Goal: Information Seeking & Learning: Check status

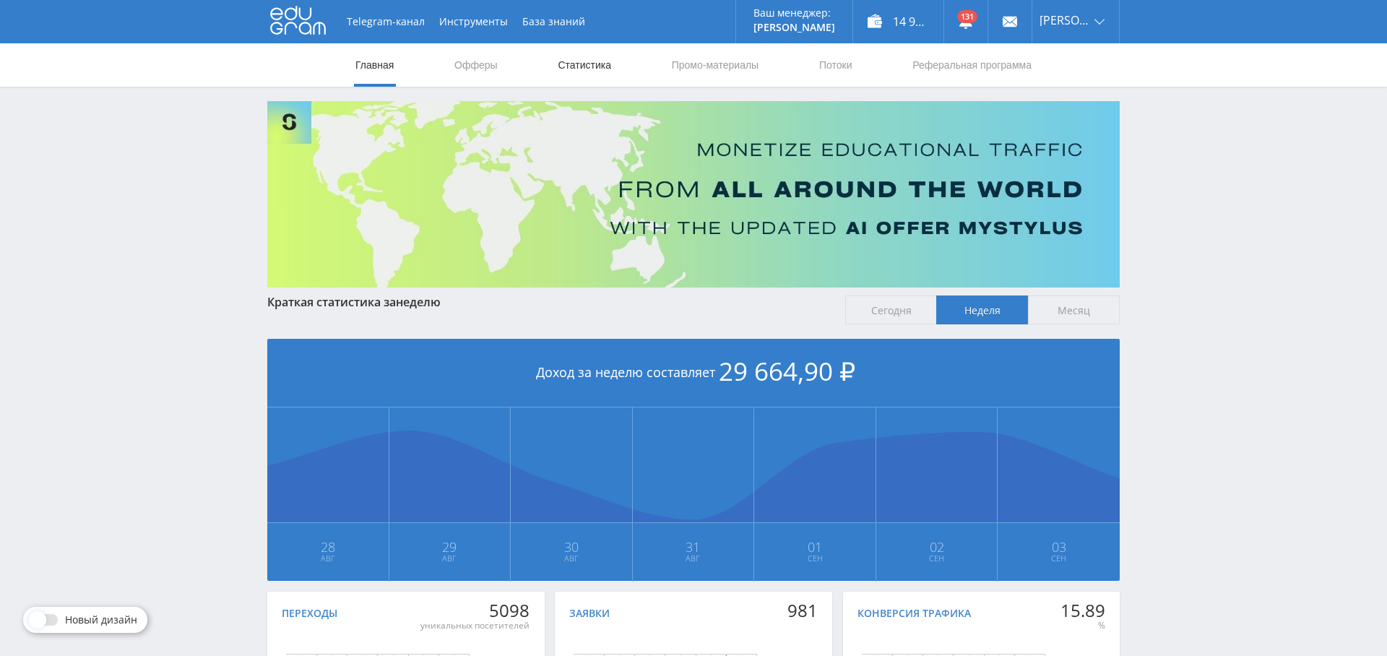
click at [587, 69] on link "Статистика" at bounding box center [584, 64] width 56 height 43
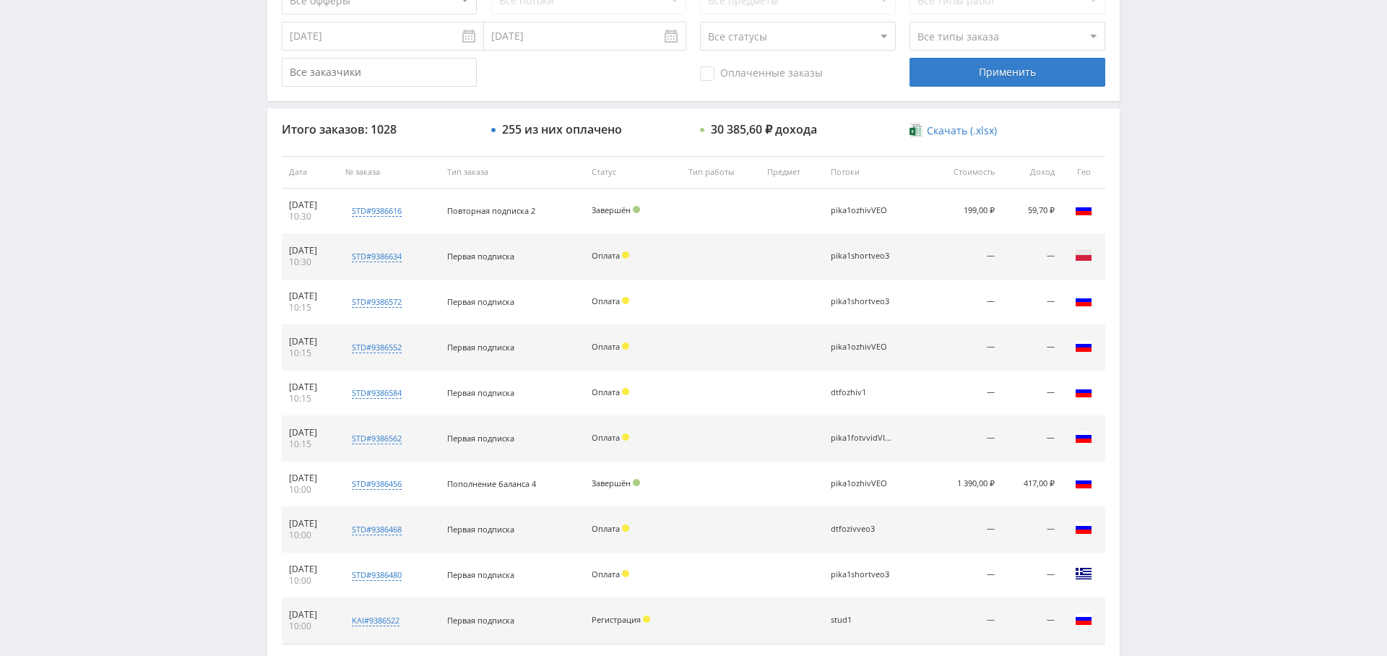
scroll to position [554, 0]
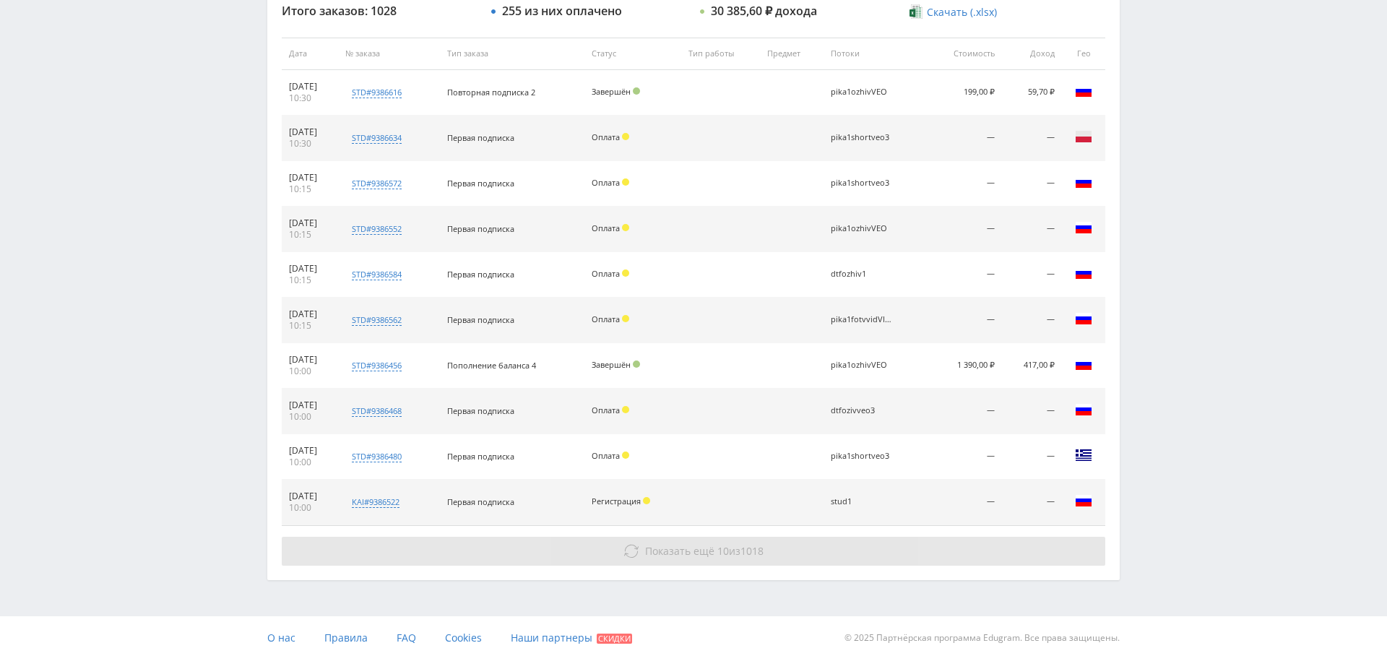
click at [716, 555] on button "Показать ещё 10 из 1018" at bounding box center [694, 551] width 824 height 29
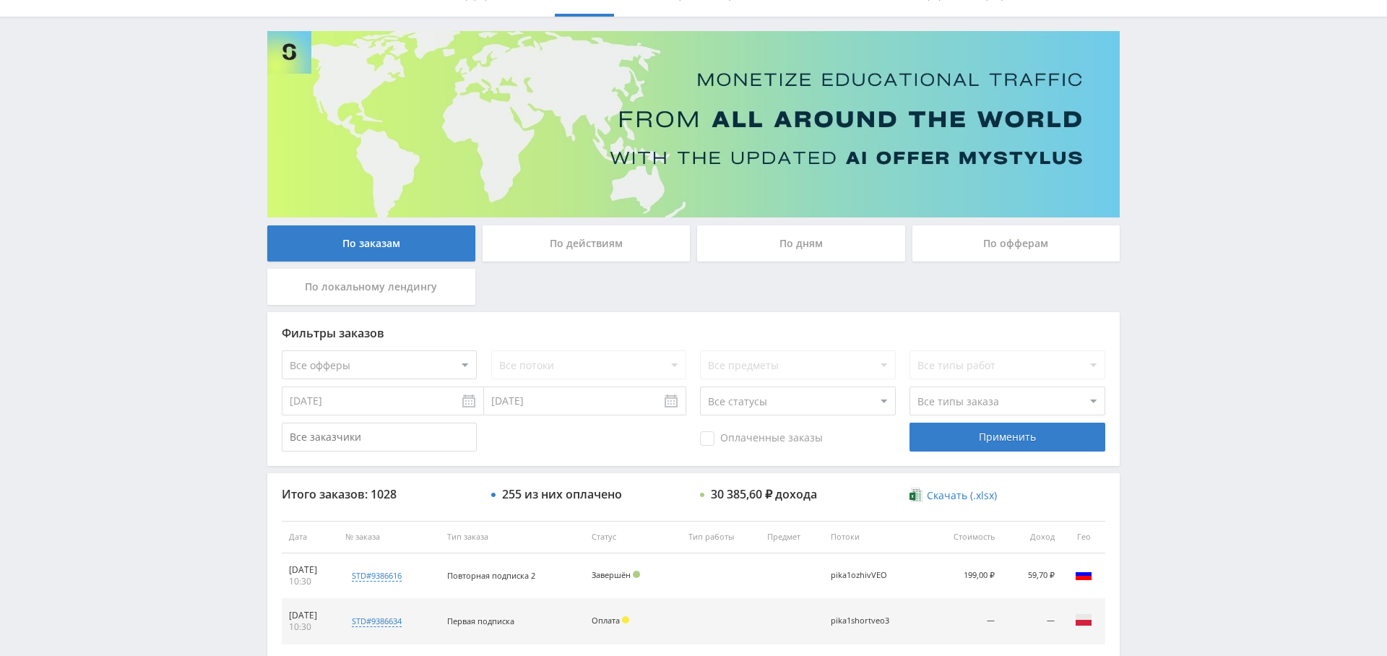
scroll to position [30, 0]
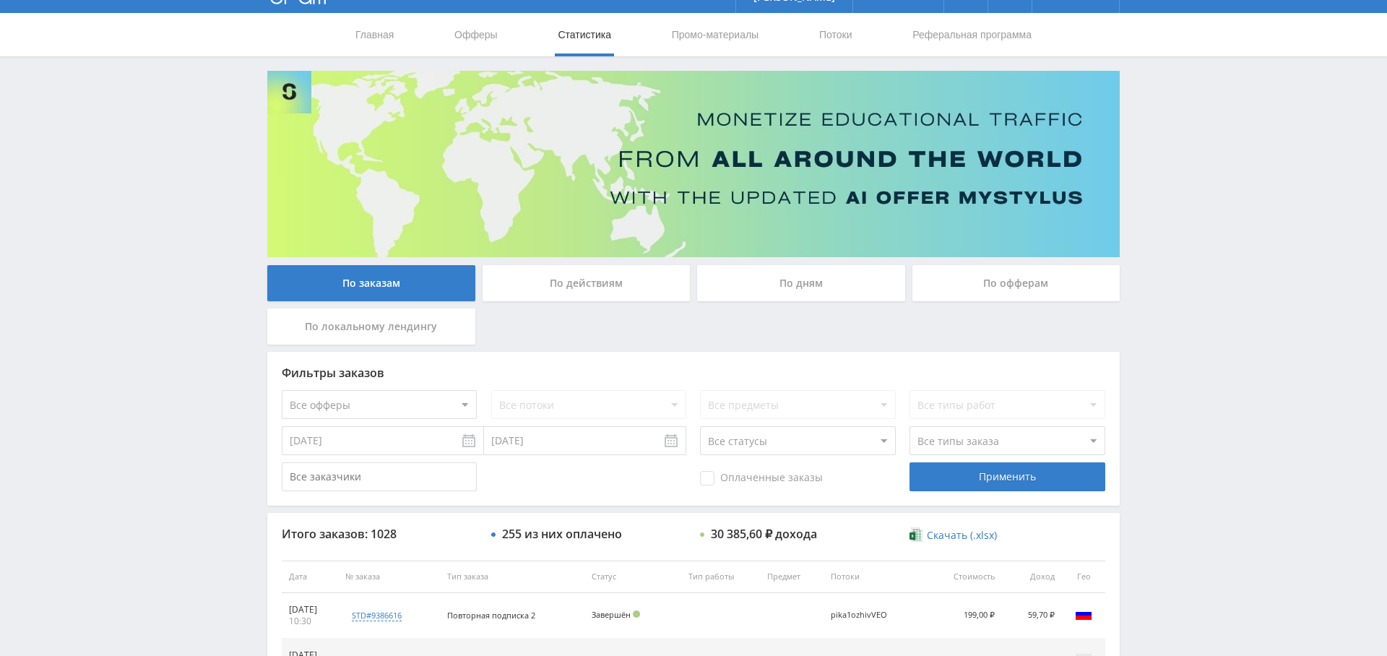
click at [812, 299] on div "По дням" at bounding box center [801, 283] width 208 height 36
click at [0, 0] on input "По дням" at bounding box center [0, 0] width 0 height 0
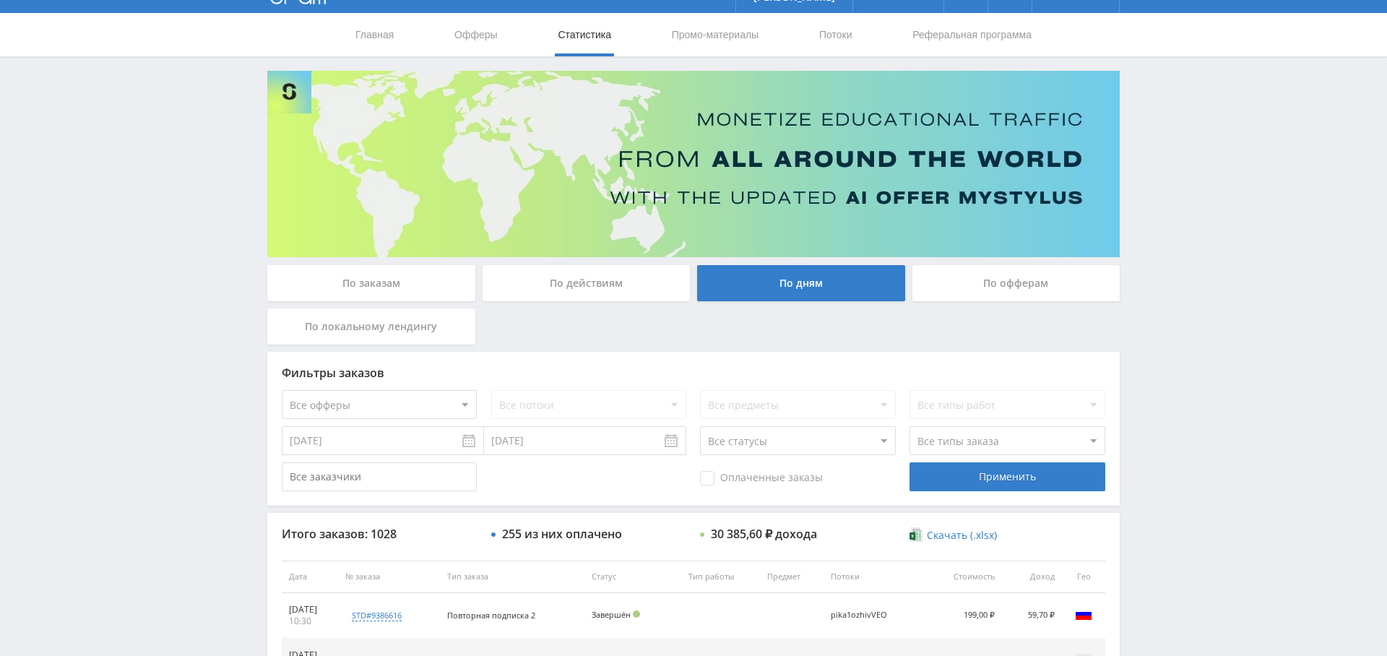
scroll to position [0, 0]
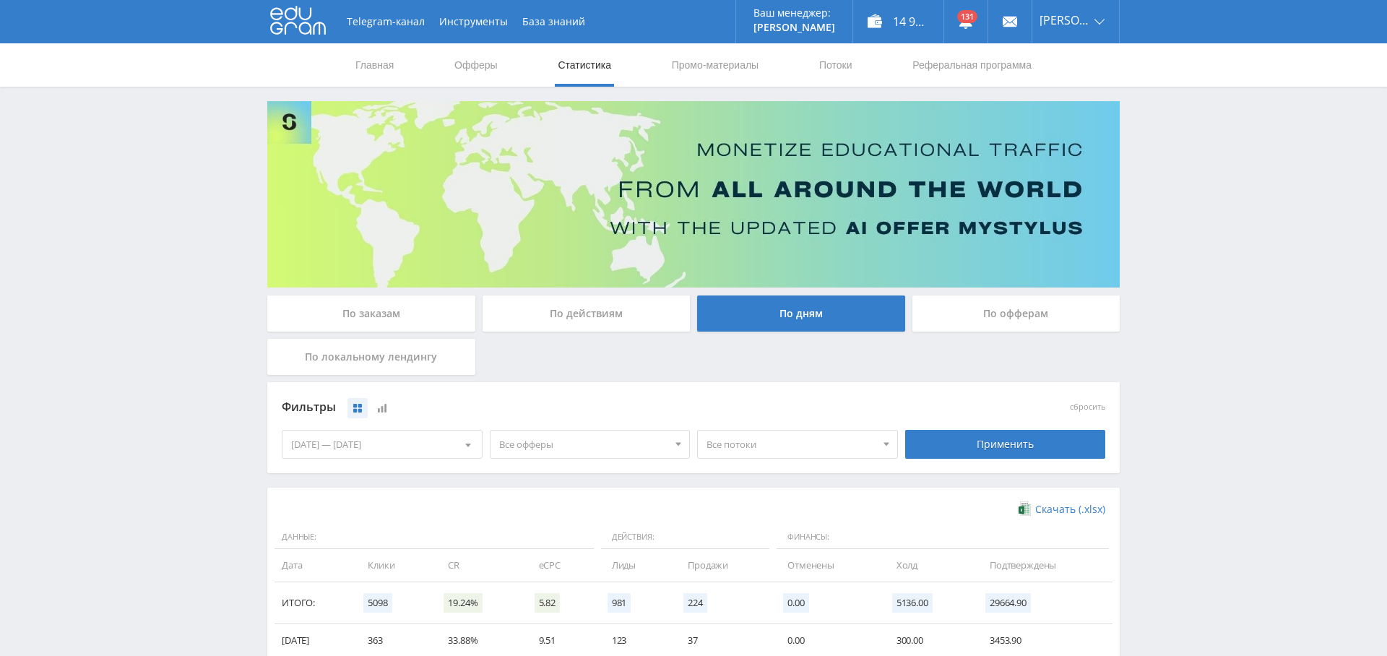
click at [633, 443] on span "Все офферы" at bounding box center [583, 444] width 169 height 27
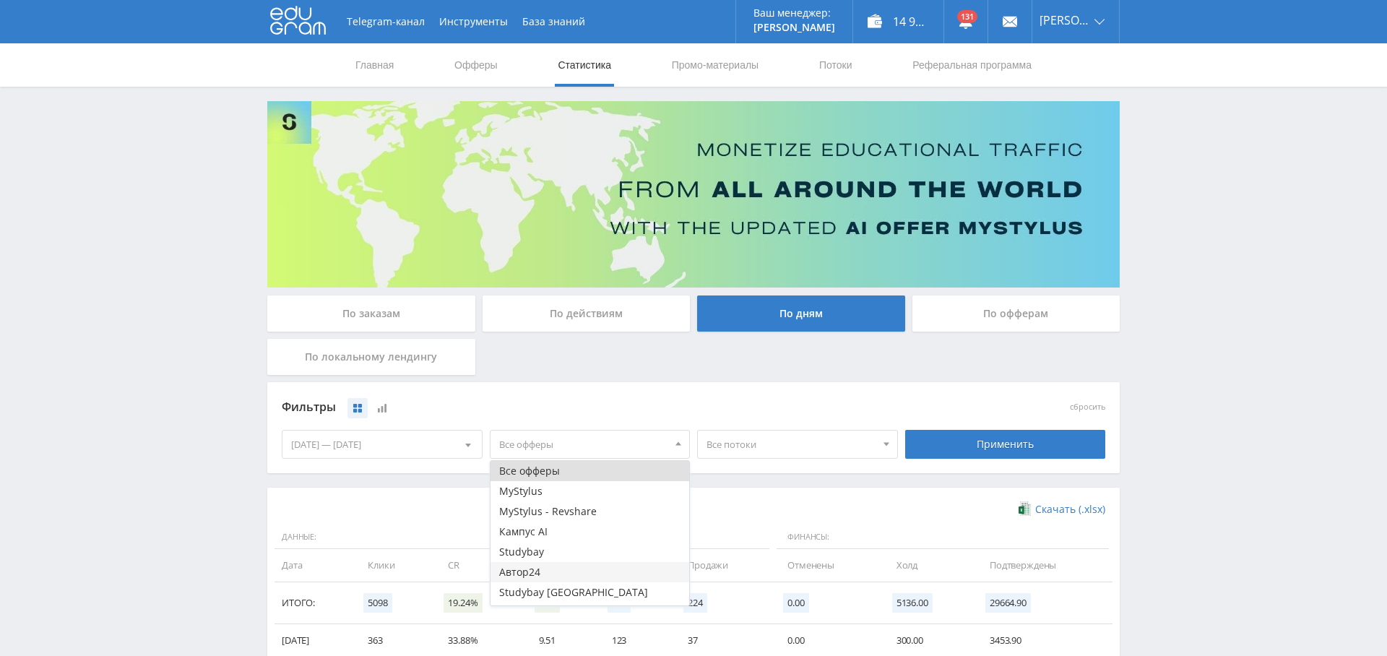
scroll to position [17, 0]
drag, startPoint x: 582, startPoint y: 595, endPoint x: 590, endPoint y: 595, distance: 8.0
click at [582, 595] on button "Study AI (RevShare)" at bounding box center [590, 595] width 199 height 20
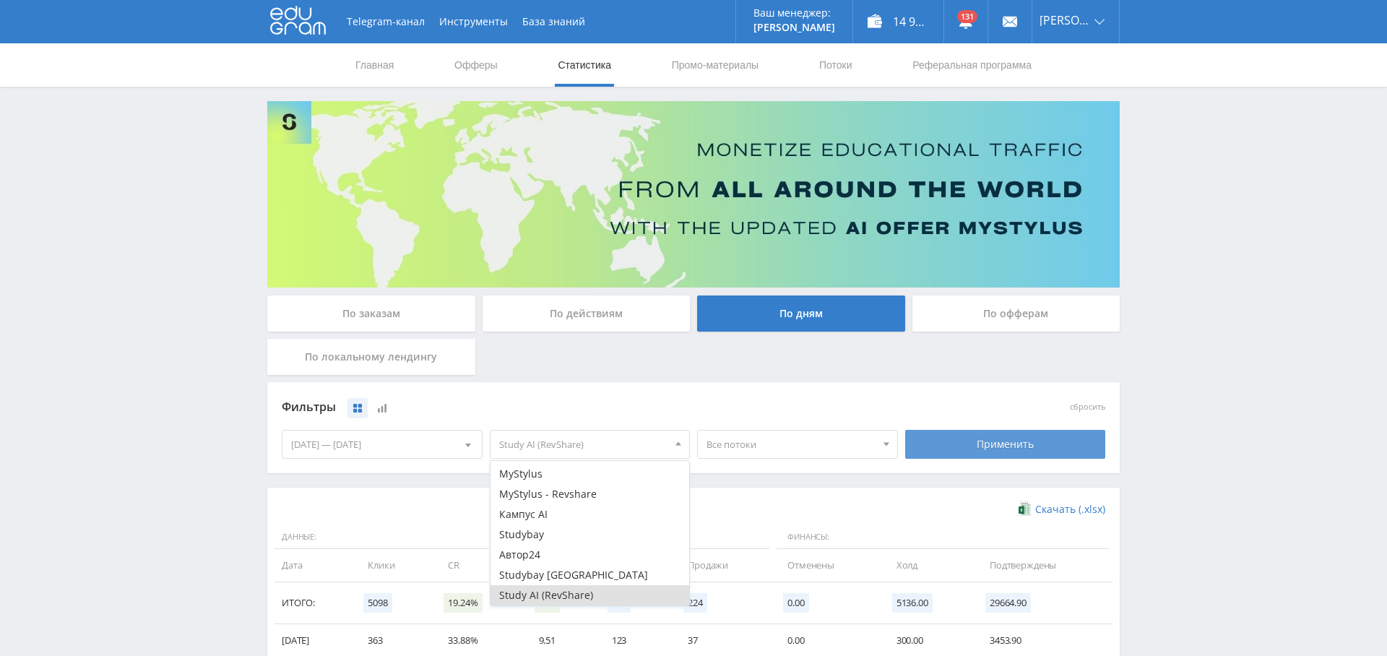
click at [949, 444] on div "Применить" at bounding box center [1005, 444] width 201 height 29
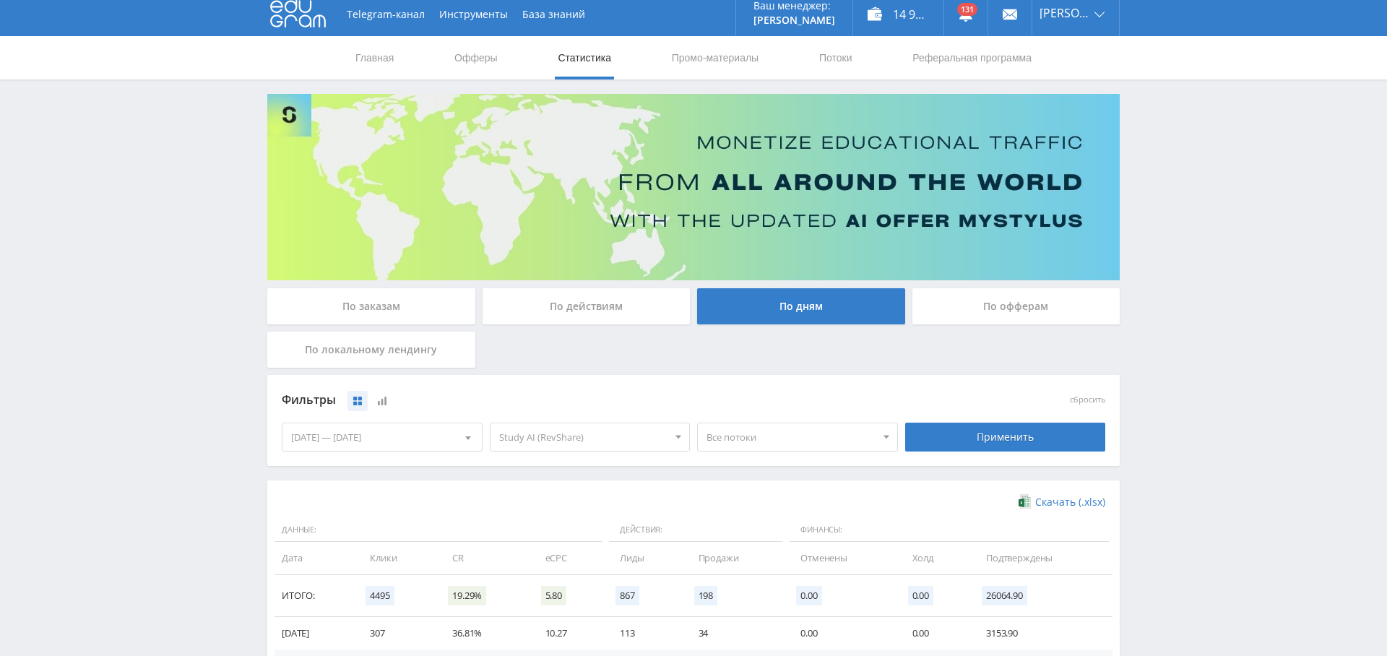
scroll to position [288, 0]
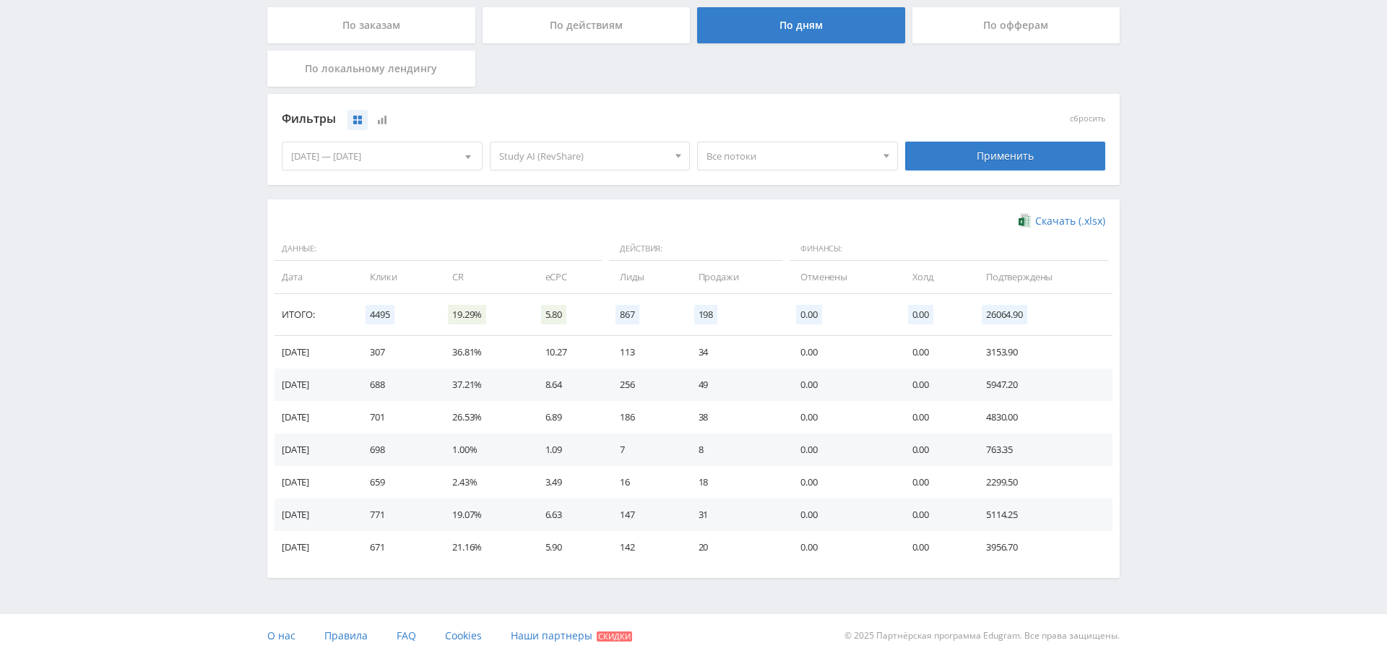
click at [332, 156] on div "28.08.2025 — 03.09.2025" at bounding box center [382, 155] width 199 height 27
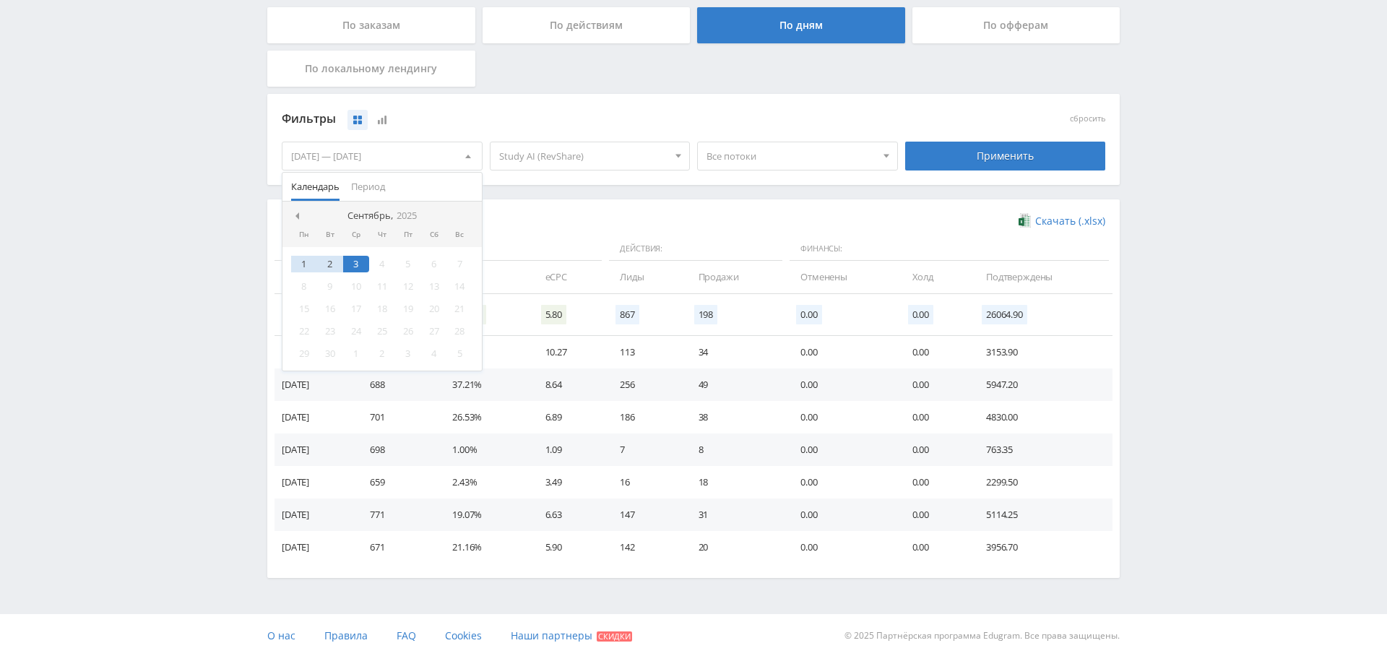
drag, startPoint x: 301, startPoint y: 215, endPoint x: 314, endPoint y: 223, distance: 16.2
click at [301, 215] on div at bounding box center [297, 216] width 12 height 12
click at [408, 262] on div "1" at bounding box center [408, 264] width 26 height 17
click at [465, 215] on span at bounding box center [465, 215] width 7 height 7
click at [355, 264] on div "3" at bounding box center [356, 264] width 26 height 17
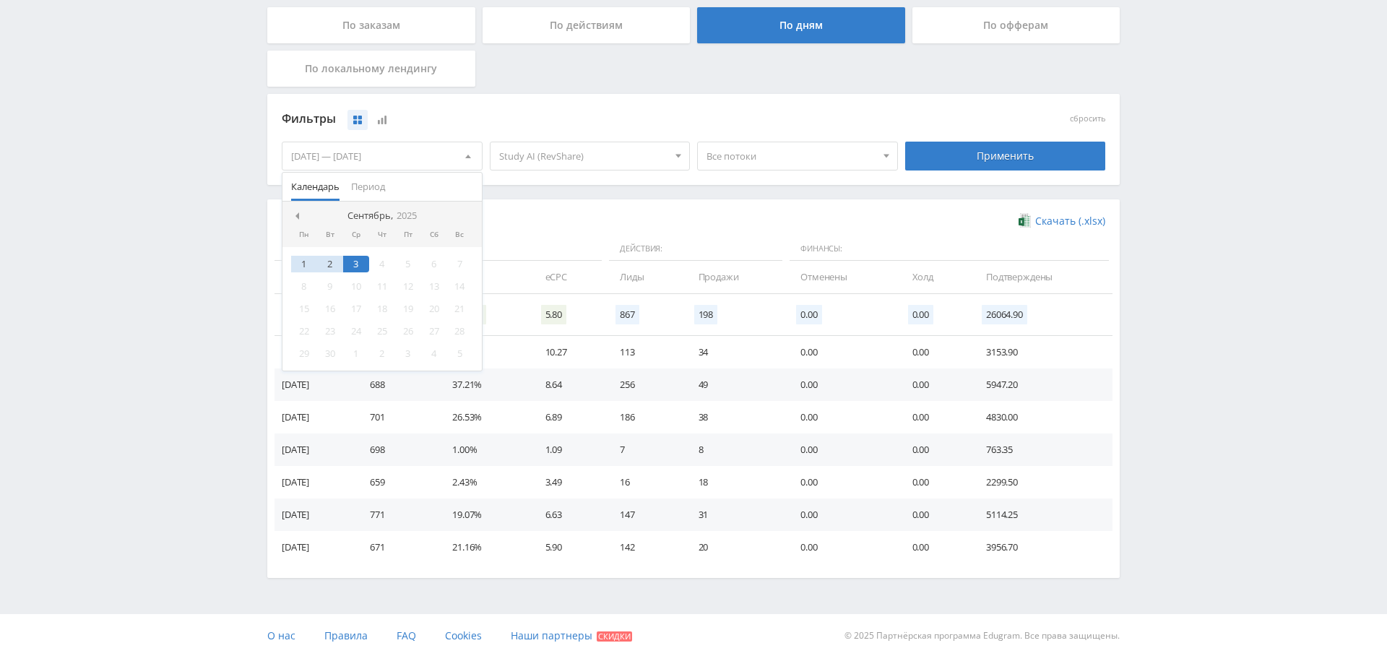
click at [590, 191] on div "Фильтры сбросить [DATE] — [DATE] Календарь Период Сентябрь, 2025 Пн Вт Ср Чт Пт…" at bounding box center [693, 147] width 853 height 106
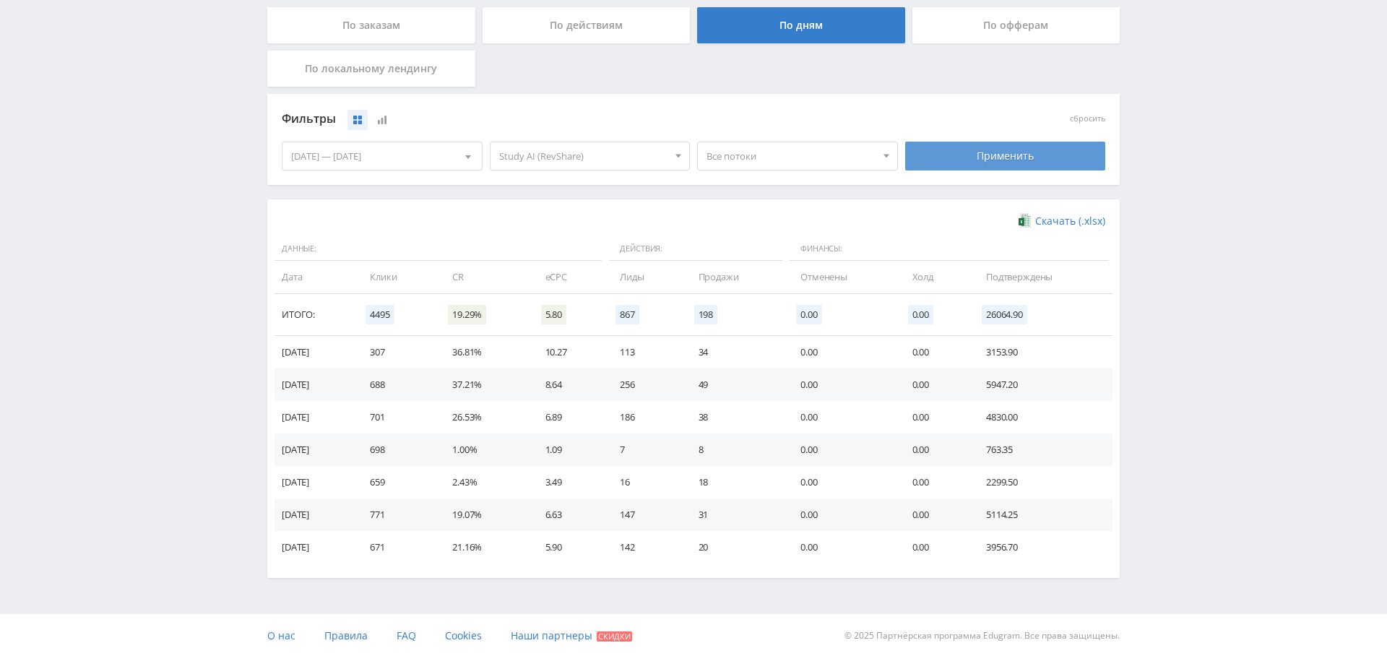
click at [1007, 161] on div "Применить" at bounding box center [1005, 156] width 201 height 29
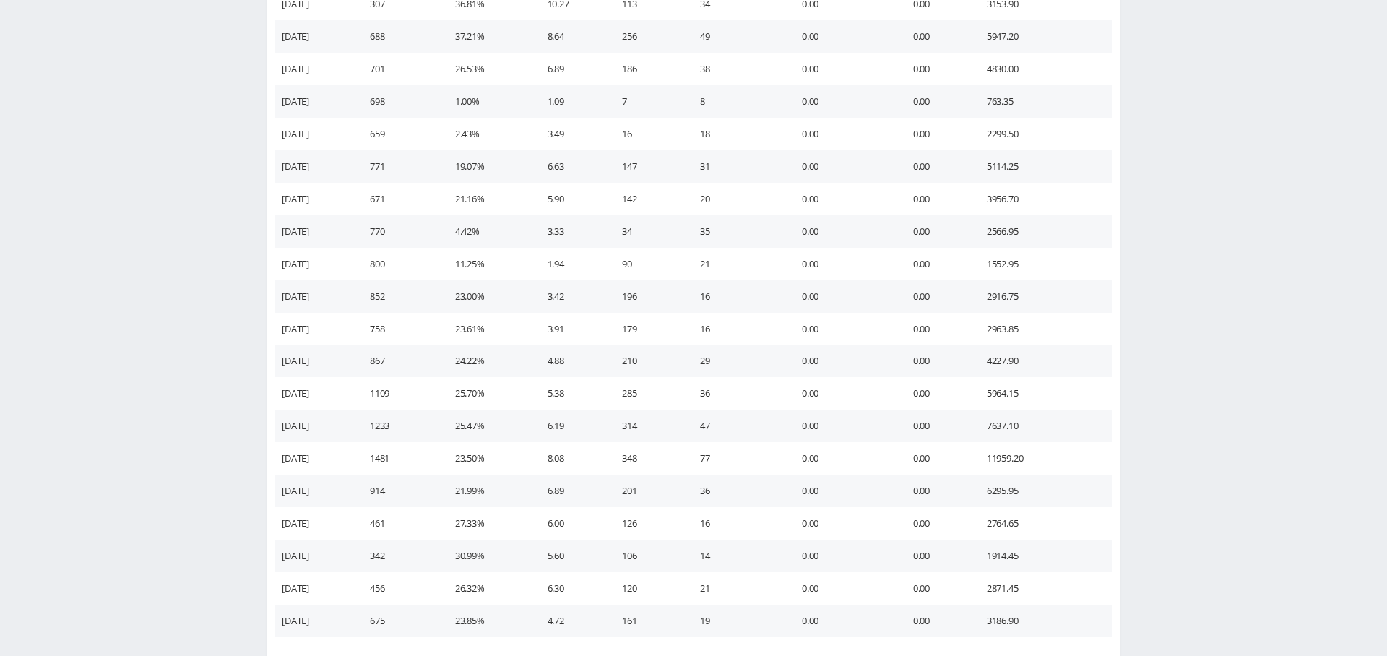
scroll to position [756, 0]
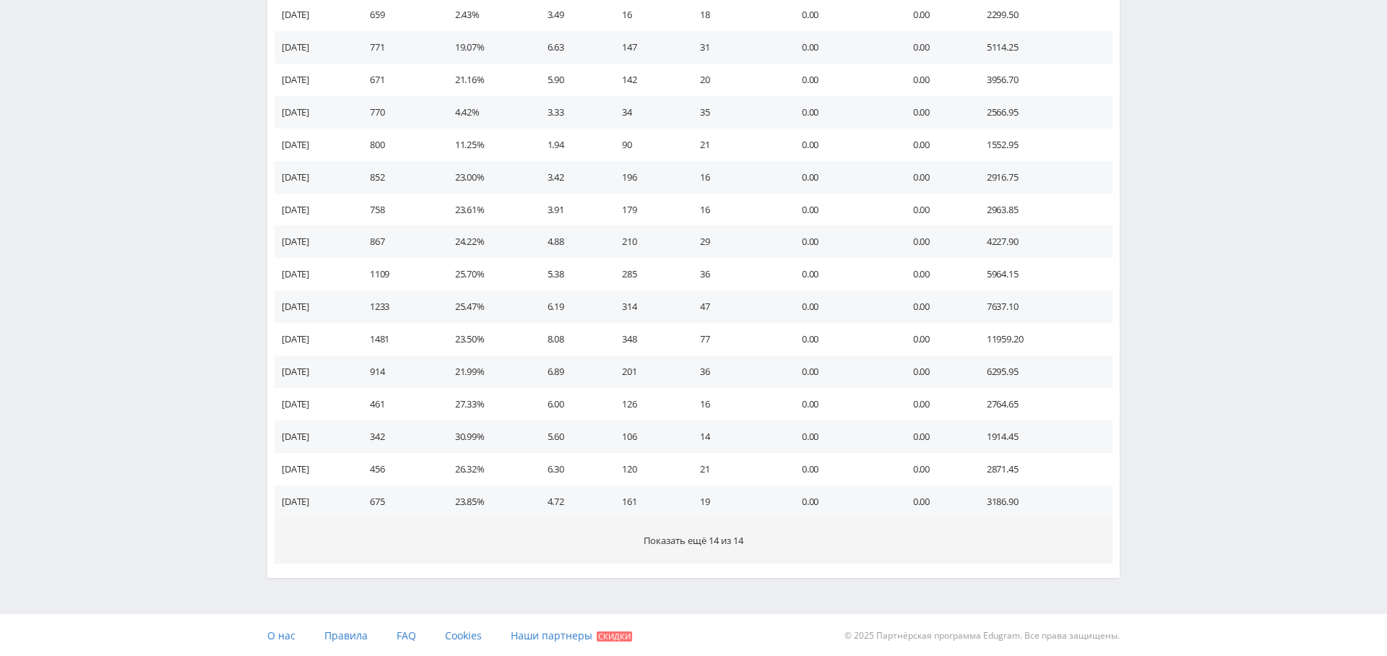
click at [723, 546] on button "Показать ещё 14 из 14" at bounding box center [694, 541] width 838 height 46
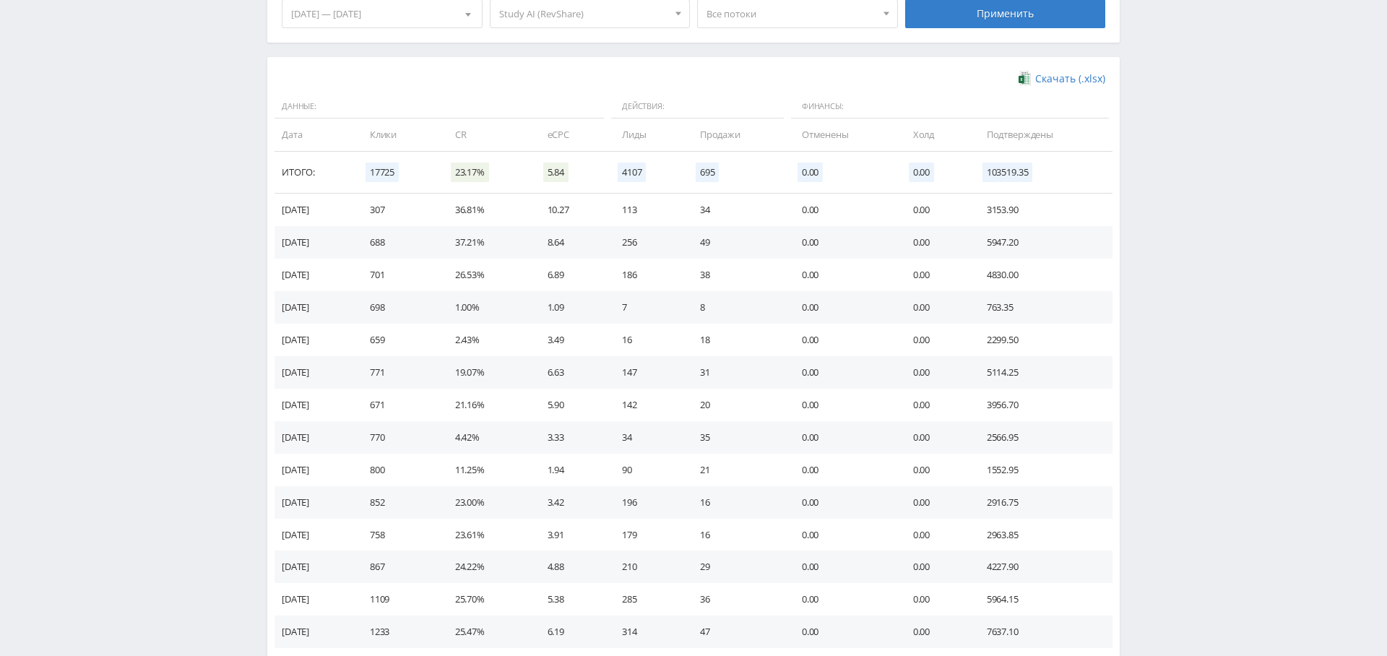
scroll to position [426, 0]
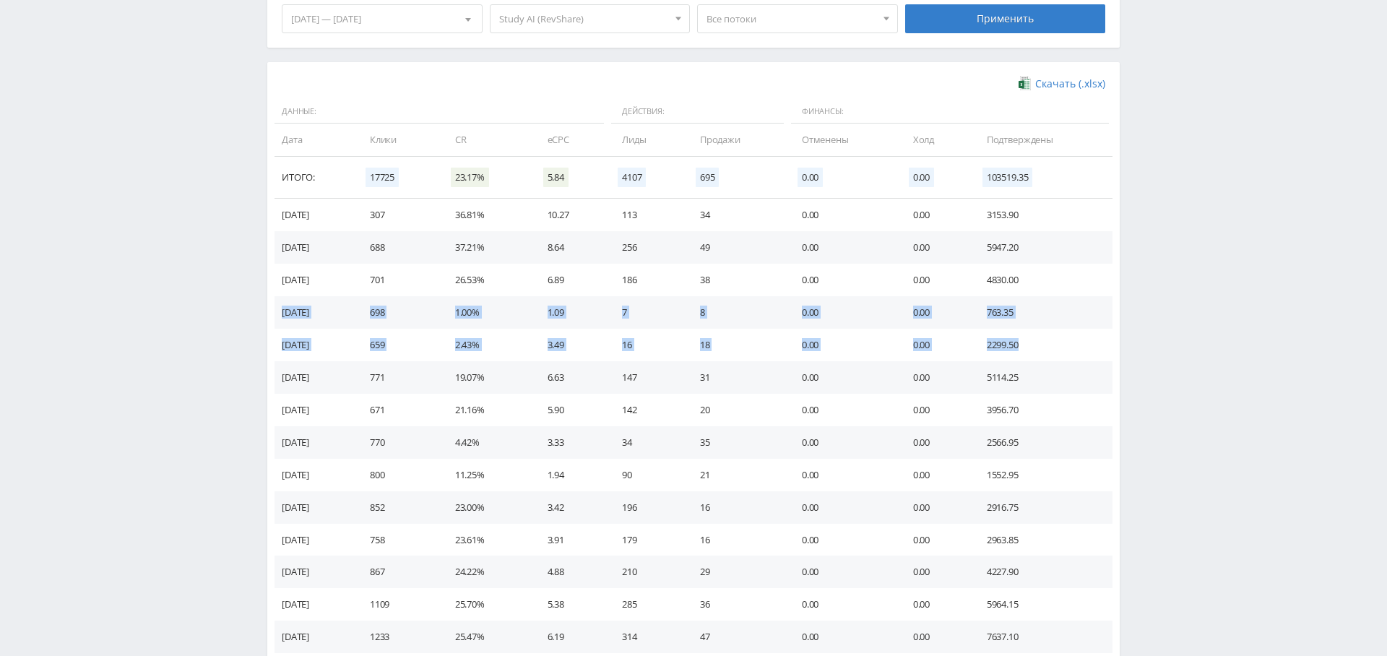
drag, startPoint x: 1034, startPoint y: 341, endPoint x: 275, endPoint y: 304, distance: 759.7
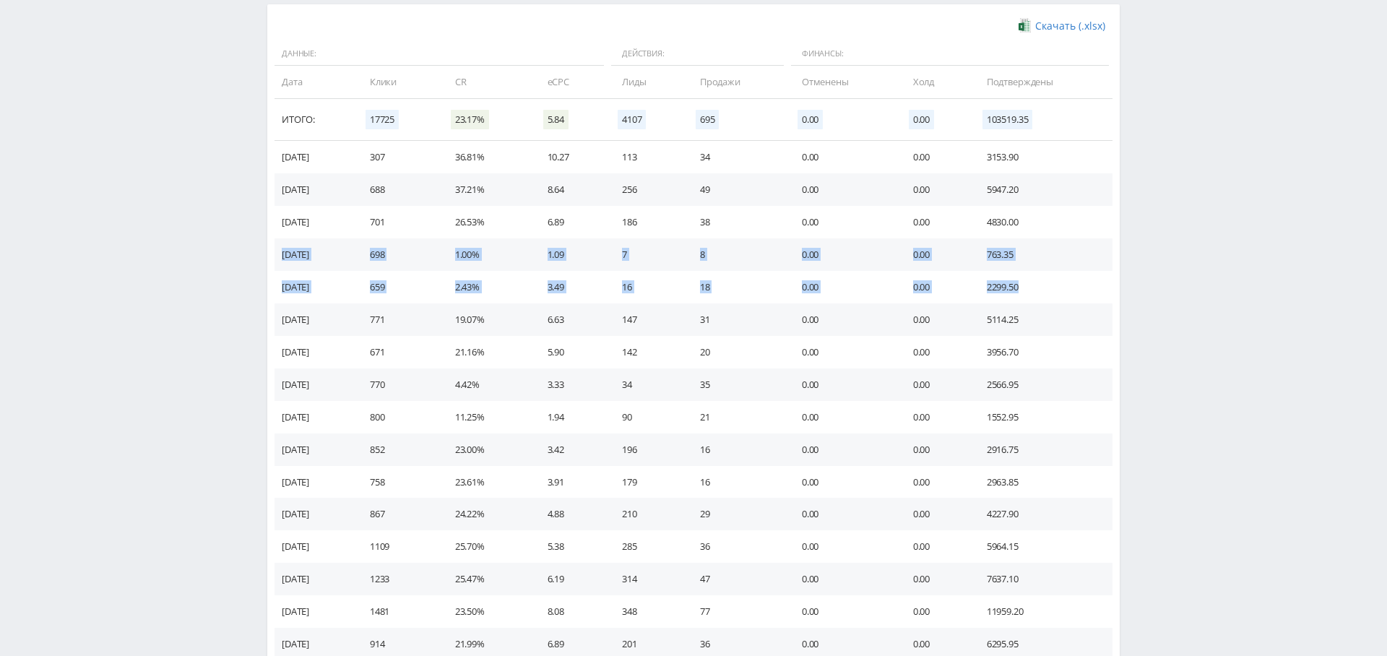
scroll to position [452, 0]
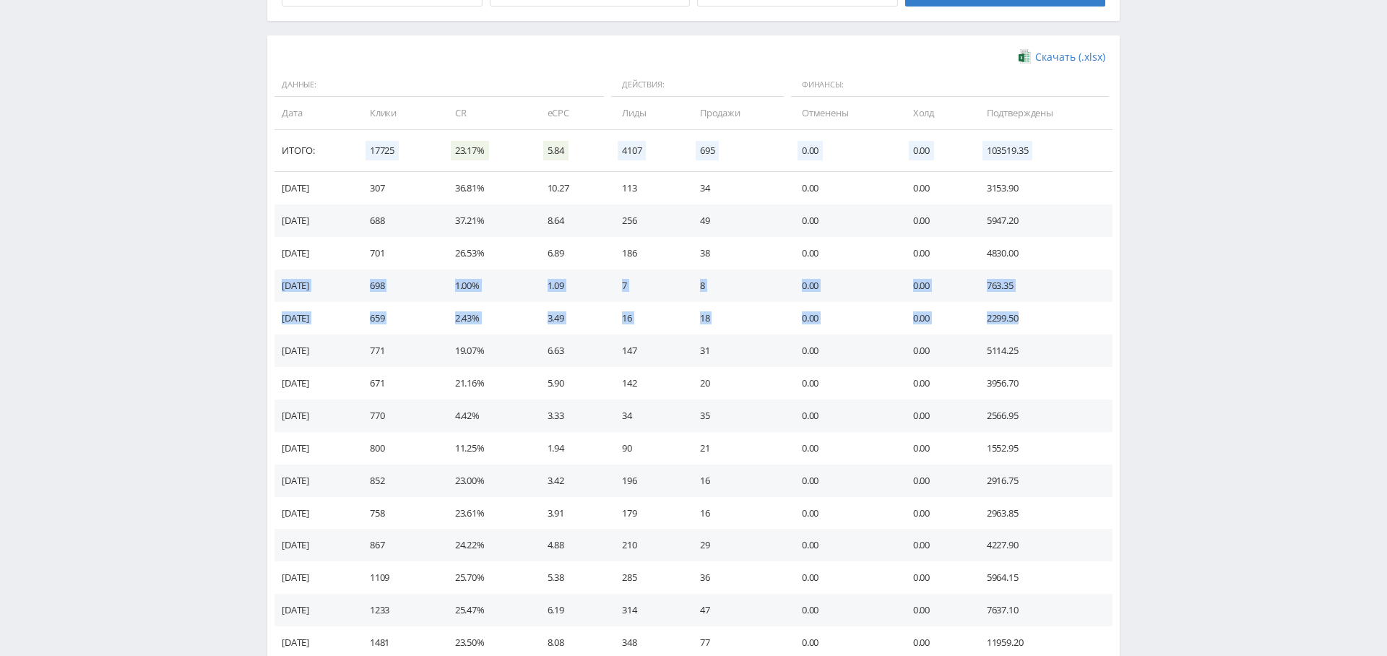
click at [742, 274] on td "8" at bounding box center [737, 286] width 102 height 33
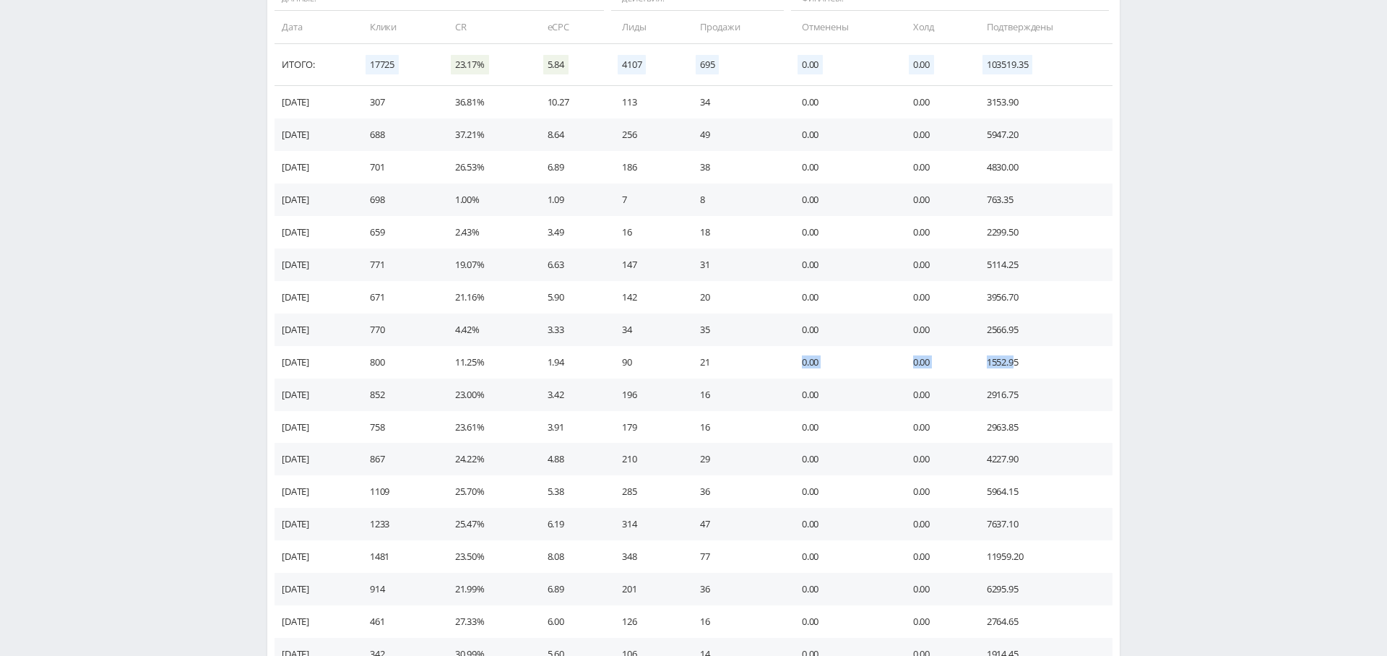
scroll to position [541, 0]
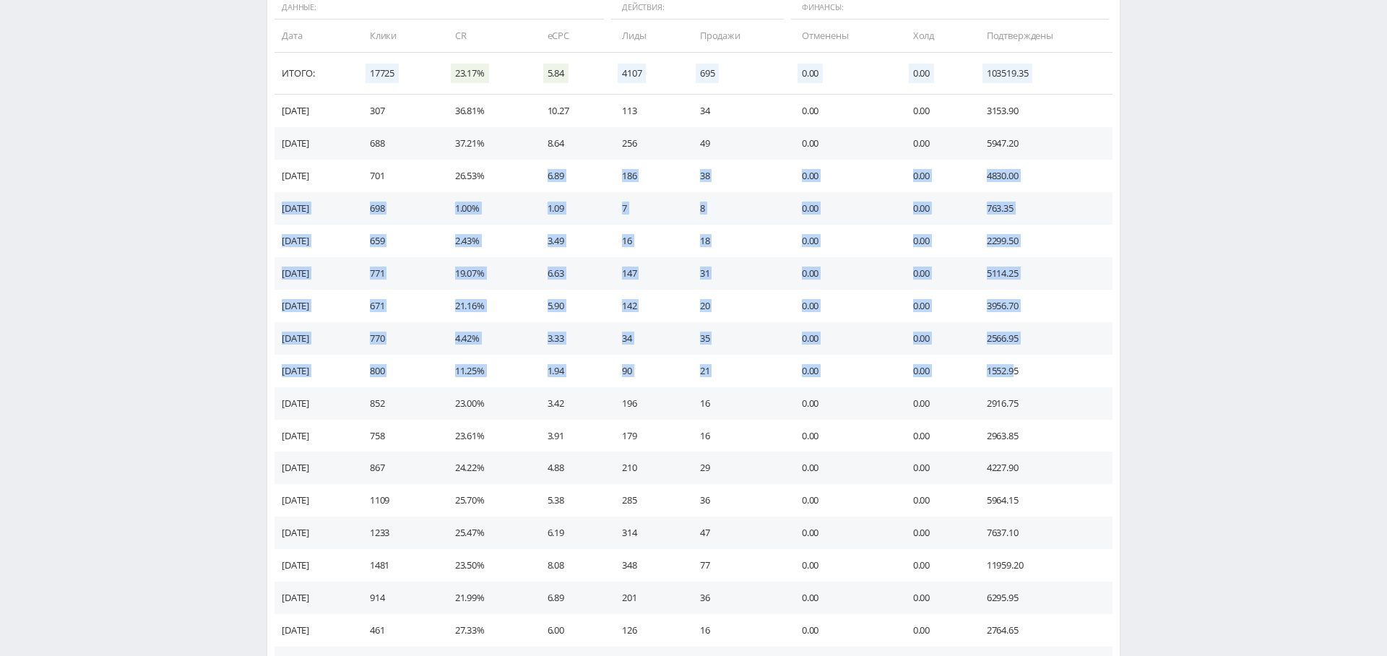
drag, startPoint x: 1006, startPoint y: 361, endPoint x: 542, endPoint y: 183, distance: 497.1
click at [543, 183] on tbody "03.09.2025 307 36.81% 10.27 113 34 0.00 0.00 3153.90 02.09.2025 688 37.21% 8.64…" at bounding box center [694, 647] width 838 height 1104
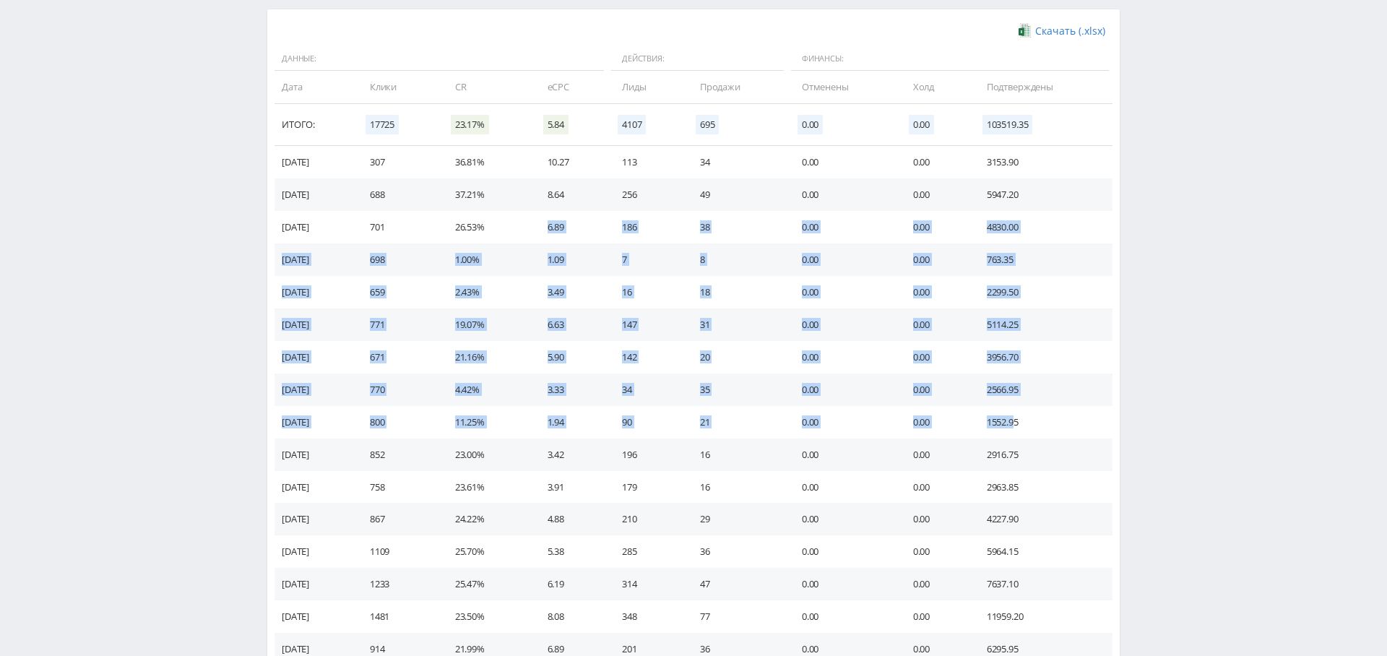
scroll to position [472, 0]
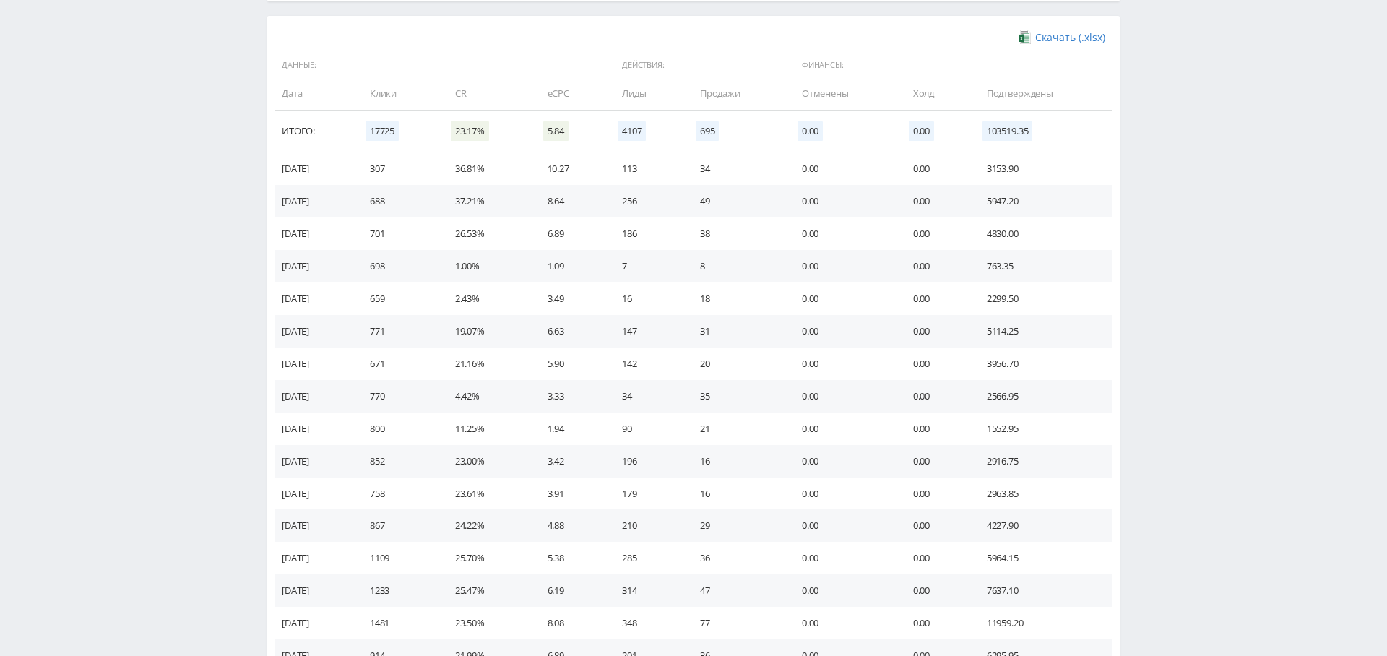
click at [700, 204] on td "49" at bounding box center [737, 201] width 102 height 33
click at [715, 169] on td "34" at bounding box center [737, 168] width 102 height 33
drag, startPoint x: 715, startPoint y: 169, endPoint x: 729, endPoint y: 168, distance: 13.7
click at [715, 169] on td "34" at bounding box center [737, 168] width 102 height 33
click at [998, 172] on td "3153.90" at bounding box center [1043, 168] width 140 height 33
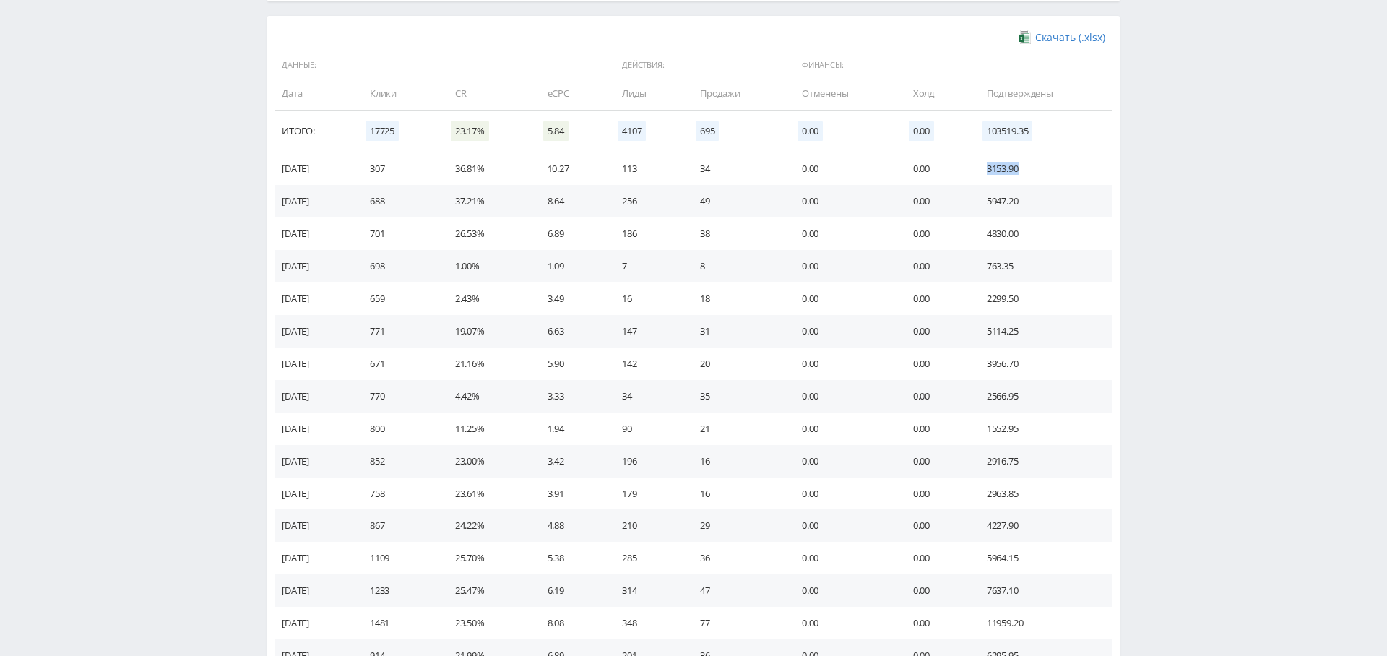
drag, startPoint x: 998, startPoint y: 172, endPoint x: 974, endPoint y: 173, distance: 23.9
click at [974, 172] on tr "03.09.2025 307 36.81% 10.27 113 34 0.00 0.00 3153.90" at bounding box center [694, 168] width 838 height 33
click at [1001, 192] on td "5947.20" at bounding box center [1043, 201] width 140 height 33
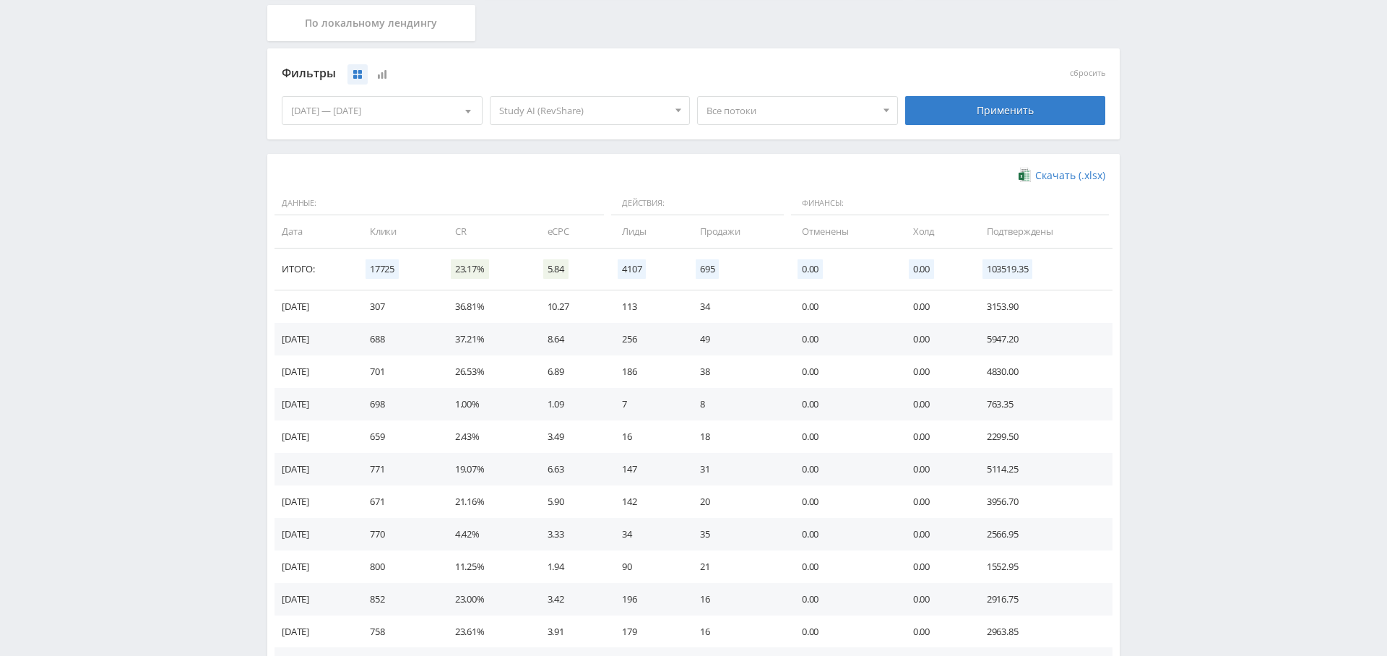
scroll to position [0, 0]
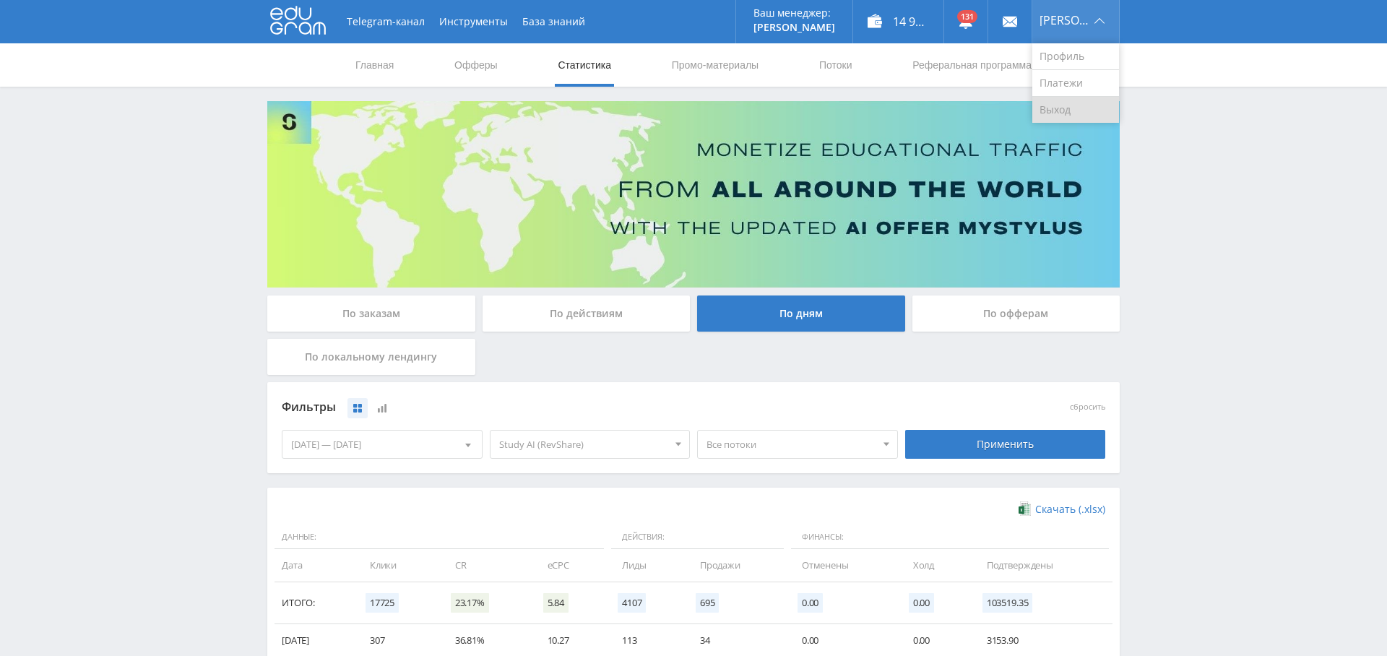
click at [1083, 103] on link "Выход" at bounding box center [1076, 110] width 87 height 26
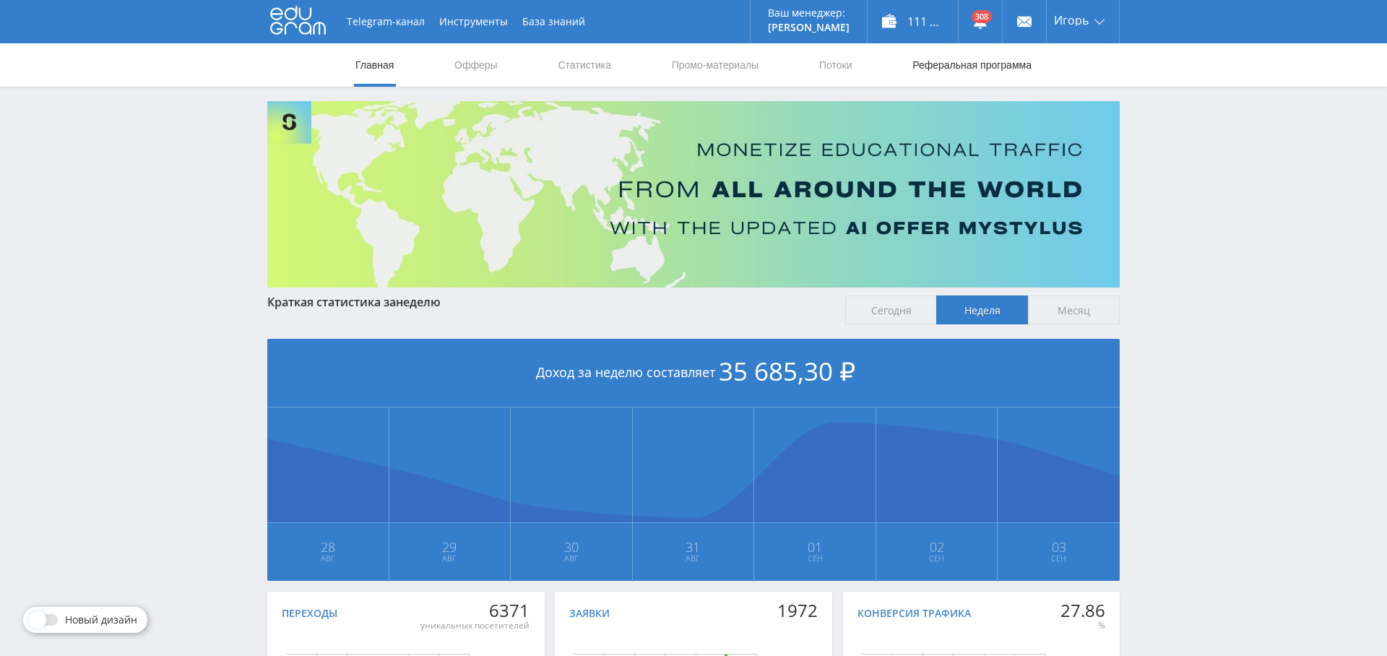
drag, startPoint x: 1088, startPoint y: 102, endPoint x: 942, endPoint y: 50, distance: 154.3
click at [1088, 102] on link "Выход" at bounding box center [1083, 110] width 72 height 26
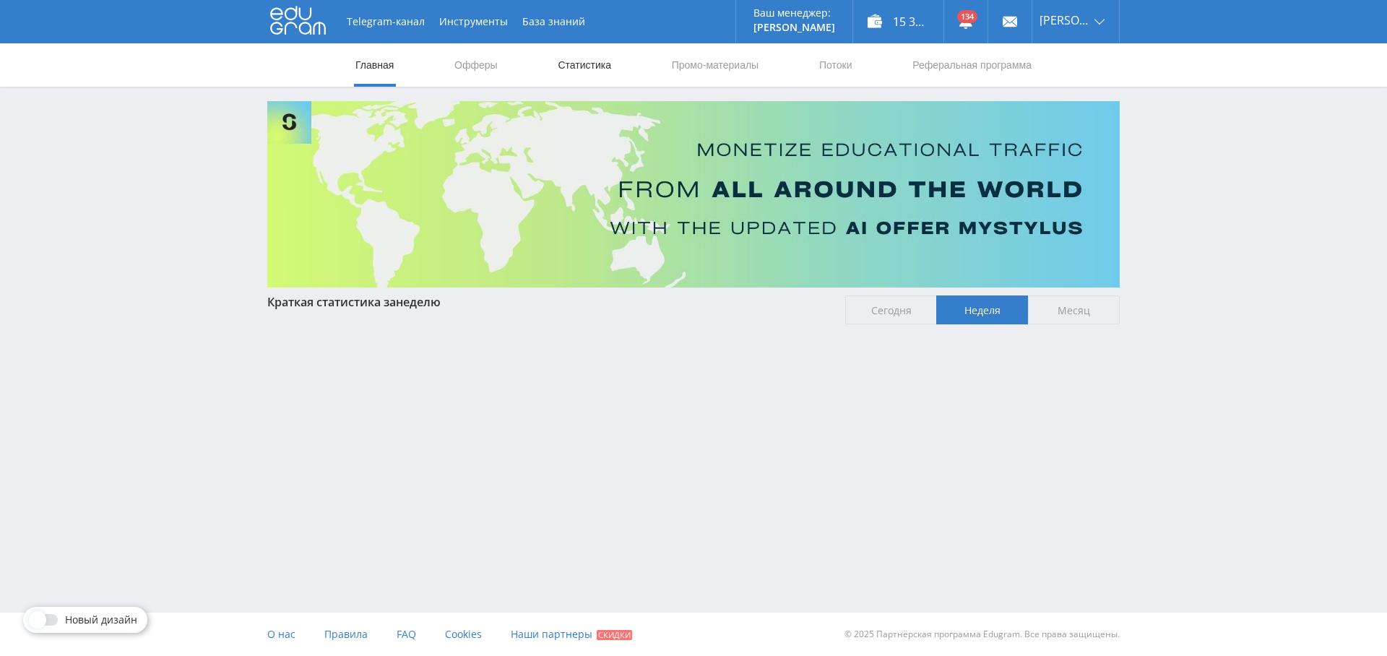
click at [608, 65] on link "Статистика" at bounding box center [584, 64] width 56 height 43
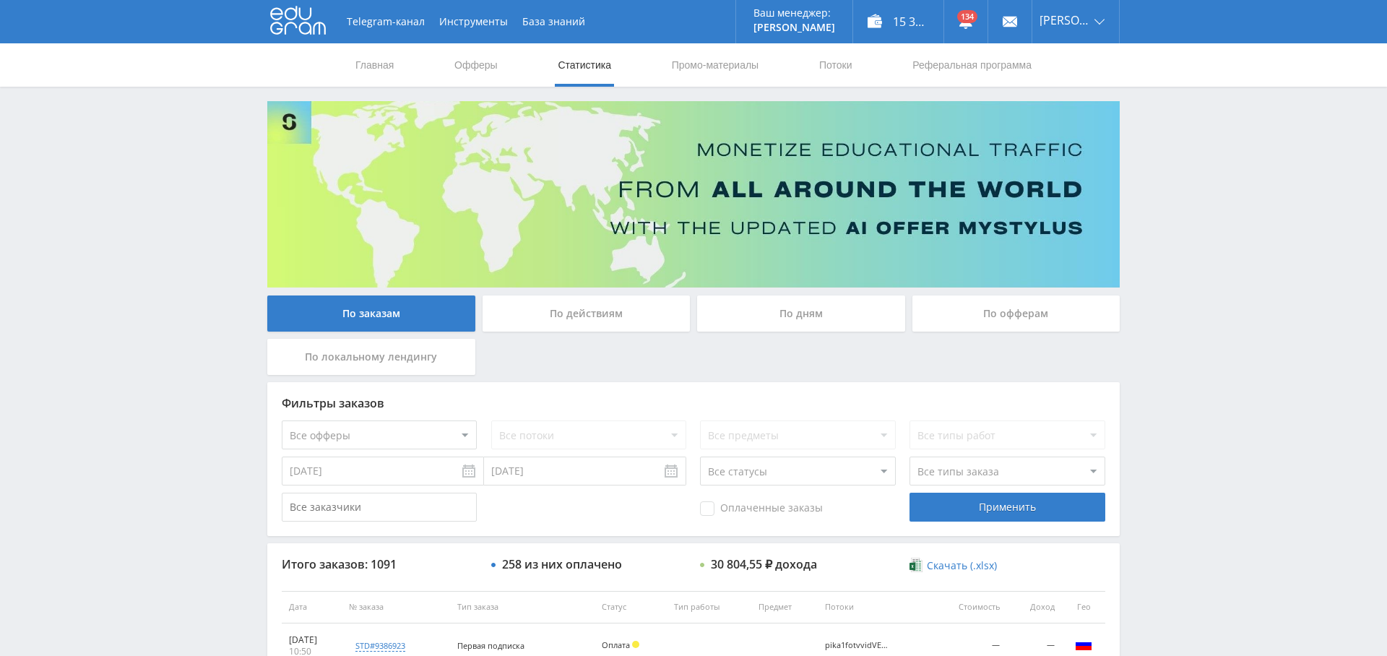
click at [852, 311] on div "По дням" at bounding box center [801, 314] width 208 height 36
click at [0, 0] on input "По дням" at bounding box center [0, 0] width 0 height 0
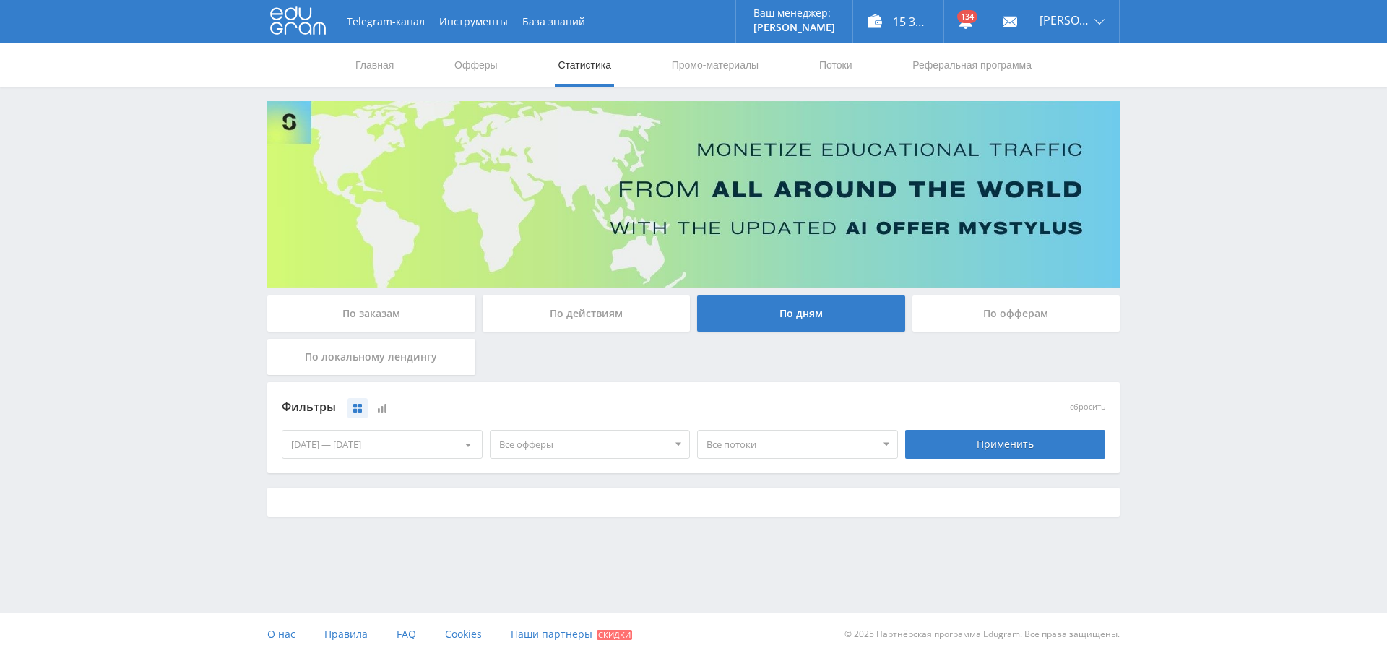
click at [608, 444] on span "Все офферы" at bounding box center [583, 444] width 169 height 27
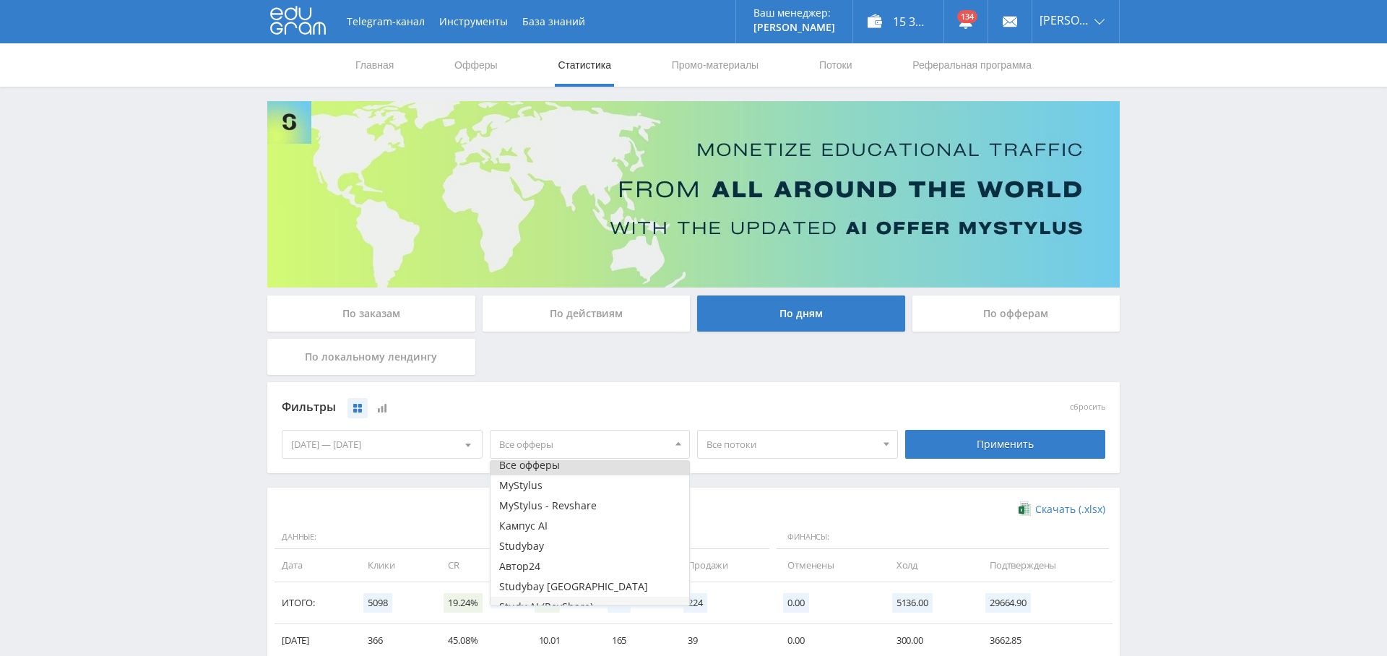
scroll to position [17, 0]
click at [593, 595] on button "Study AI (RevShare)" at bounding box center [590, 595] width 199 height 20
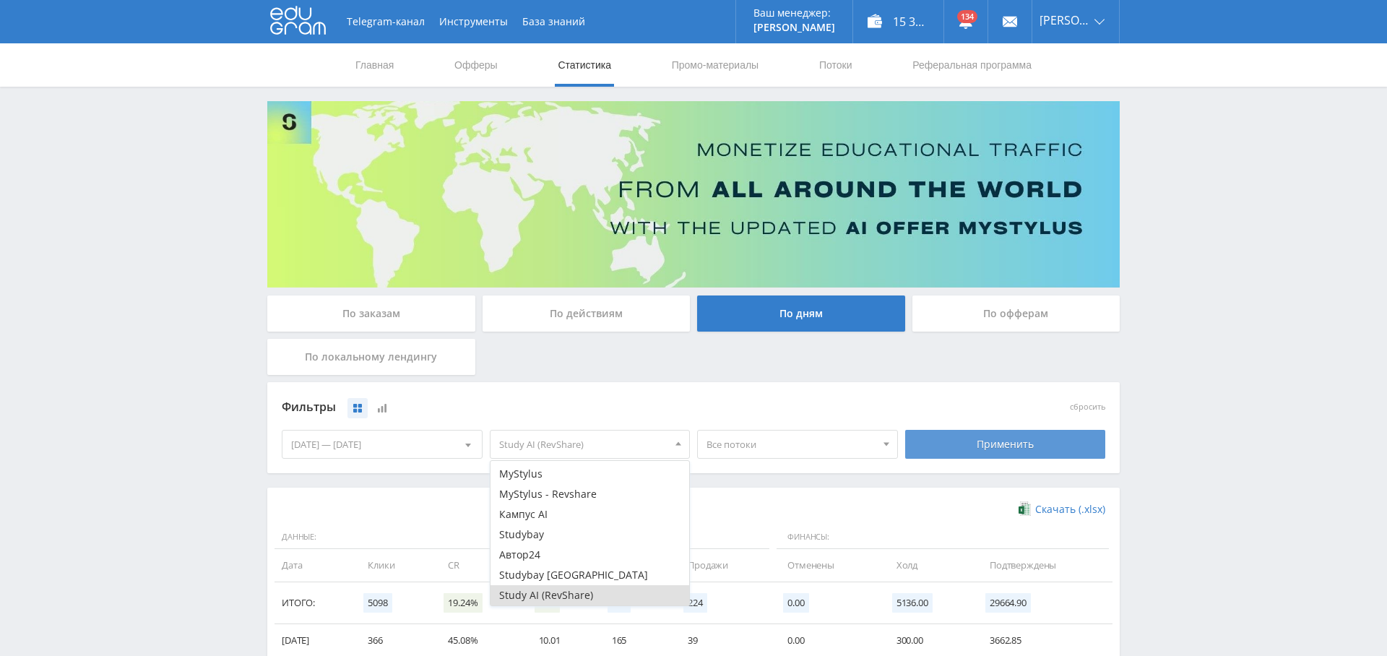
click at [1000, 452] on div "Применить" at bounding box center [1005, 444] width 201 height 29
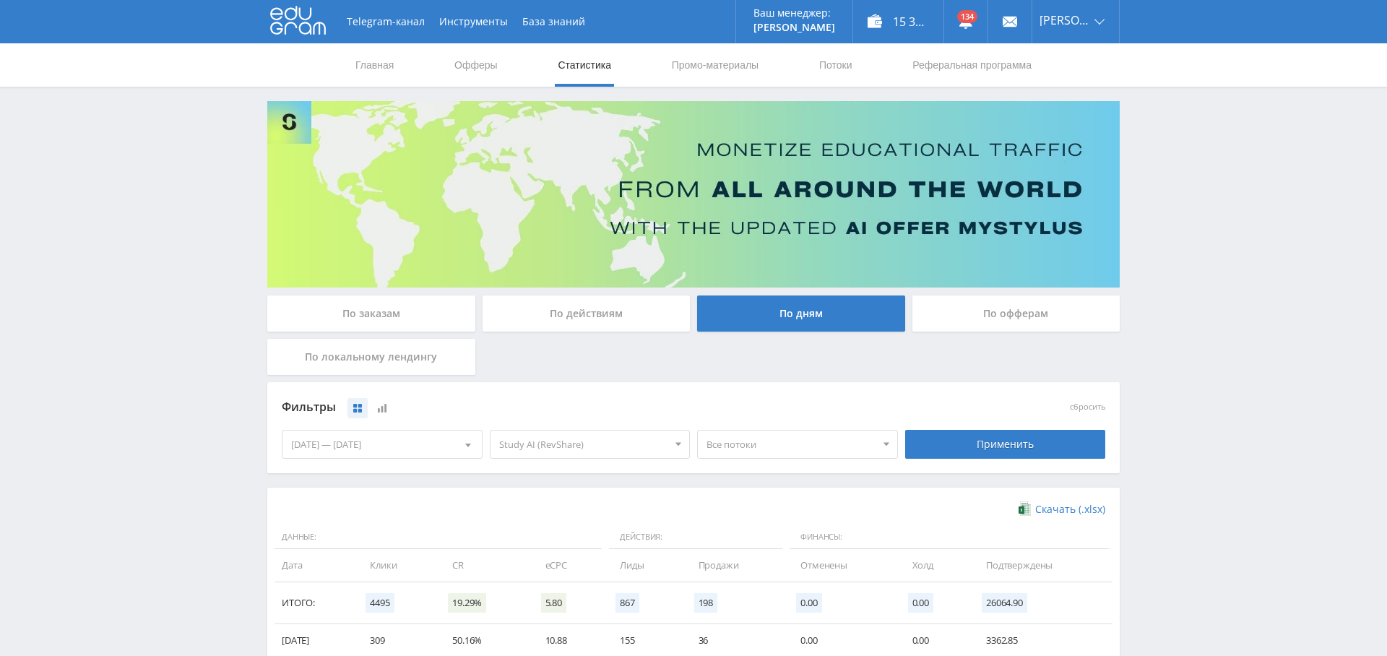
drag, startPoint x: 372, startPoint y: 437, endPoint x: 391, endPoint y: 440, distance: 19.0
click at [372, 437] on div "[DATE] — [DATE]" at bounding box center [382, 444] width 199 height 27
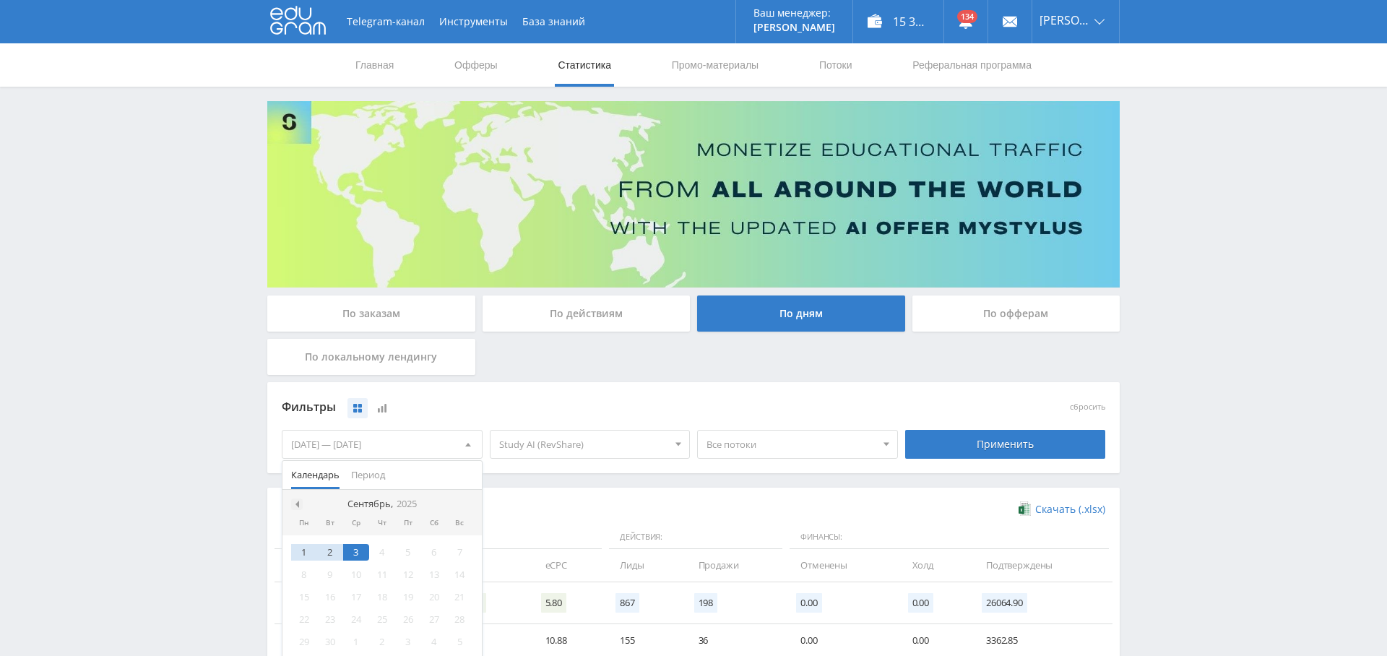
click at [300, 504] on div at bounding box center [297, 505] width 12 height 12
click at [403, 550] on div "1" at bounding box center [408, 552] width 26 height 17
click at [465, 506] on span at bounding box center [465, 504] width 7 height 7
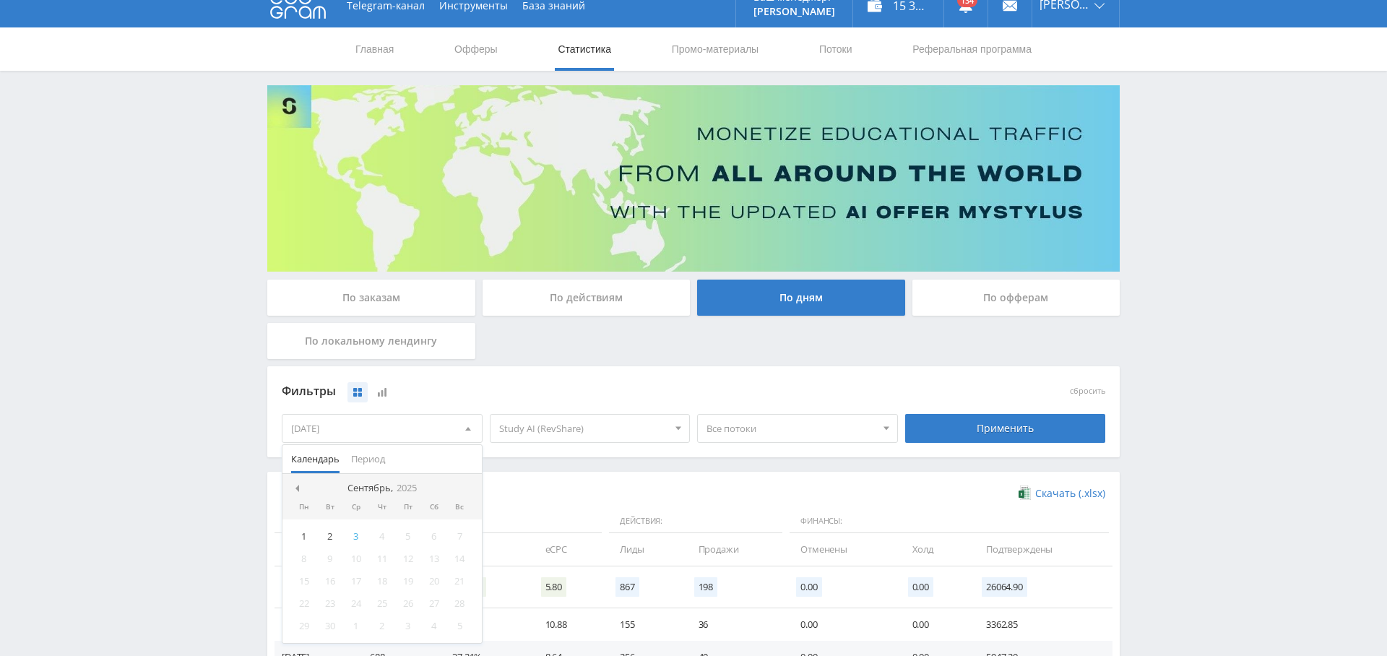
scroll to position [19, 0]
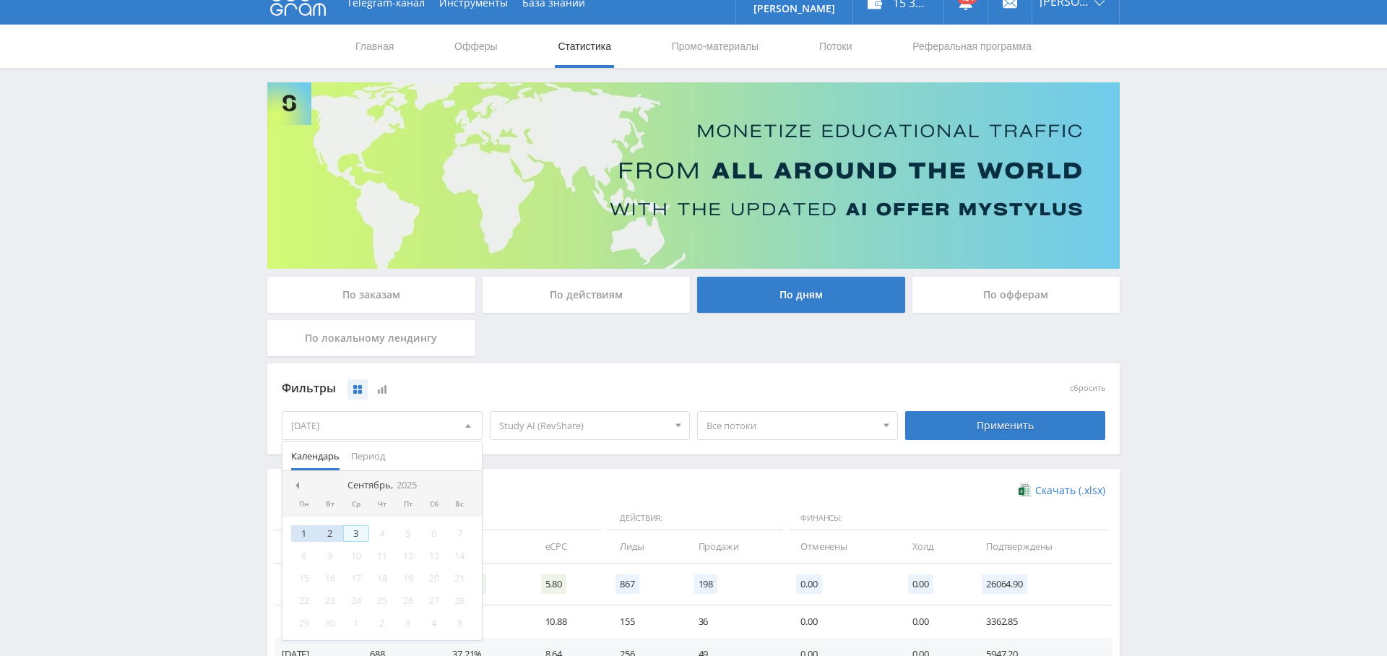
click at [358, 531] on div "3" at bounding box center [356, 533] width 26 height 17
click at [674, 449] on div "Фильтры сбросить 01.08.2025 — 03.09.2025 Календарь Период Сентябрь, 2025 Пн Вт …" at bounding box center [693, 408] width 853 height 91
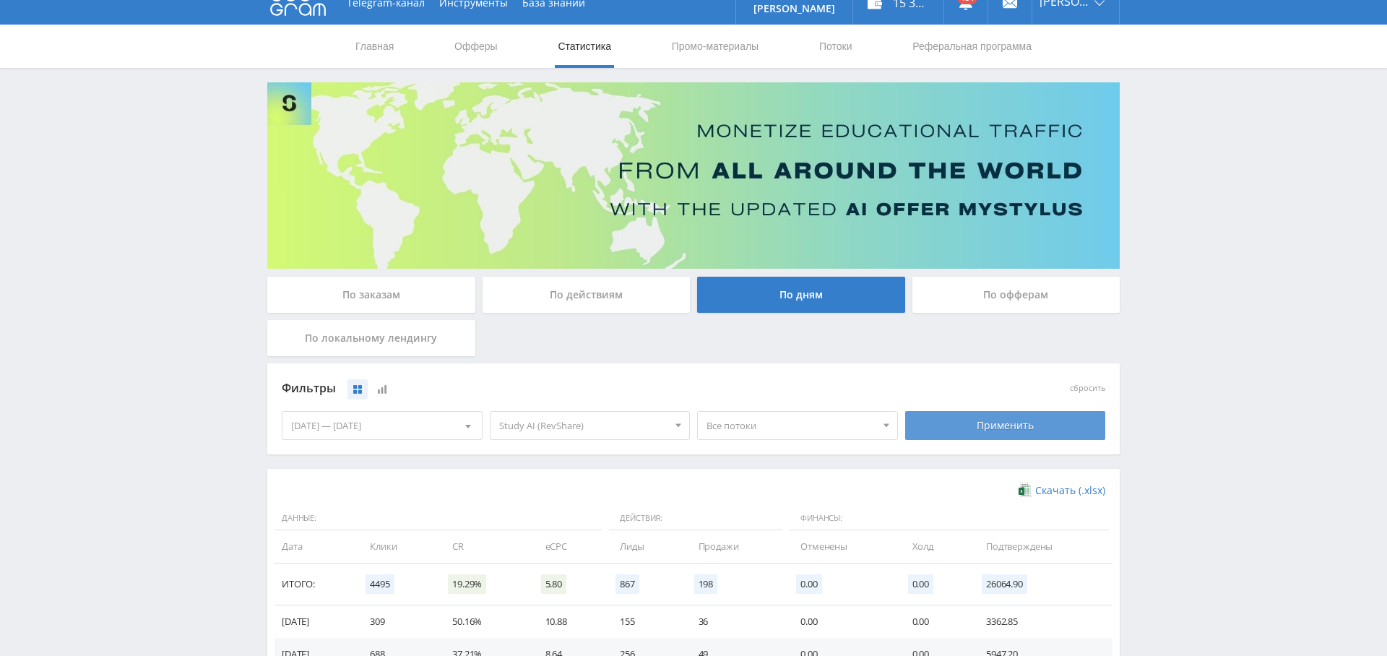
click at [1088, 424] on div "Применить" at bounding box center [1005, 425] width 201 height 29
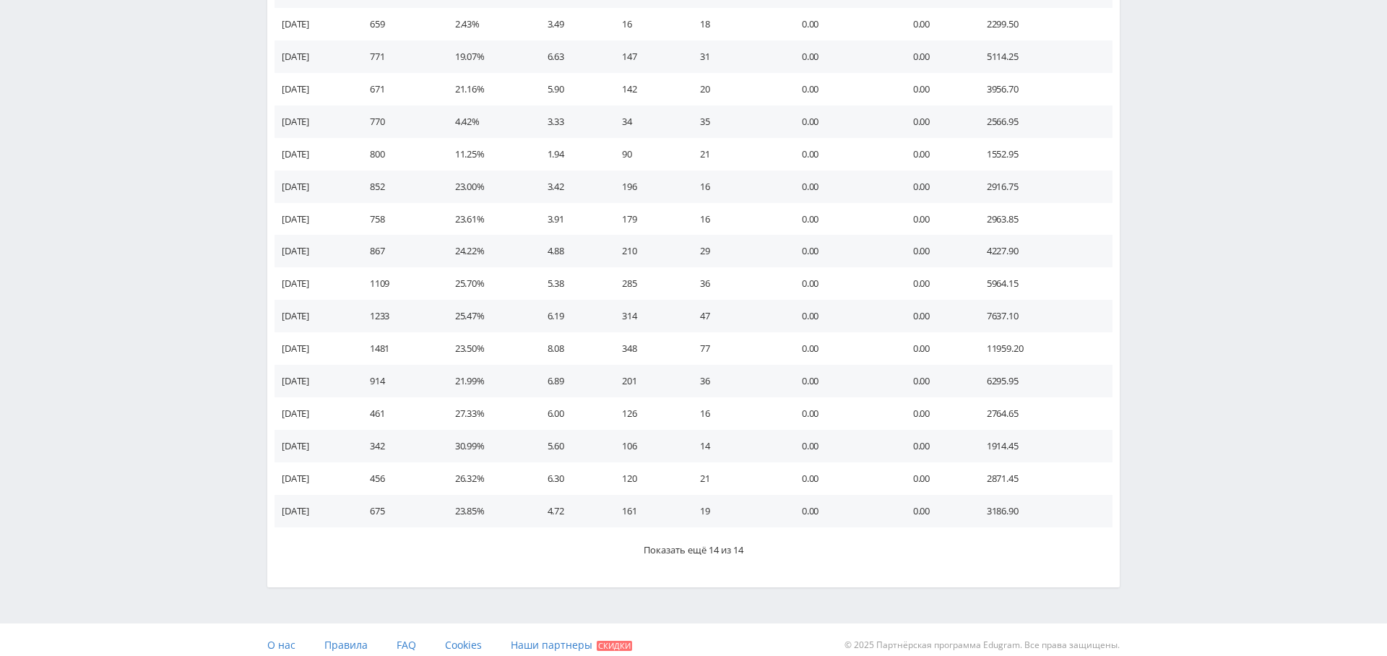
scroll to position [756, 0]
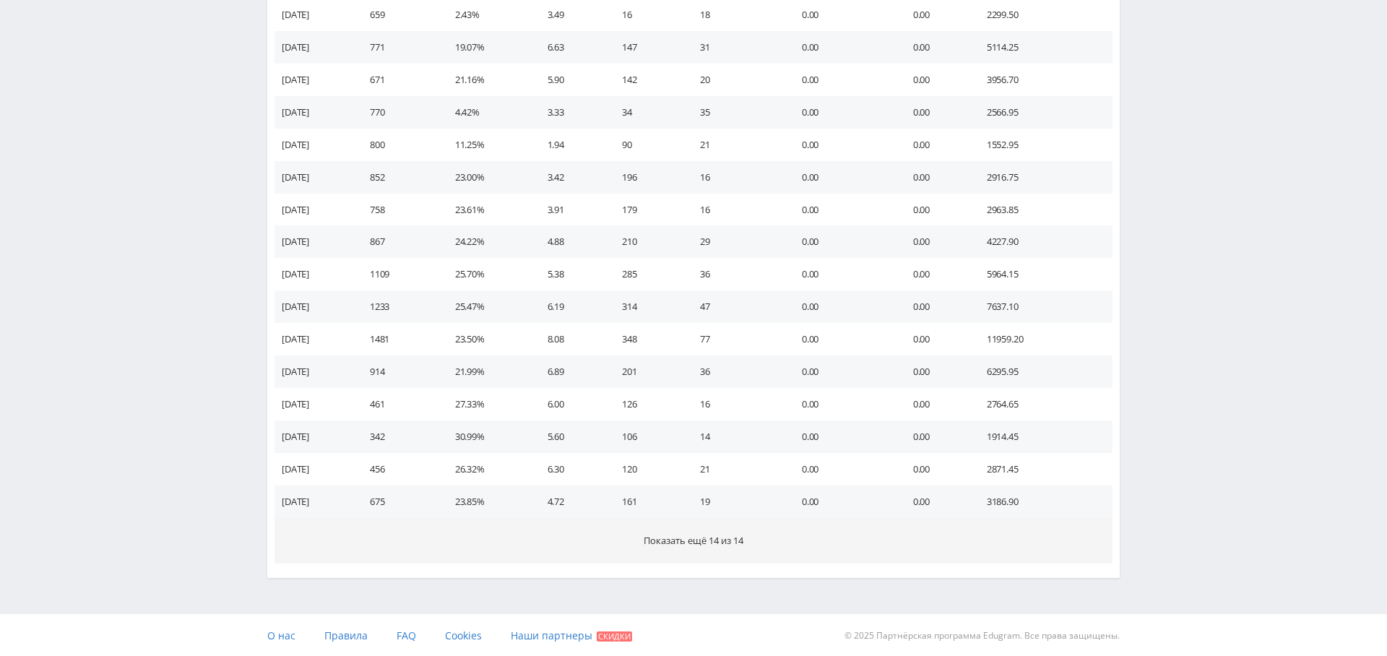
click at [699, 535] on span "Показать ещё 14 из 14" at bounding box center [694, 540] width 100 height 13
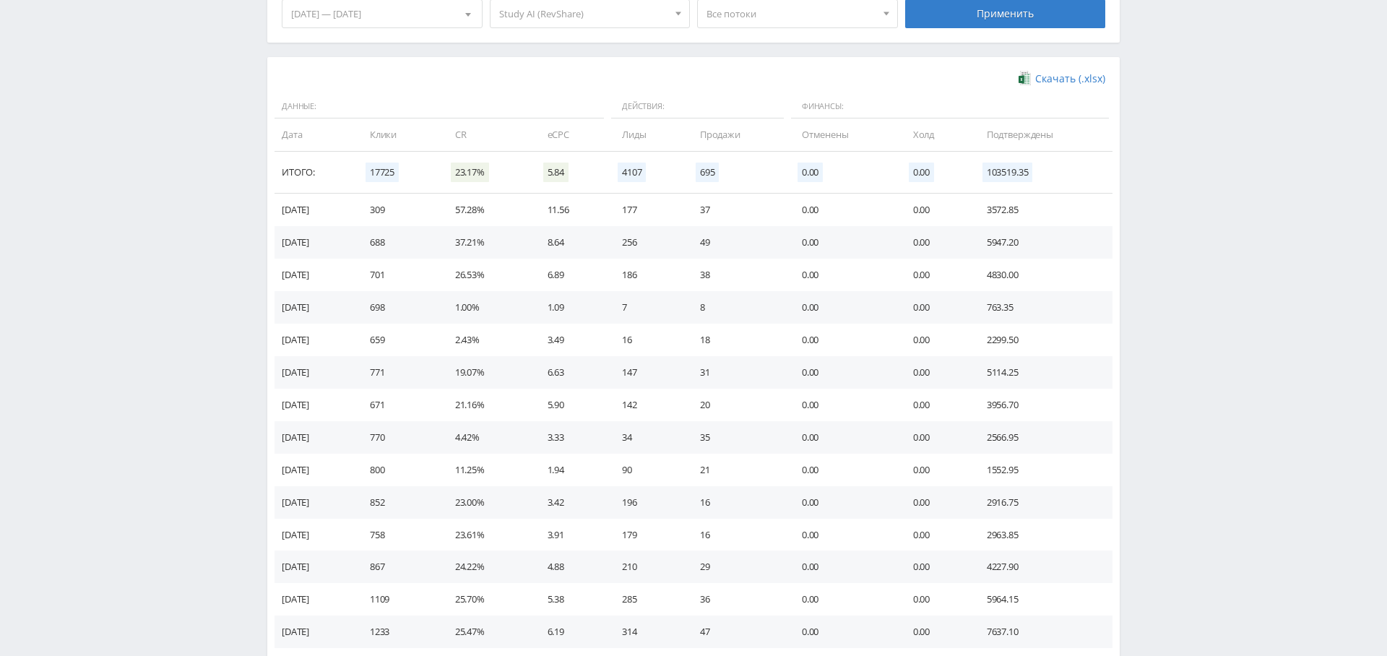
scroll to position [481, 0]
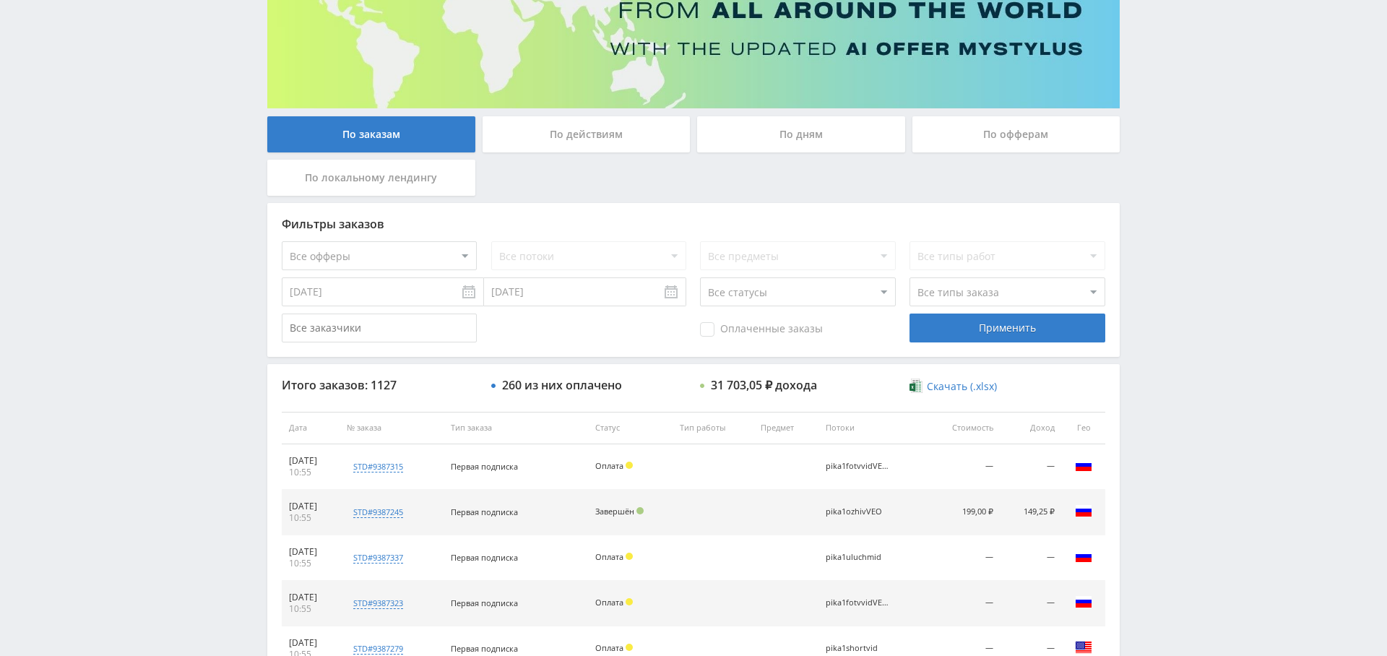
scroll to position [177, 0]
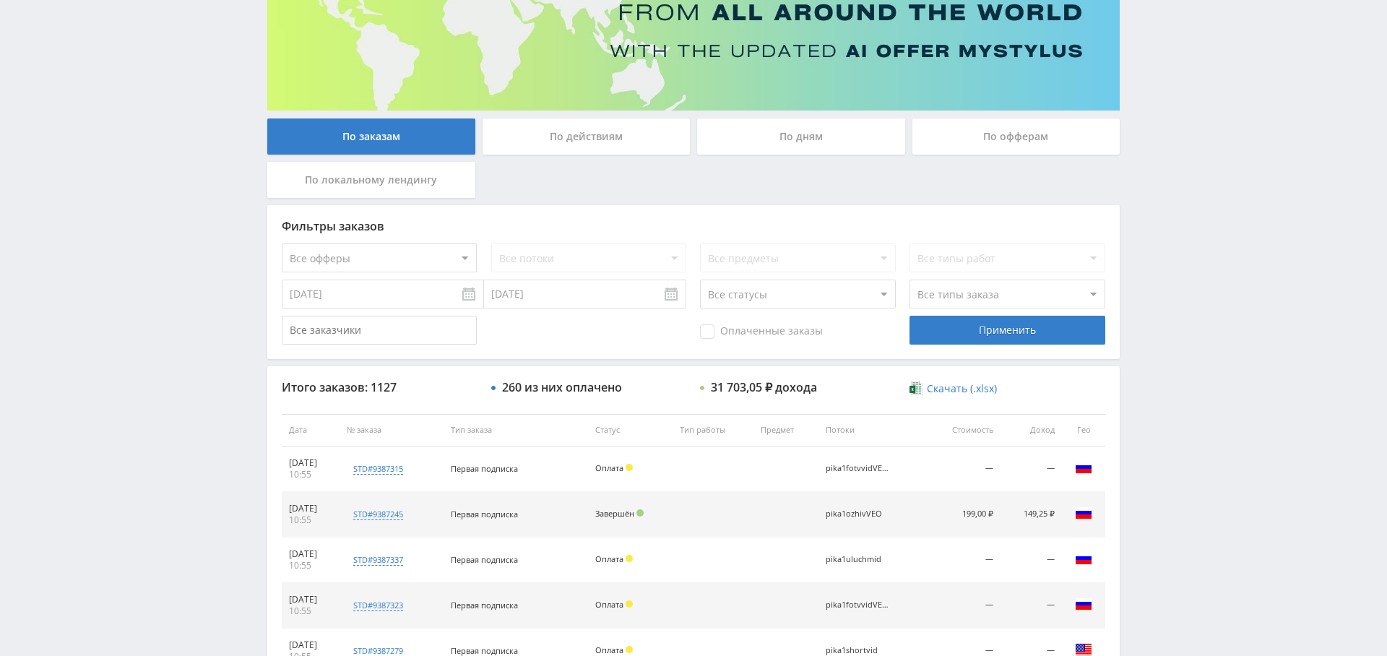
click at [830, 142] on div "По дням" at bounding box center [801, 137] width 208 height 36
click at [0, 0] on input "По дням" at bounding box center [0, 0] width 0 height 0
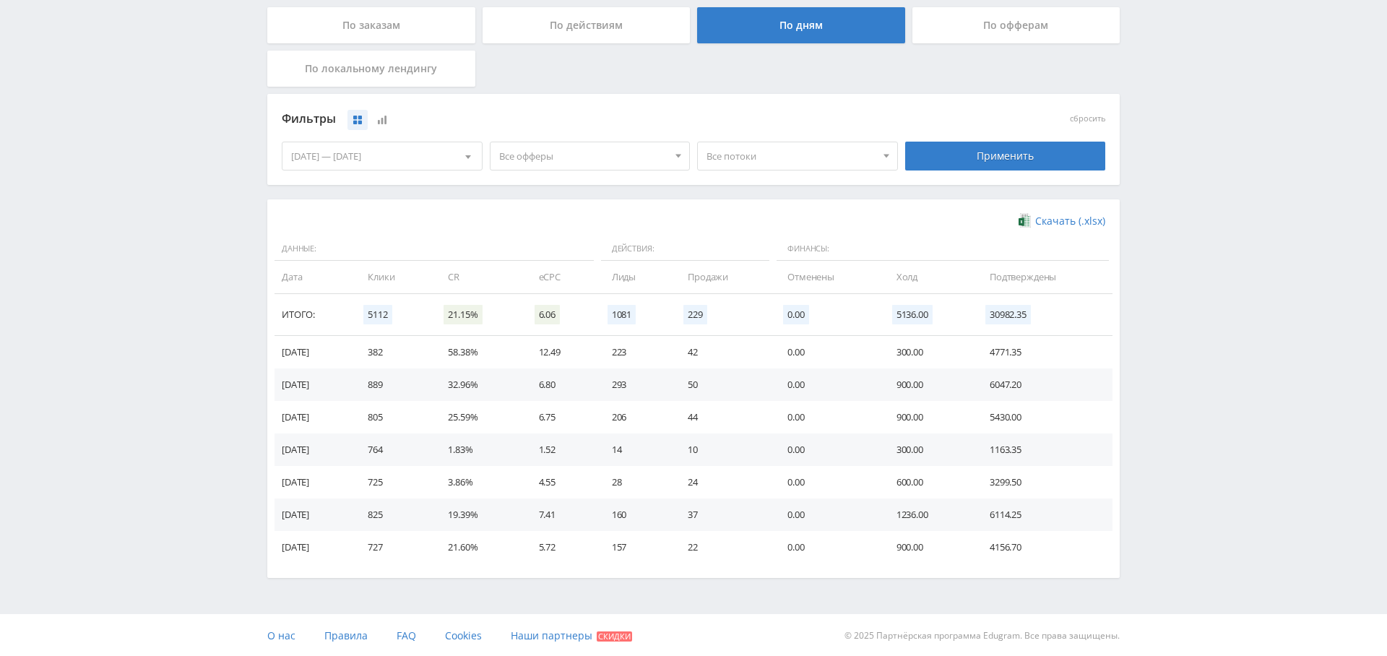
scroll to position [0, 0]
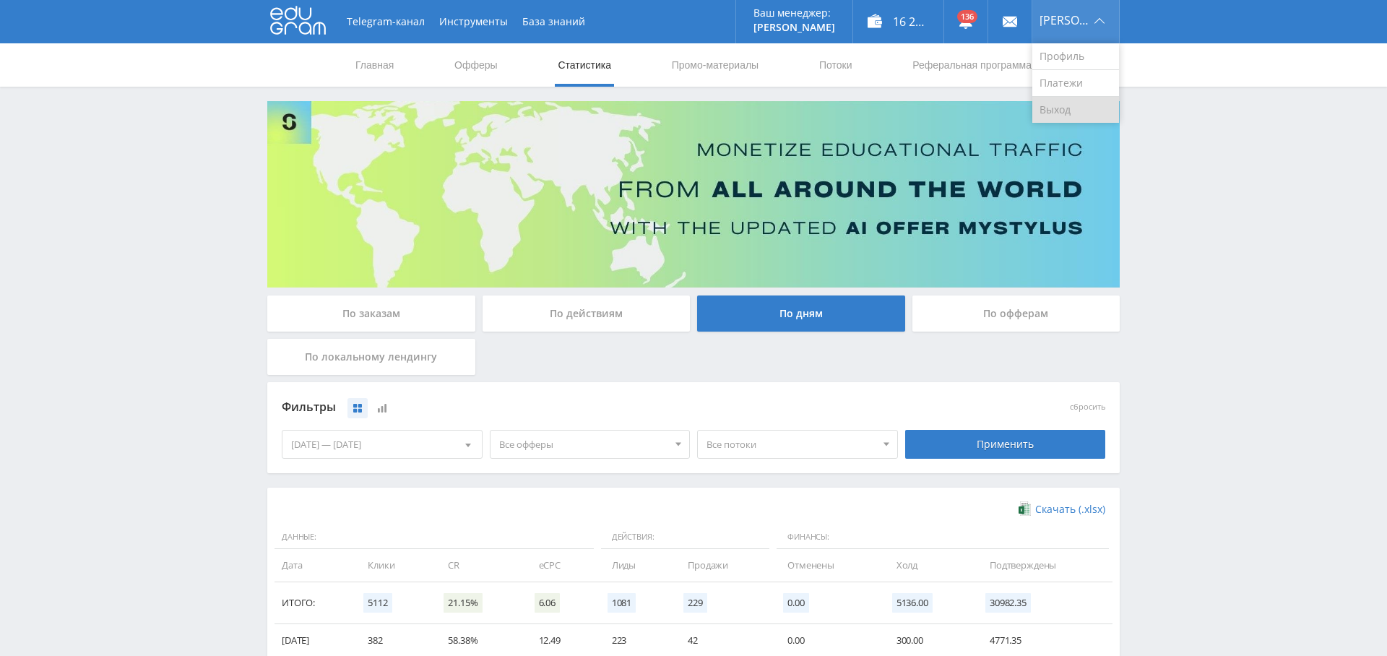
click at [1076, 109] on link "Выход" at bounding box center [1076, 110] width 87 height 26
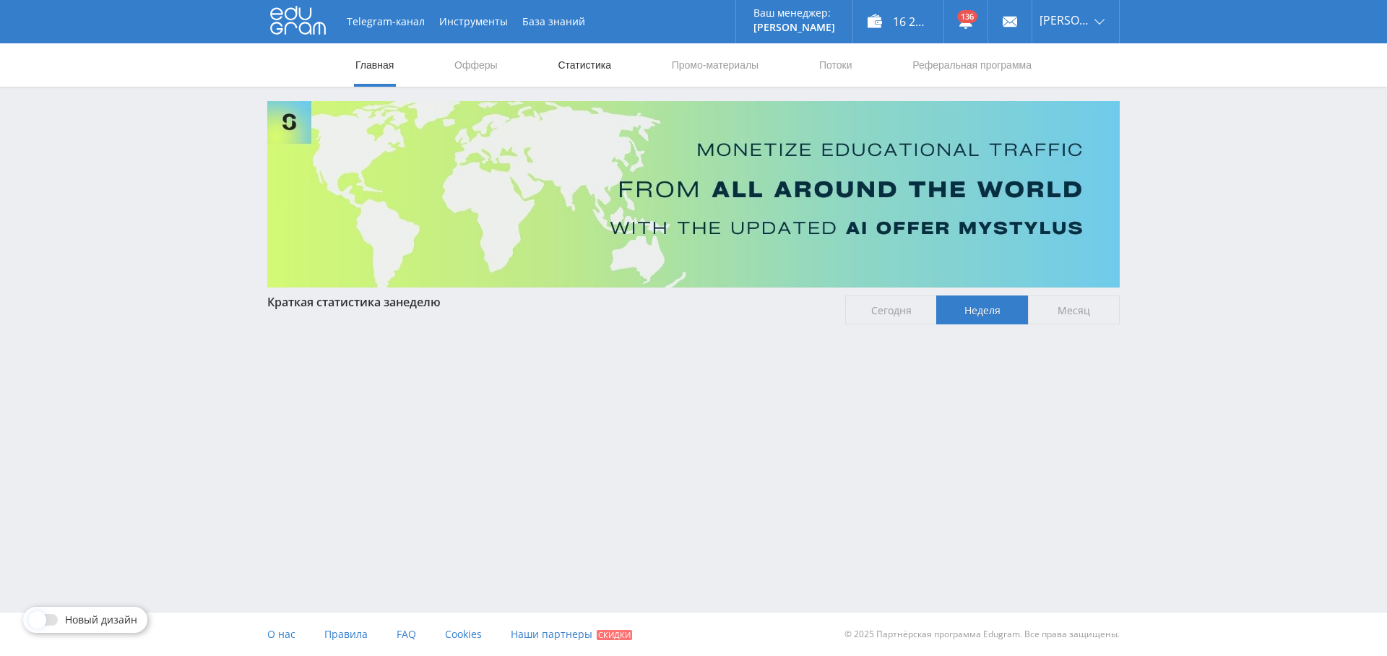
click at [577, 62] on link "Статистика" at bounding box center [584, 64] width 56 height 43
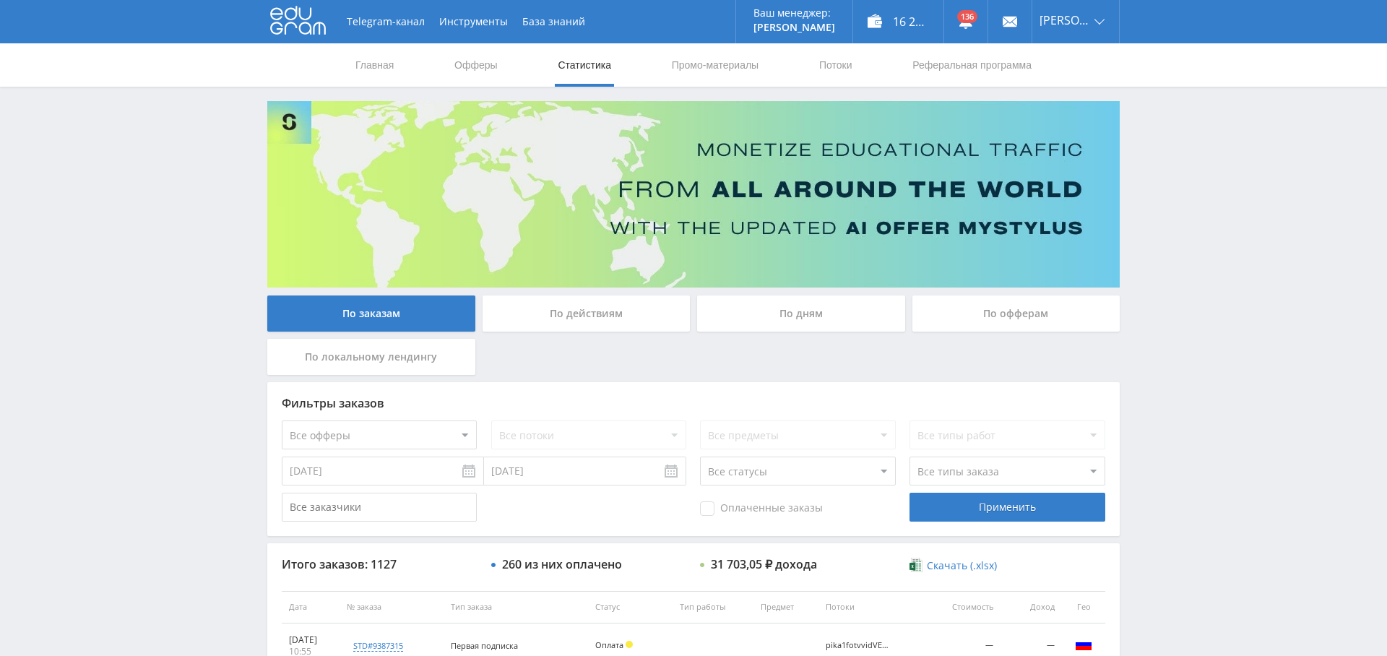
click at [854, 326] on div "По дням" at bounding box center [801, 314] width 208 height 36
click at [0, 0] on input "По дням" at bounding box center [0, 0] width 0 height 0
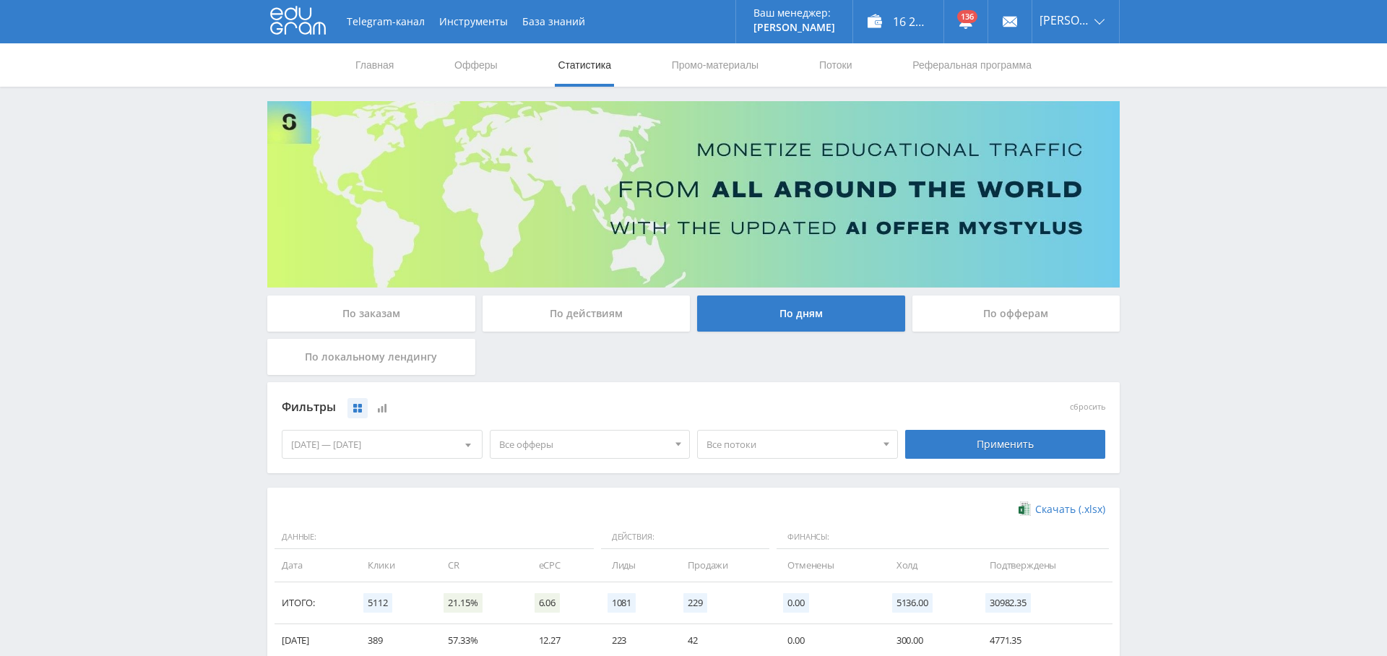
click at [418, 449] on div "28.08.2025 — 03.09.2025" at bounding box center [382, 444] width 199 height 27
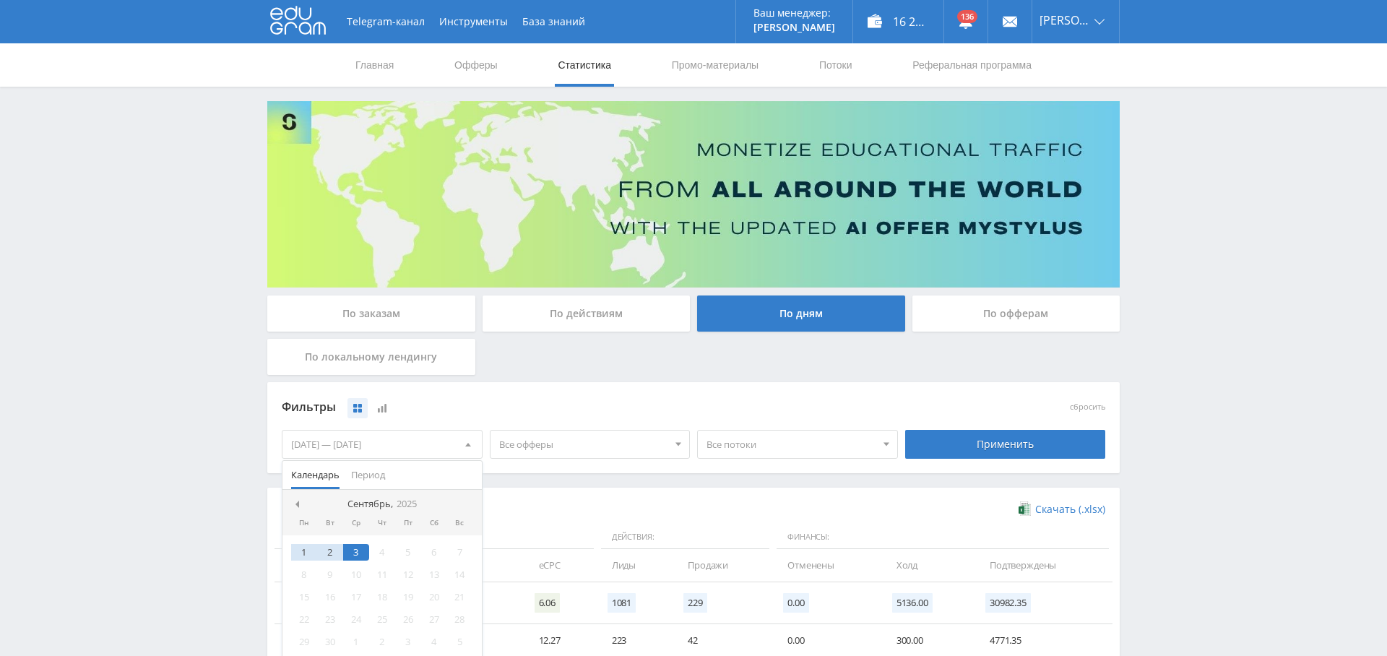
drag, startPoint x: 294, startPoint y: 498, endPoint x: 304, endPoint y: 504, distance: 11.4
click at [293, 499] on div at bounding box center [297, 505] width 12 height 12
click at [401, 551] on div "1" at bounding box center [408, 552] width 26 height 17
click at [463, 503] on span at bounding box center [465, 504] width 7 height 7
click at [358, 554] on div "3" at bounding box center [356, 552] width 26 height 17
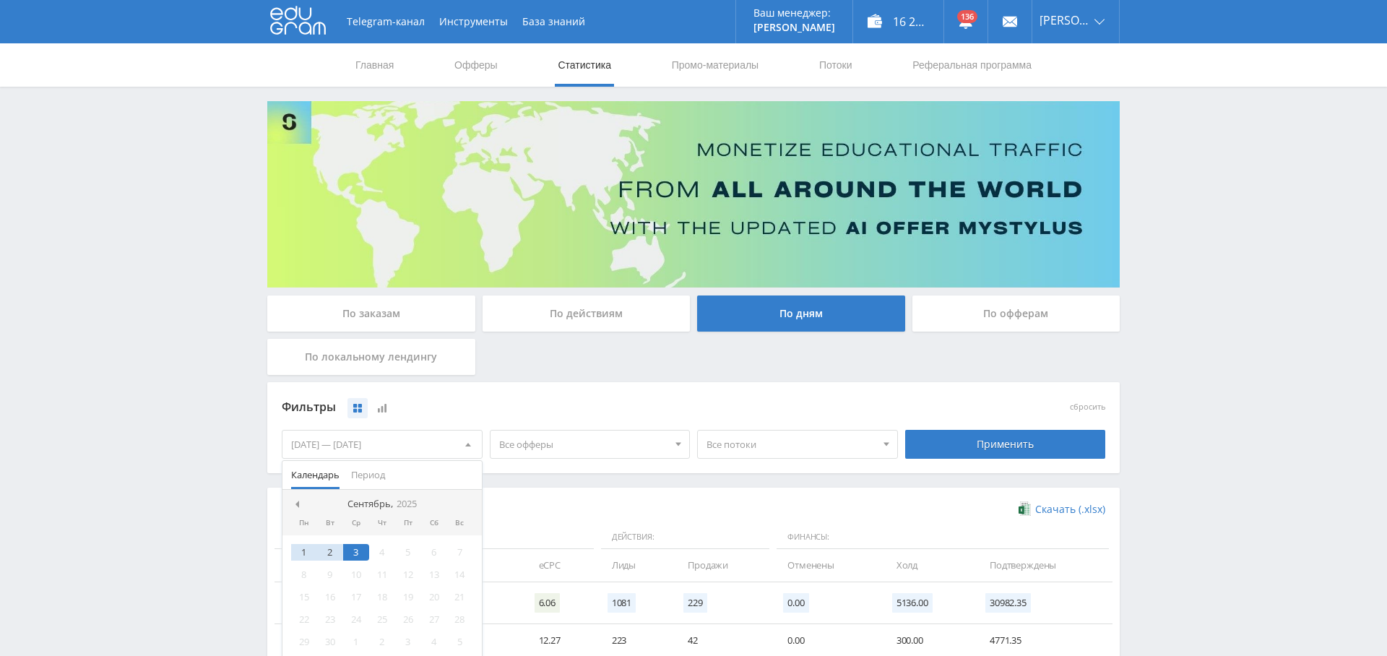
drag, startPoint x: 588, startPoint y: 483, endPoint x: 705, endPoint y: 472, distance: 118.3
click at [588, 483] on div "Фильтры сбросить 01.08.2025 — 03.09.2025 Календарь Период Сентябрь, 2025 Пн Вт …" at bounding box center [693, 435] width 853 height 106
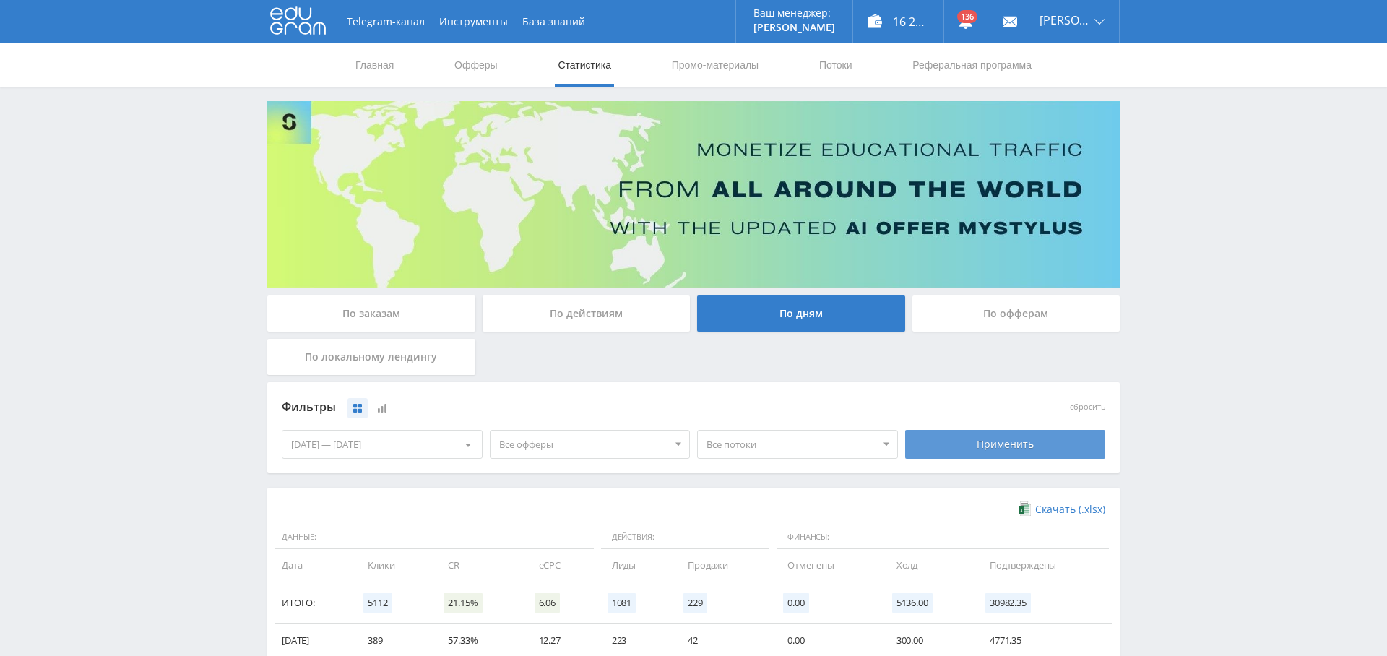
click at [999, 445] on div "Применить" at bounding box center [1005, 444] width 201 height 29
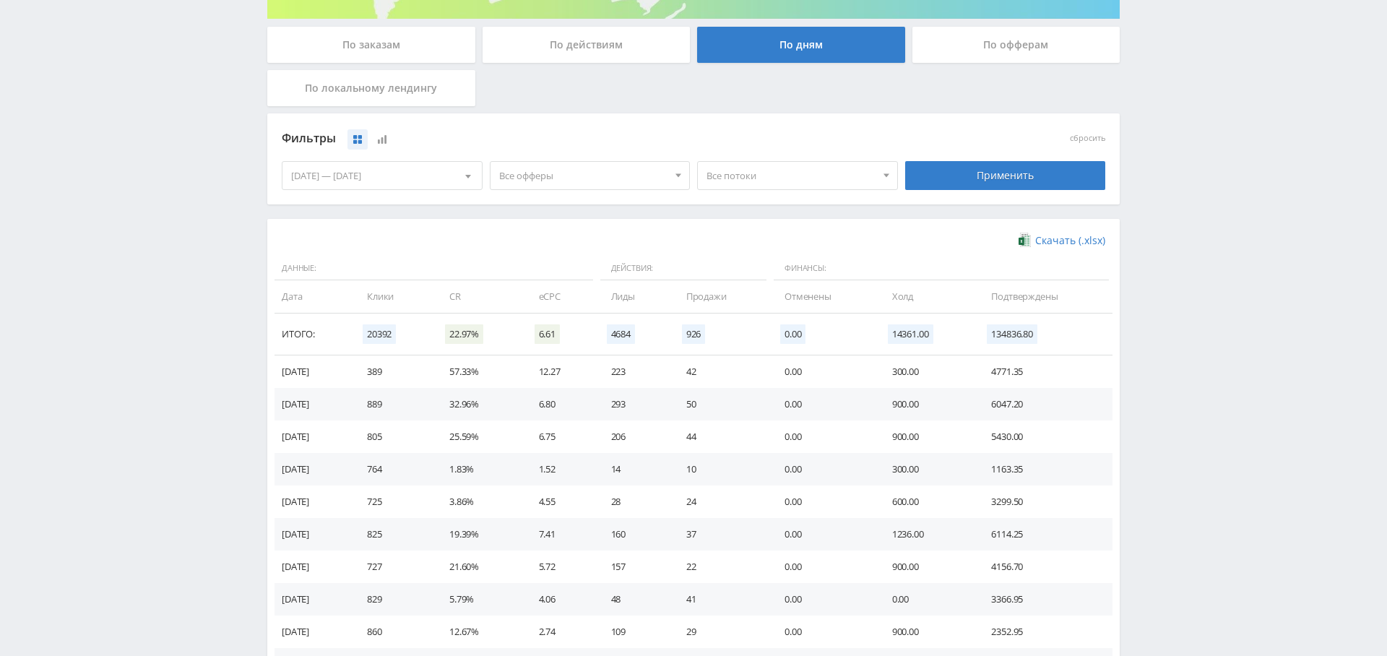
scroll to position [250, 0]
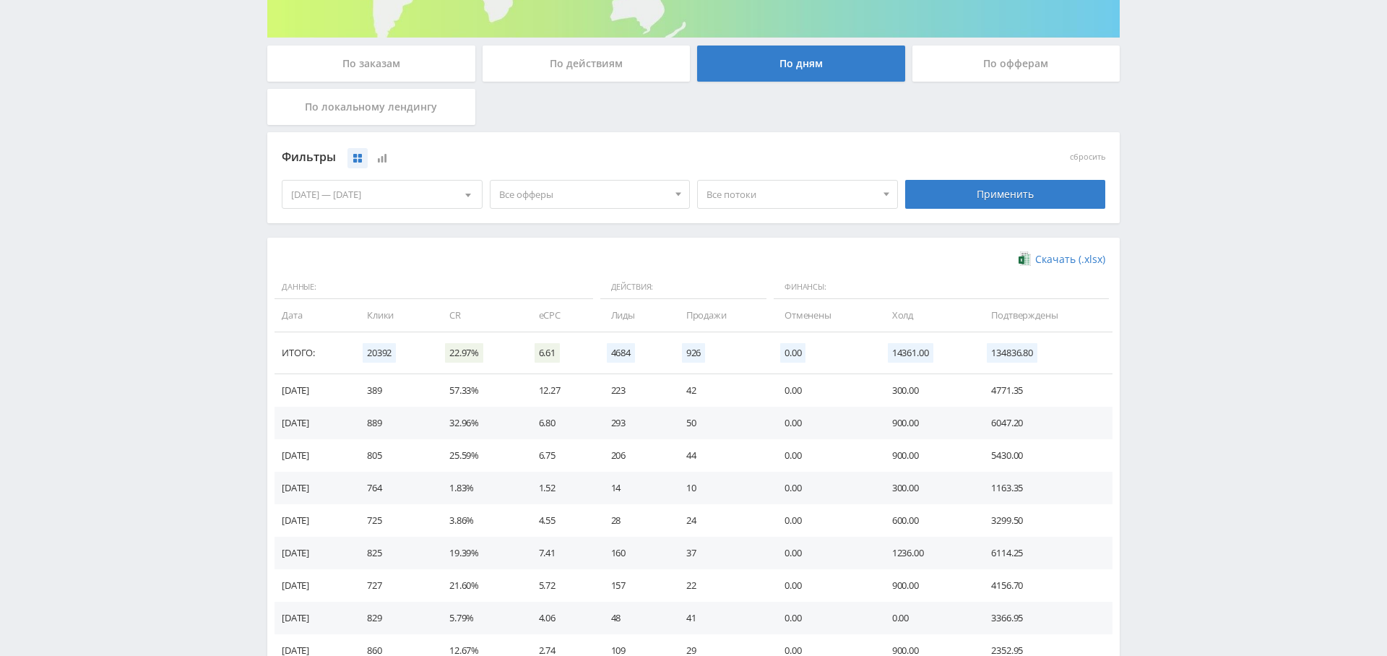
click at [585, 189] on span "Все офферы" at bounding box center [583, 194] width 169 height 27
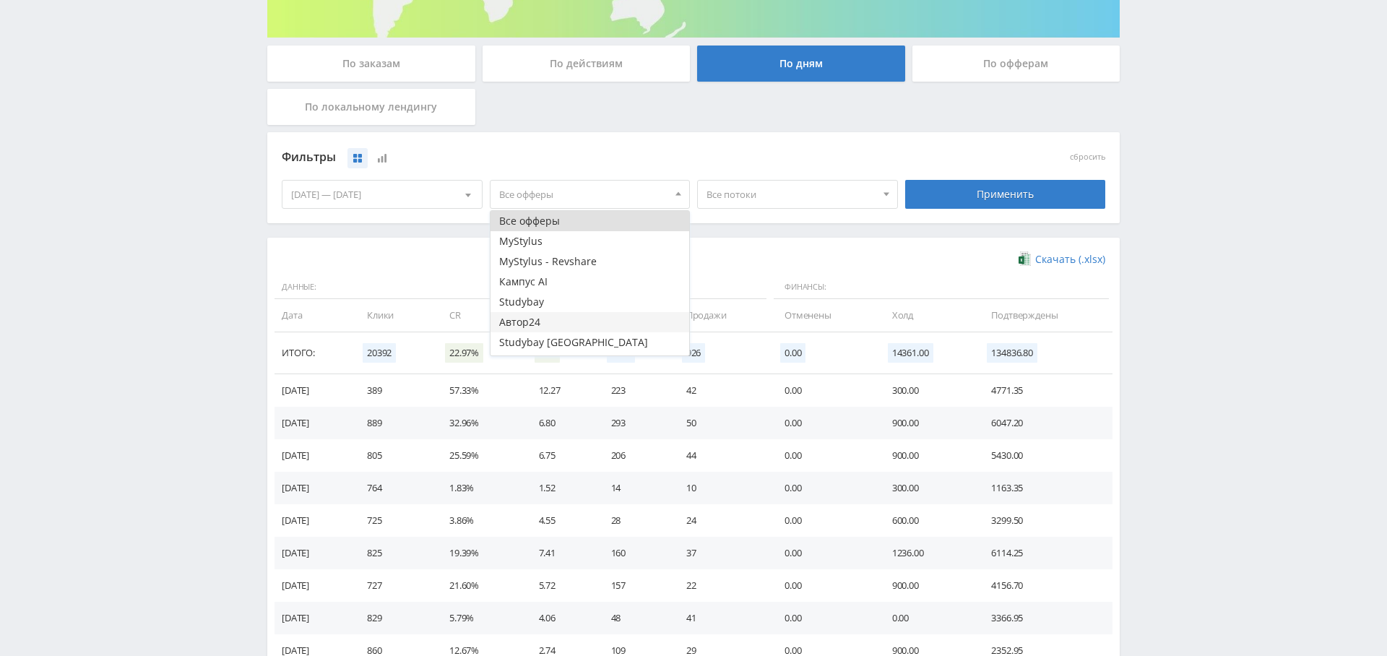
scroll to position [17, 0]
click at [593, 338] on button "Study AI (RevShare)" at bounding box center [590, 345] width 199 height 20
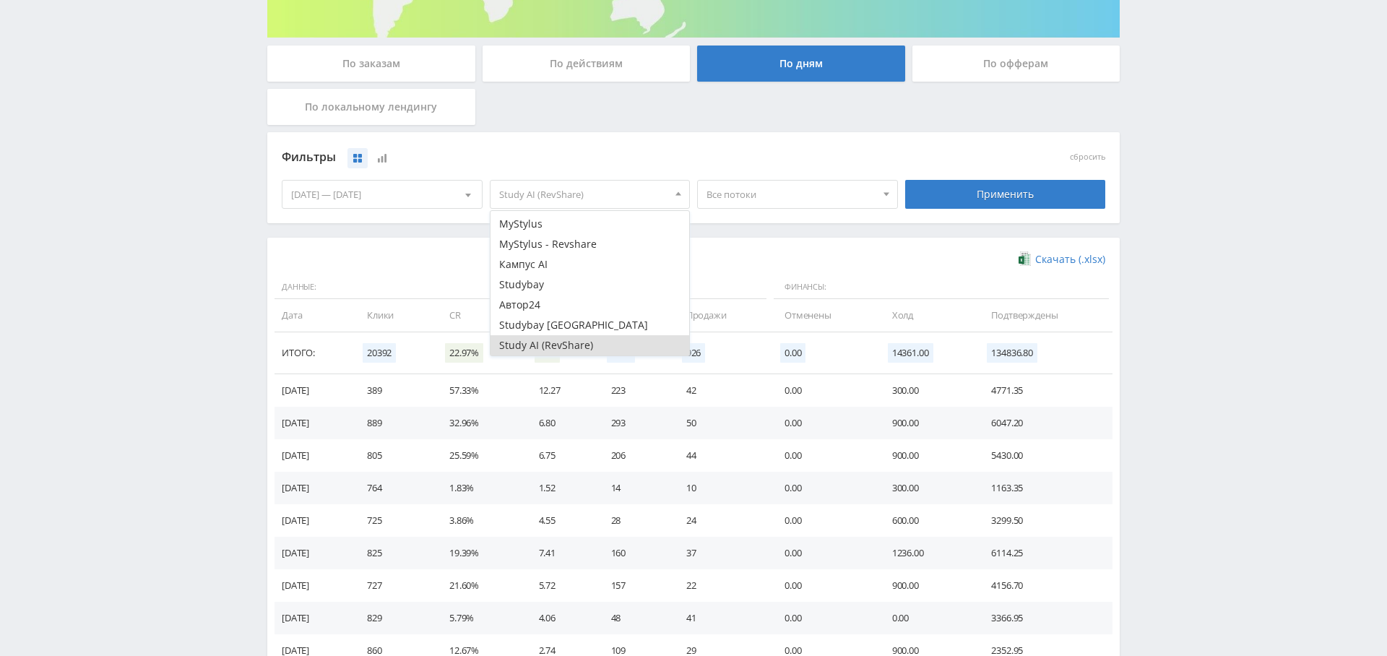
drag, startPoint x: 1059, startPoint y: 190, endPoint x: 1046, endPoint y: 195, distance: 14.0
click at [1058, 190] on div "Применить" at bounding box center [1005, 194] width 201 height 29
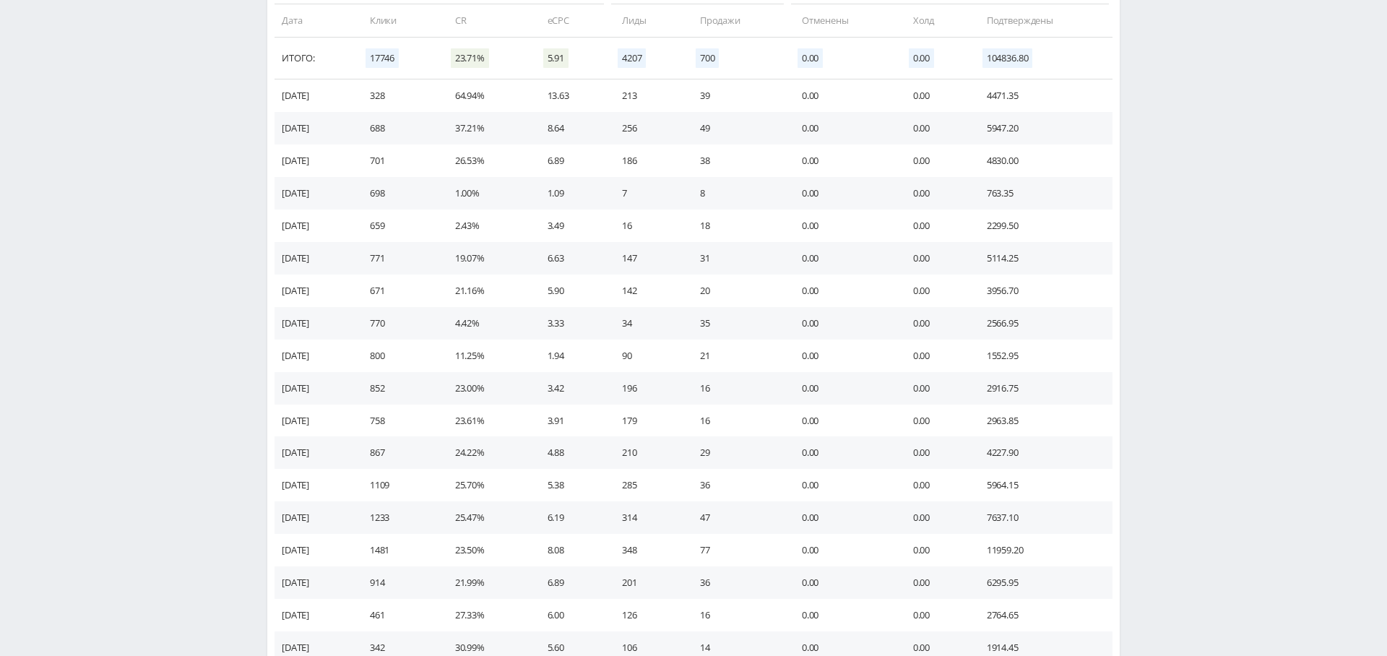
scroll to position [0, 0]
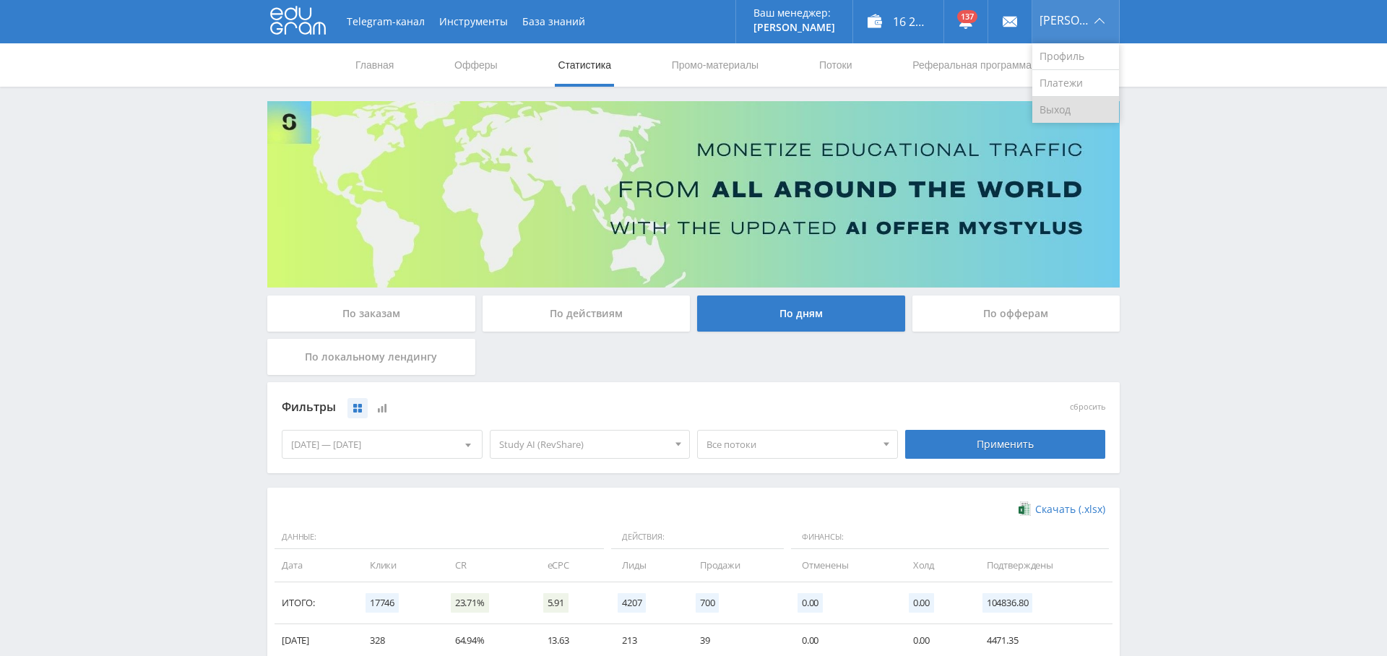
click at [1083, 108] on link "Выход" at bounding box center [1076, 110] width 87 height 26
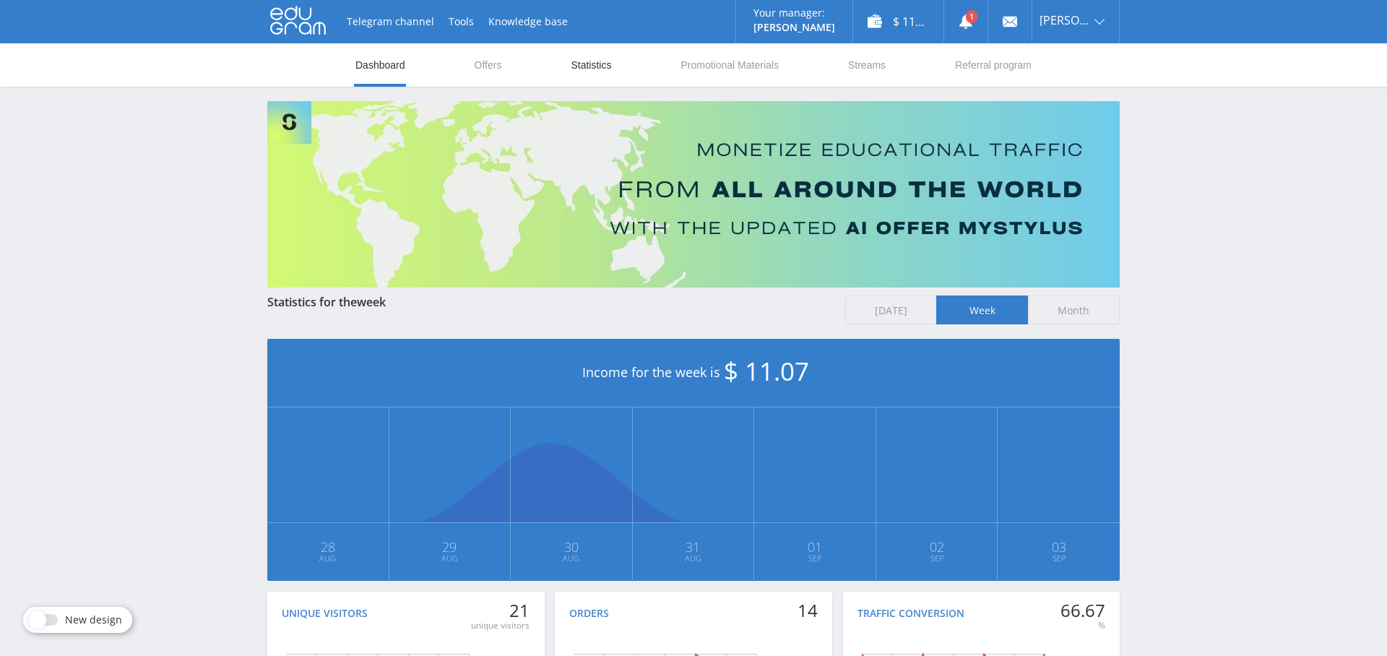
click at [596, 67] on link "Statistics" at bounding box center [590, 64] width 43 height 43
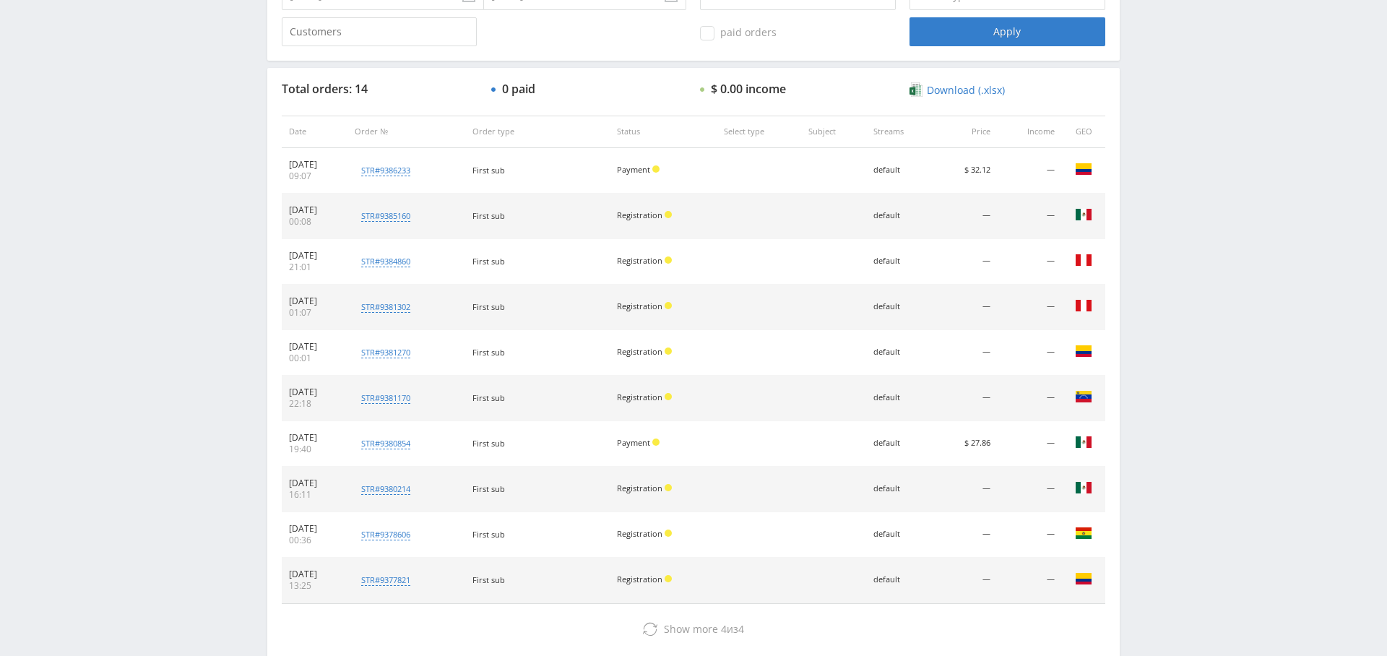
scroll to position [490, 0]
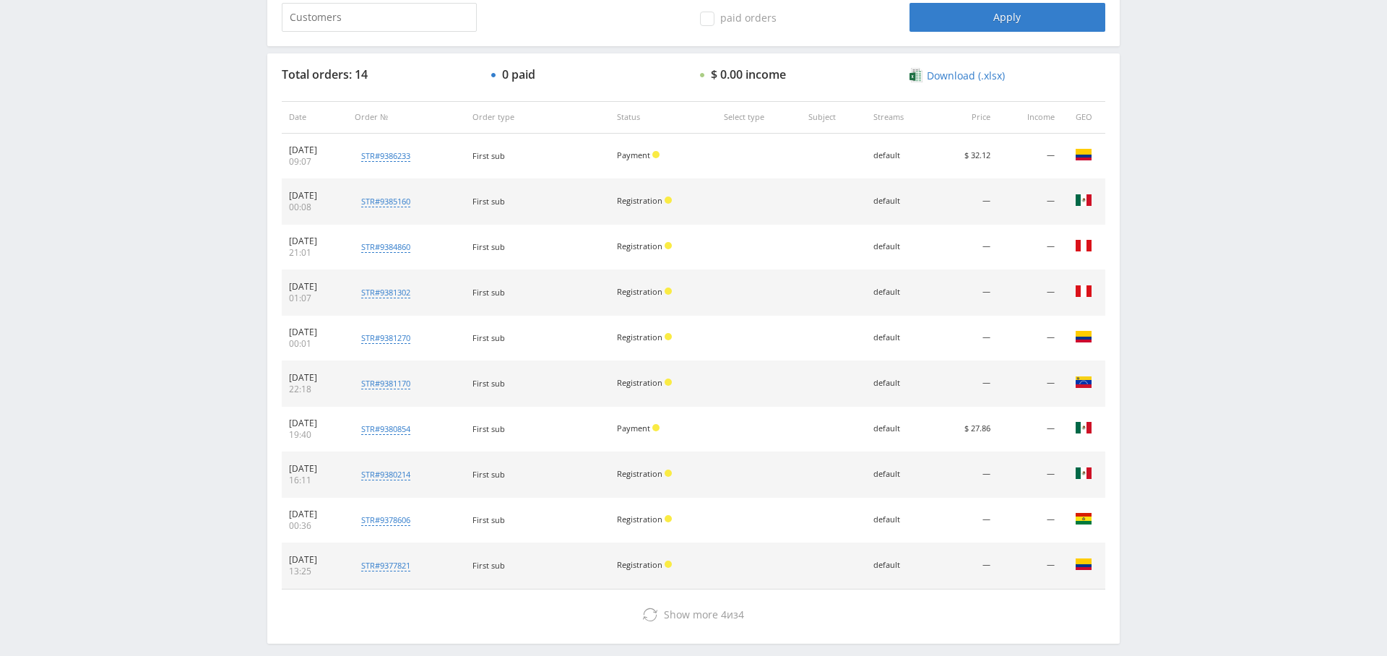
drag, startPoint x: 960, startPoint y: 431, endPoint x: 1025, endPoint y: 439, distance: 65.6
click at [1028, 434] on tr "09.01.2025 19:40 str#9380854 Customer 417226 First sub Payment default $ 27.86 …" at bounding box center [694, 430] width 824 height 46
click at [1026, 429] on td "—" at bounding box center [1030, 430] width 64 height 46
drag, startPoint x: 967, startPoint y: 158, endPoint x: 1014, endPoint y: 159, distance: 47.0
click at [997, 157] on td "$ 32.12" at bounding box center [966, 157] width 62 height 46
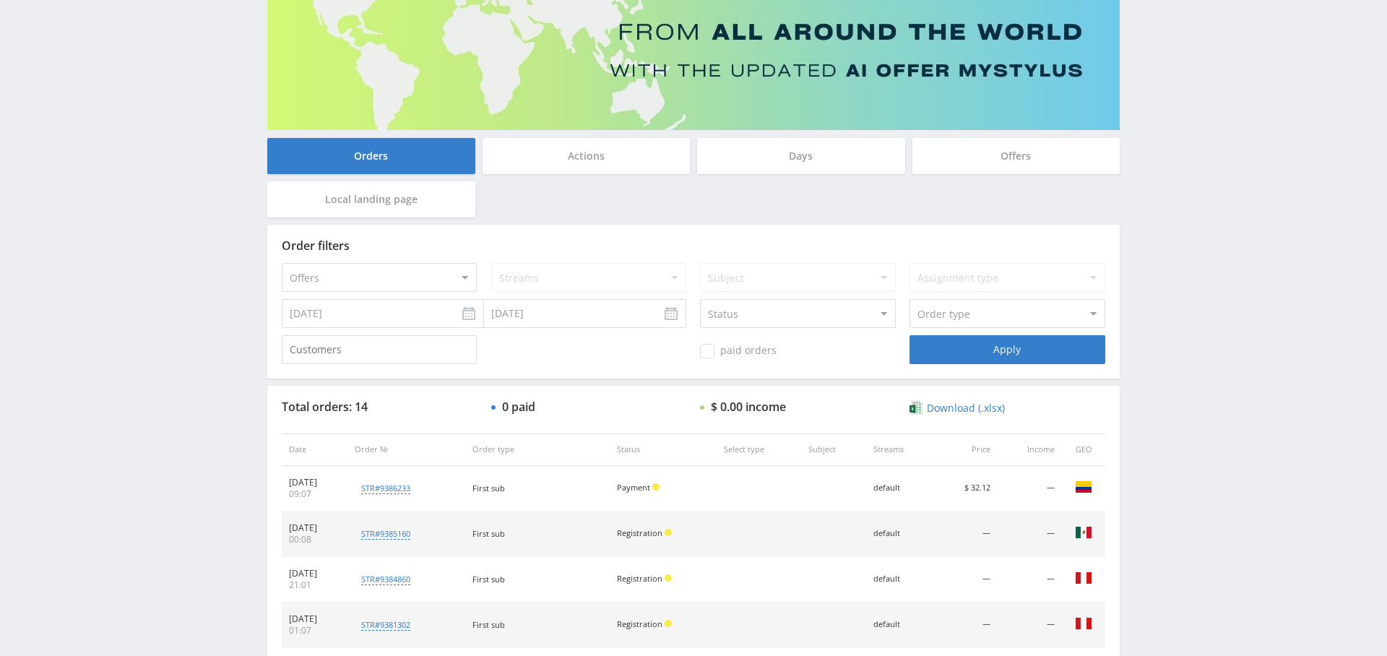
scroll to position [0, 0]
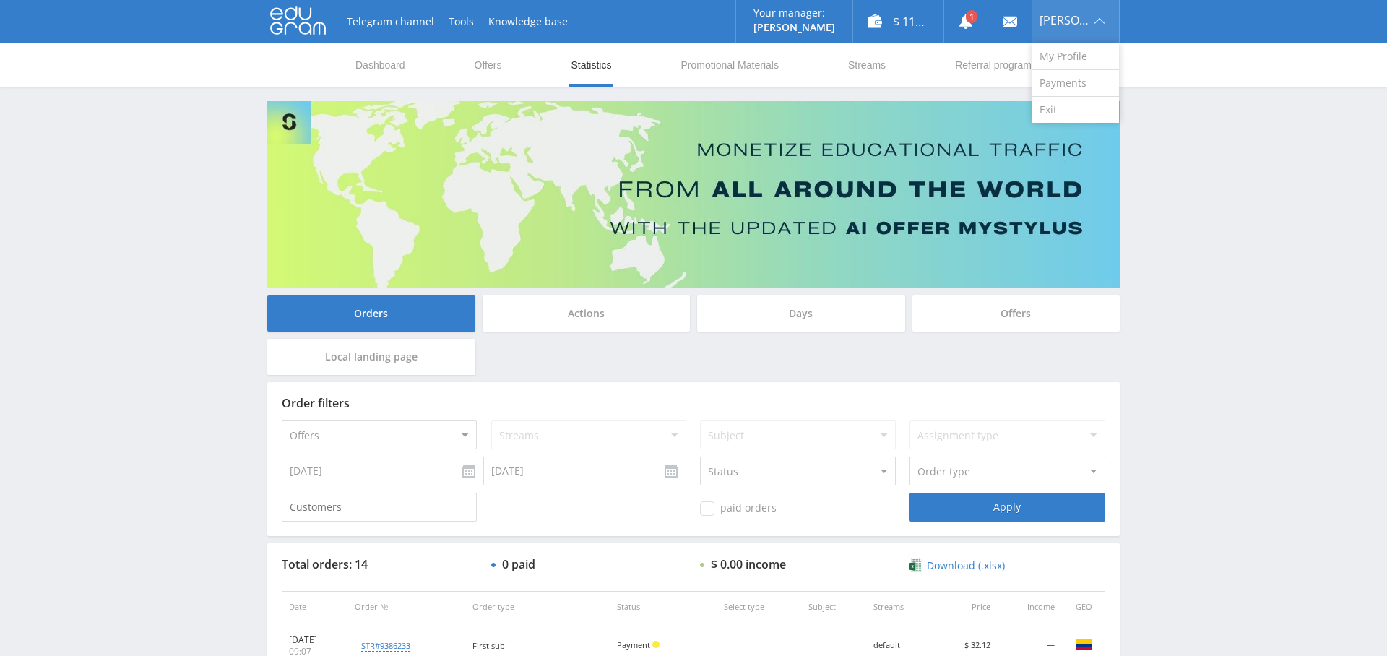
click at [1073, 20] on span "Ricardo Sanchez" at bounding box center [1065, 20] width 51 height 12
click at [1057, 104] on link "Exit" at bounding box center [1076, 110] width 87 height 26
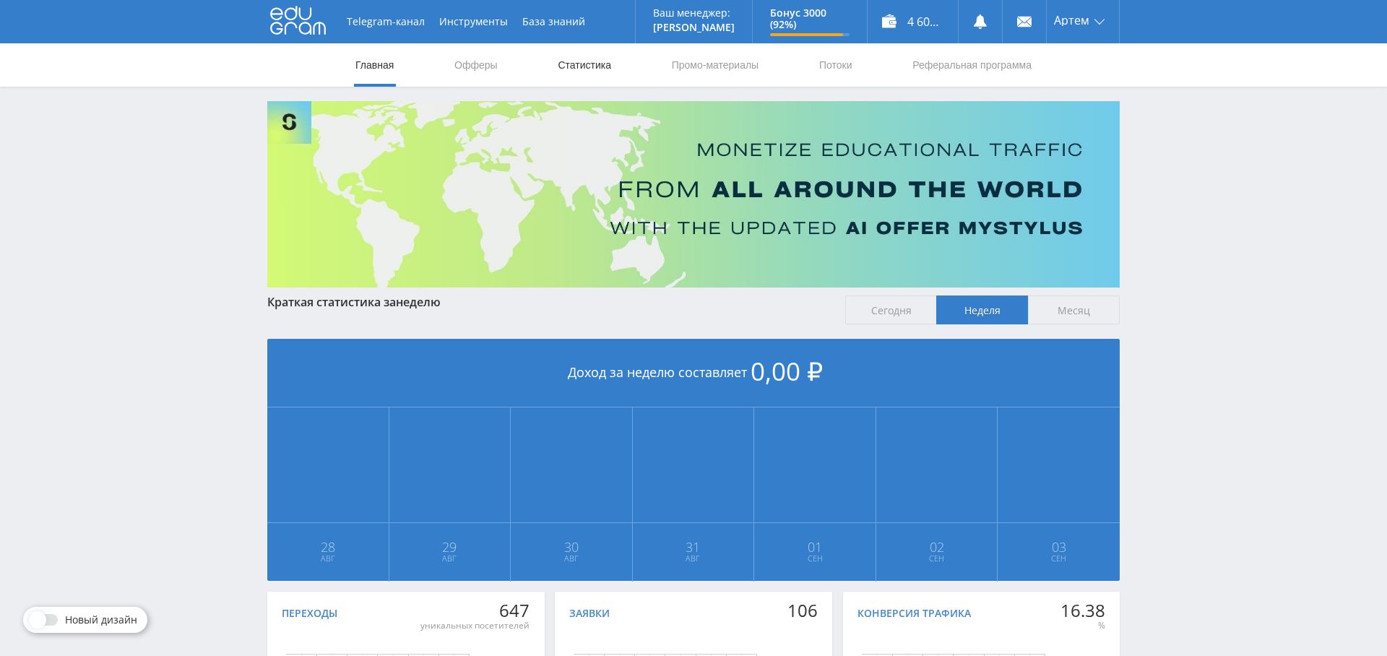
click at [591, 52] on link "Статистика" at bounding box center [584, 64] width 56 height 43
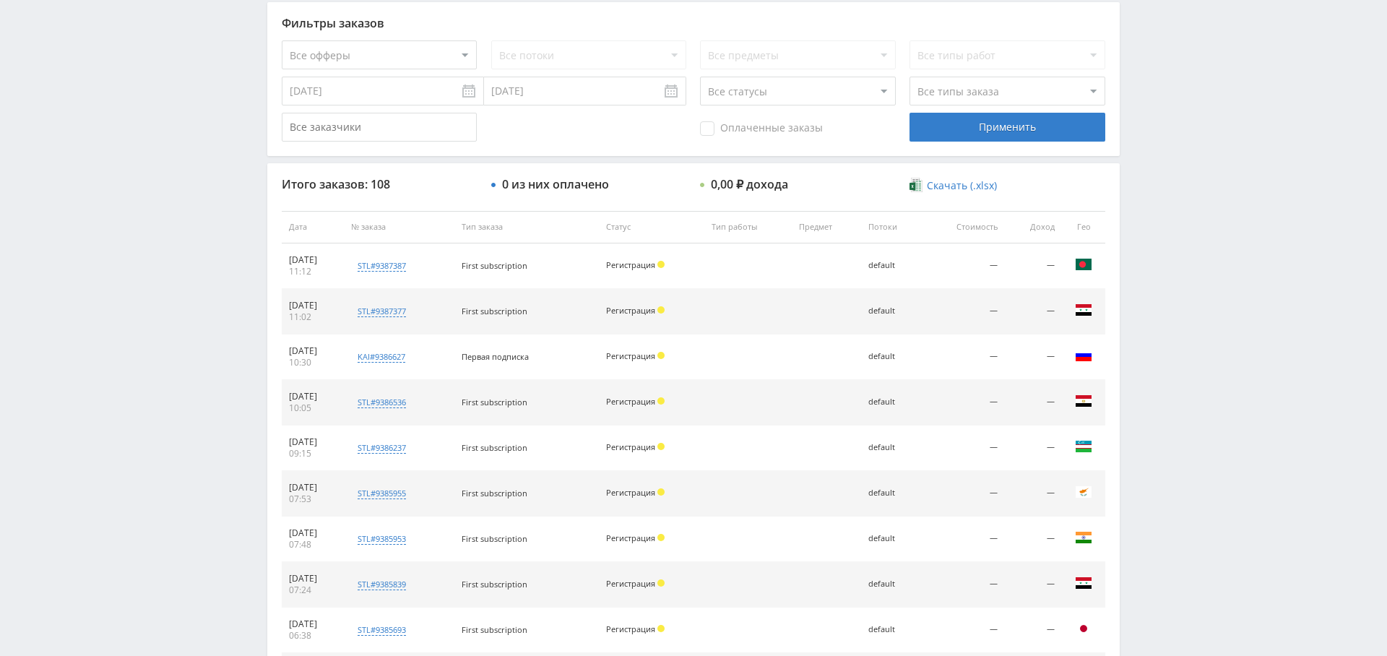
scroll to position [554, 0]
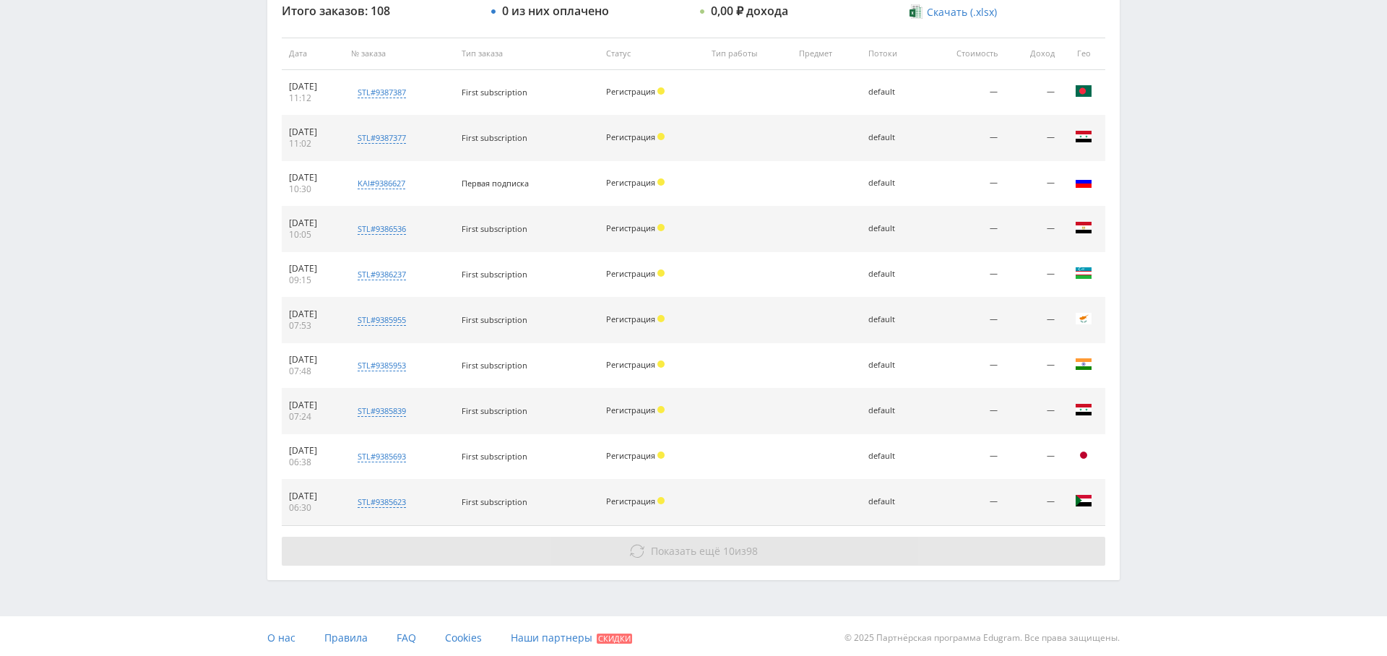
click at [692, 546] on span "Показать ещё" at bounding box center [685, 551] width 69 height 14
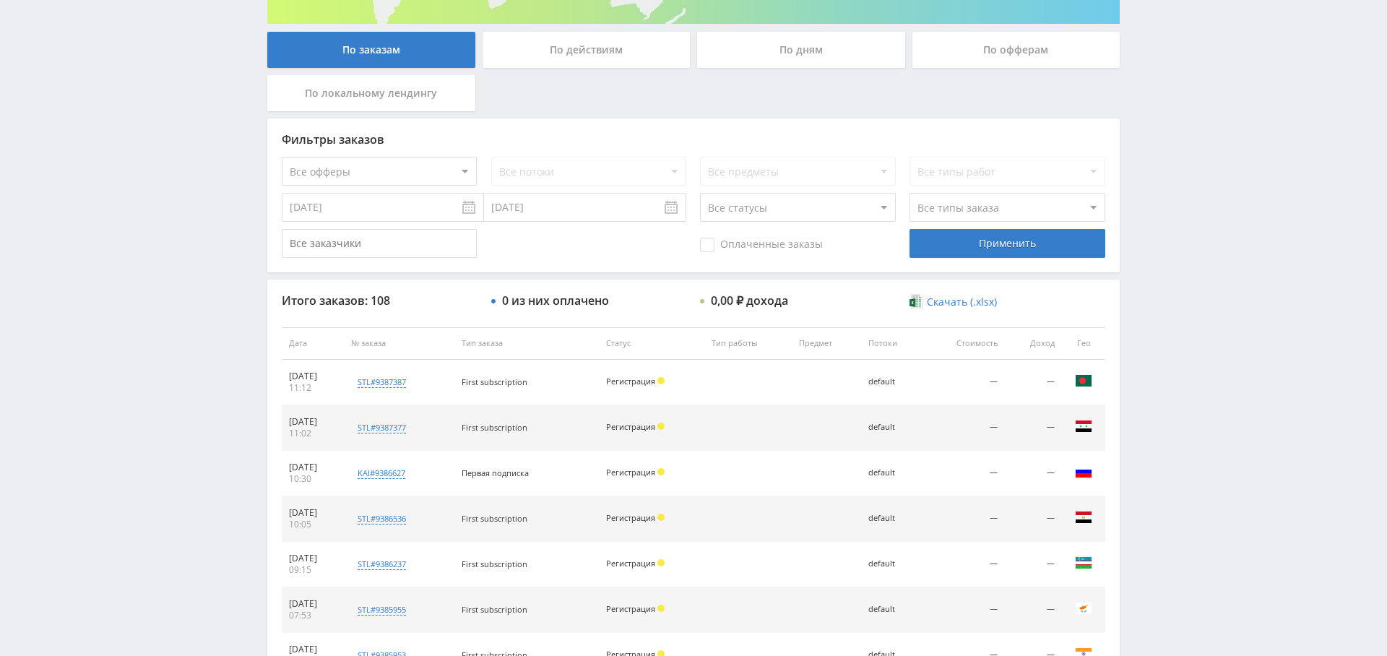
scroll to position [272, 0]
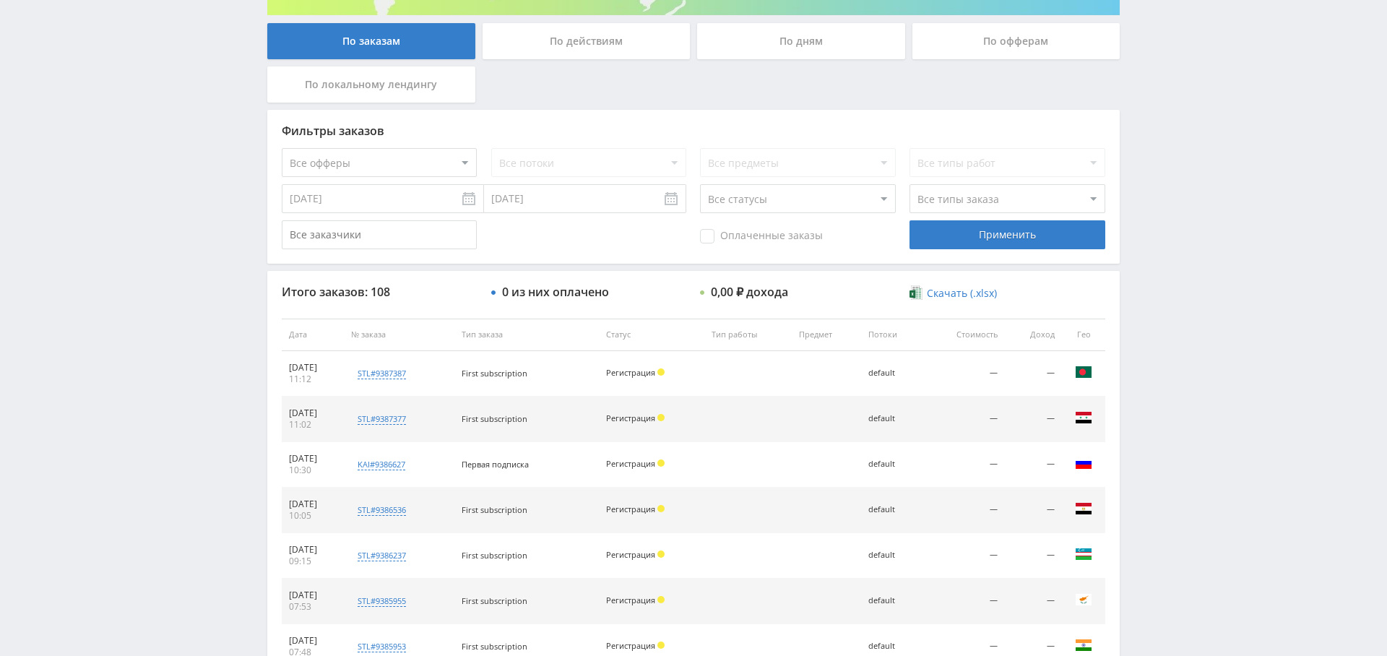
click at [374, 156] on select "Все офферы MyStylus MyStylus - Revshare Кампус AI Studybay Автор24 Studybay Bra…" at bounding box center [379, 162] width 195 height 29
select select "339"
click at [994, 237] on div "Применить" at bounding box center [1007, 234] width 195 height 29
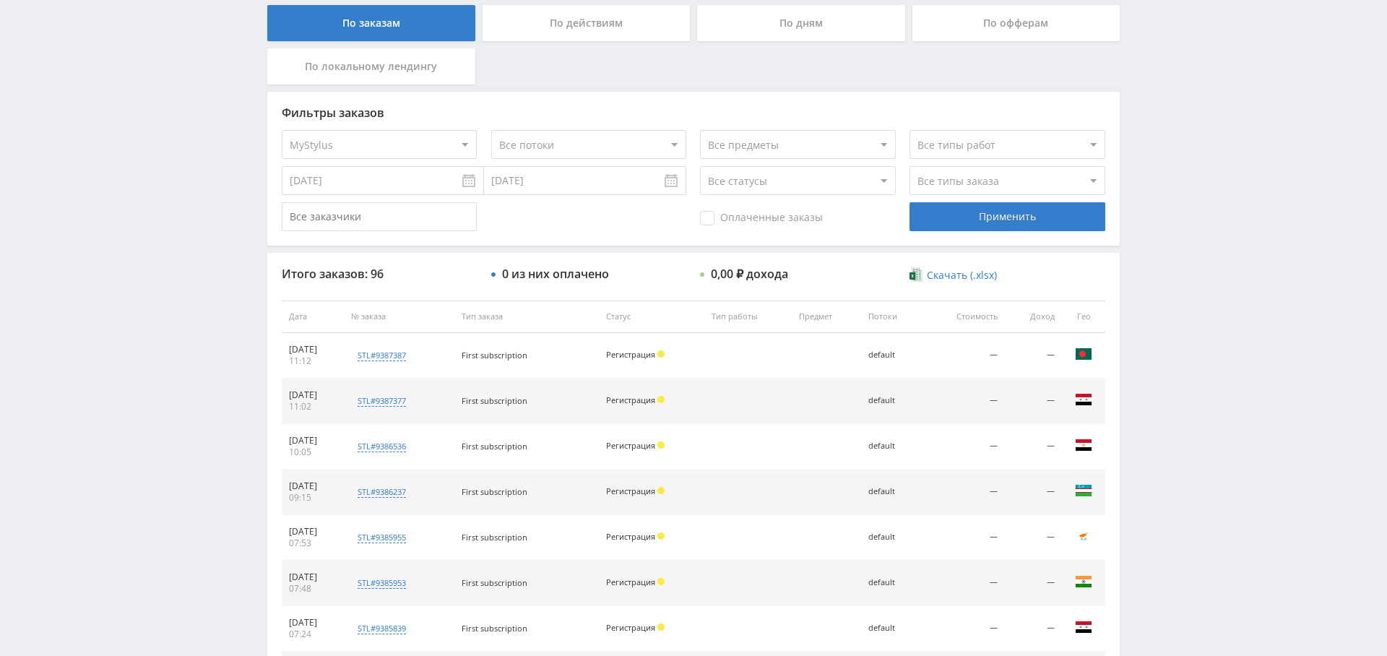
scroll to position [554, 0]
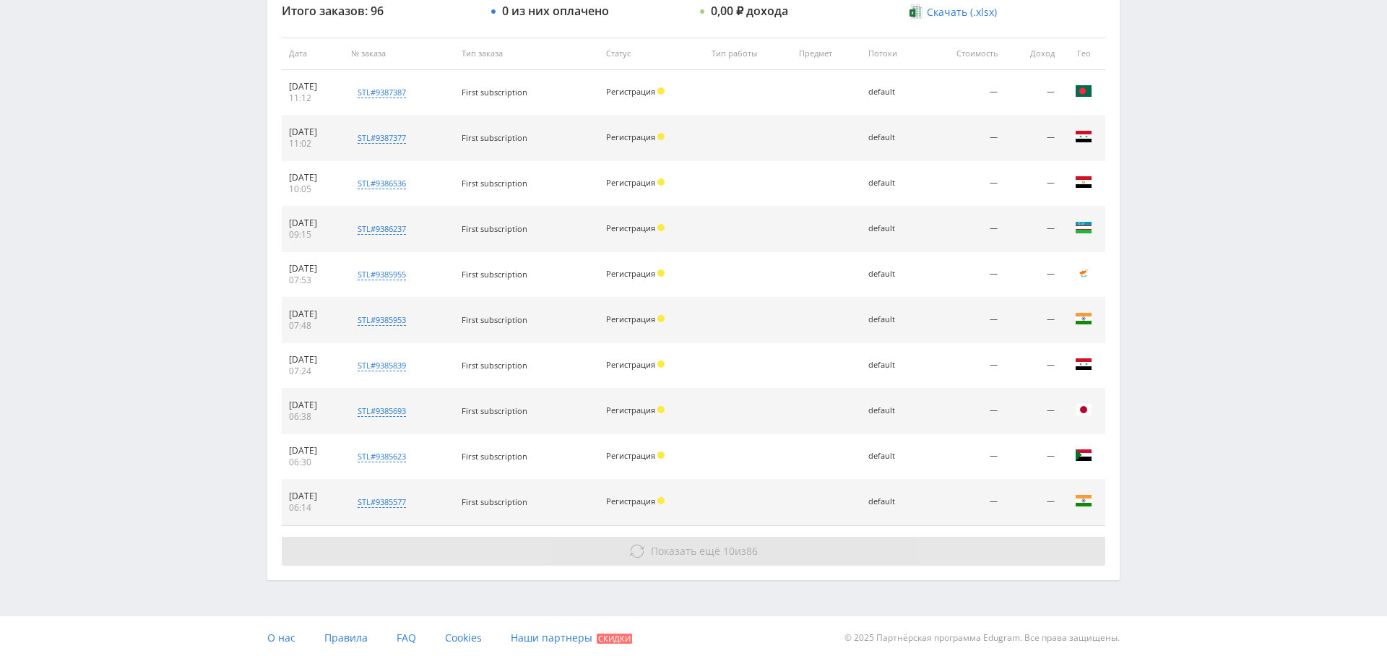
click at [692, 544] on span "Показать ещё" at bounding box center [685, 551] width 69 height 14
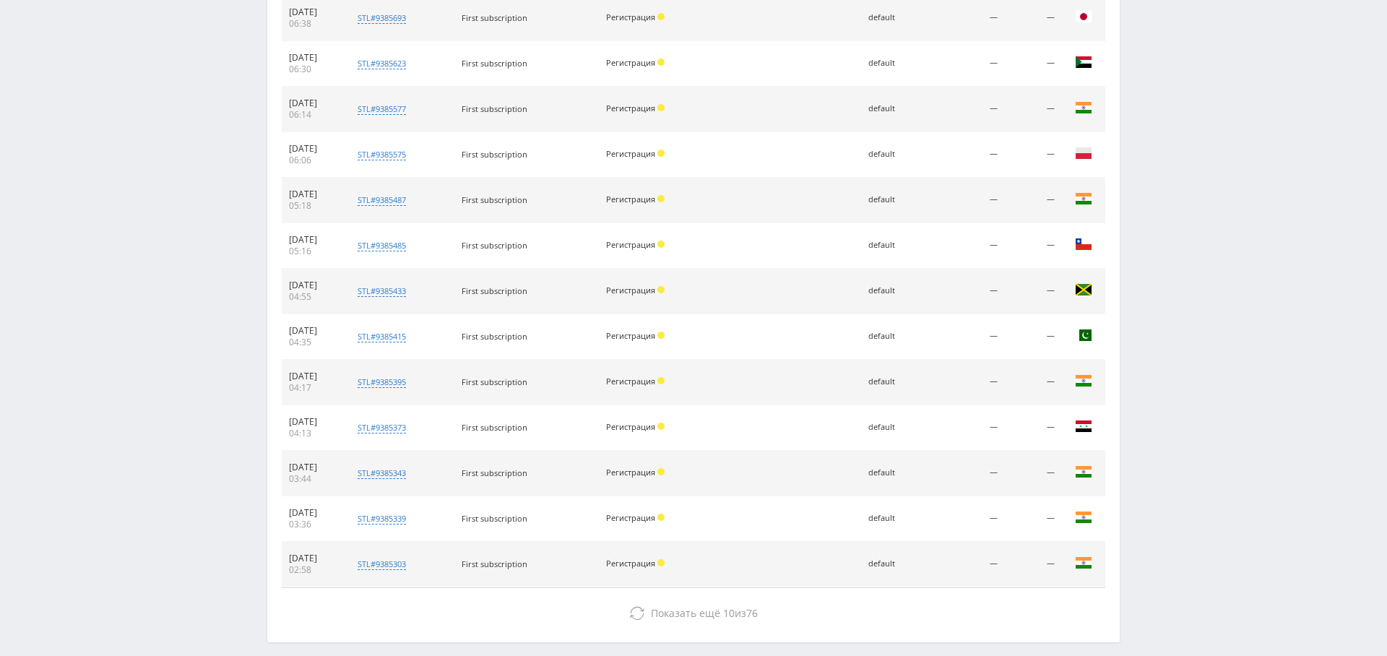
scroll to position [1007, 0]
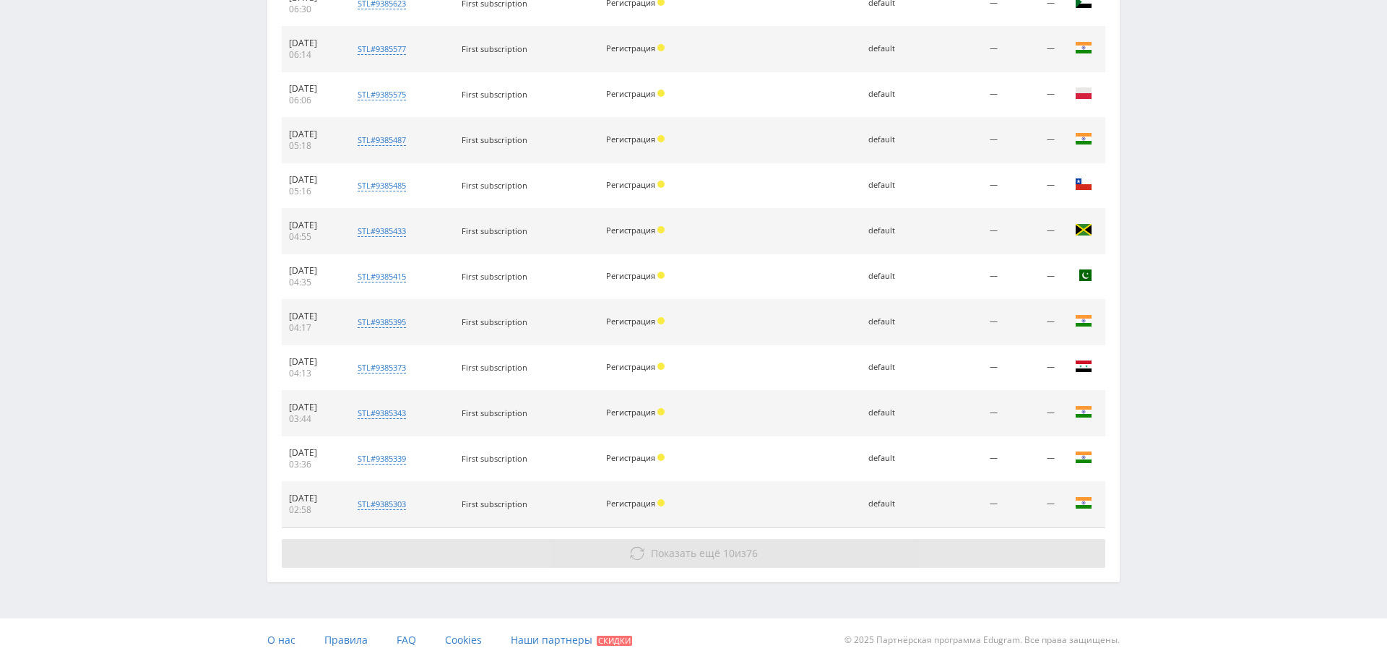
click at [705, 546] on span "Показать ещё" at bounding box center [685, 553] width 69 height 14
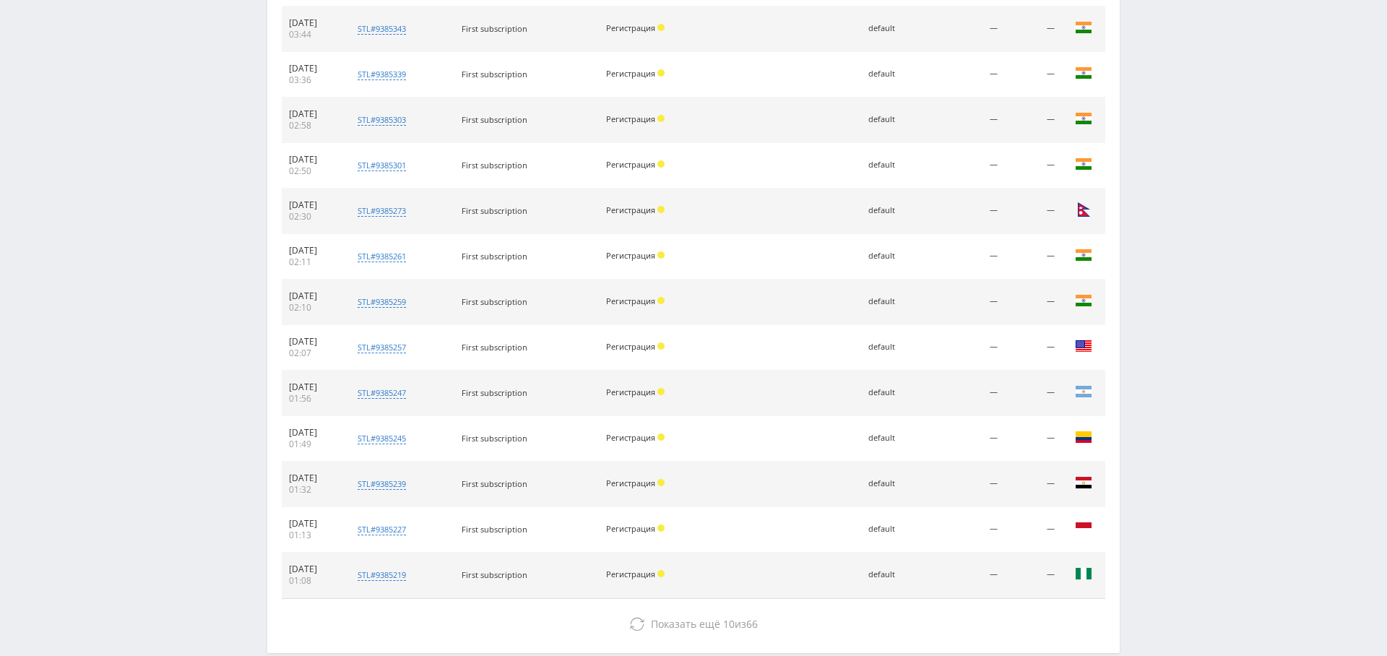
scroll to position [1460, 0]
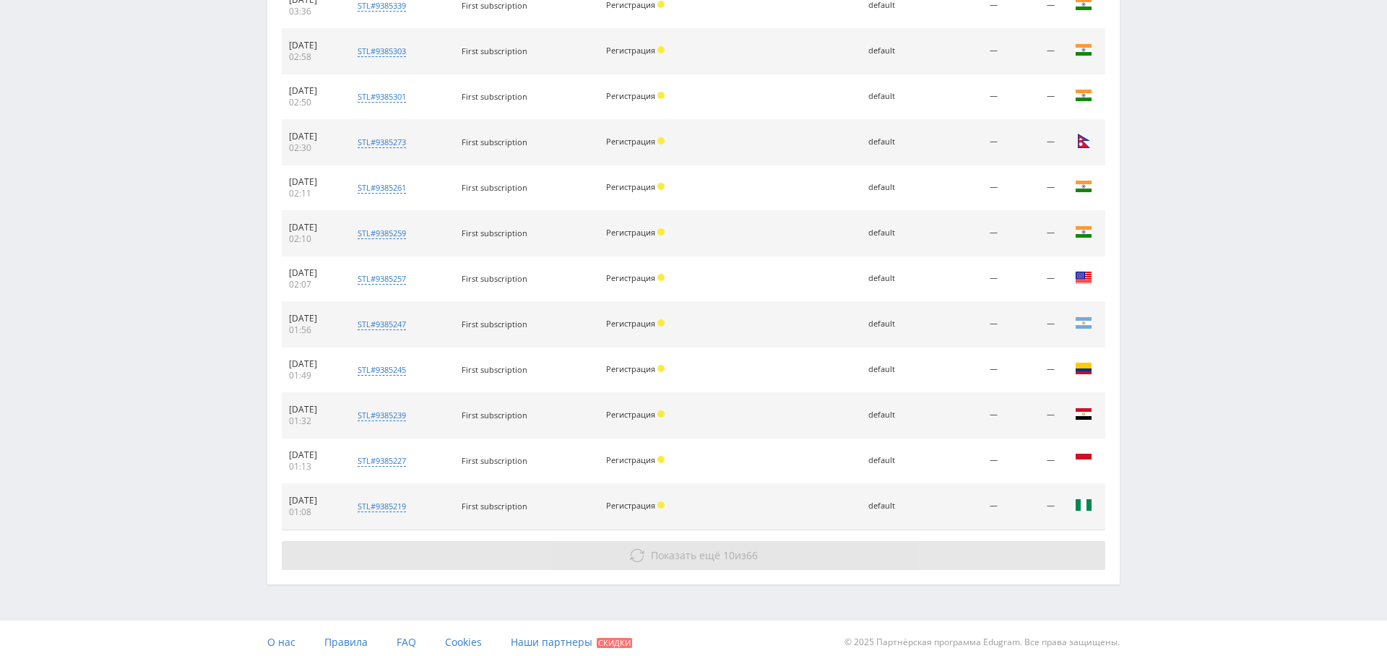
click at [692, 548] on span "Показать ещё" at bounding box center [685, 555] width 69 height 14
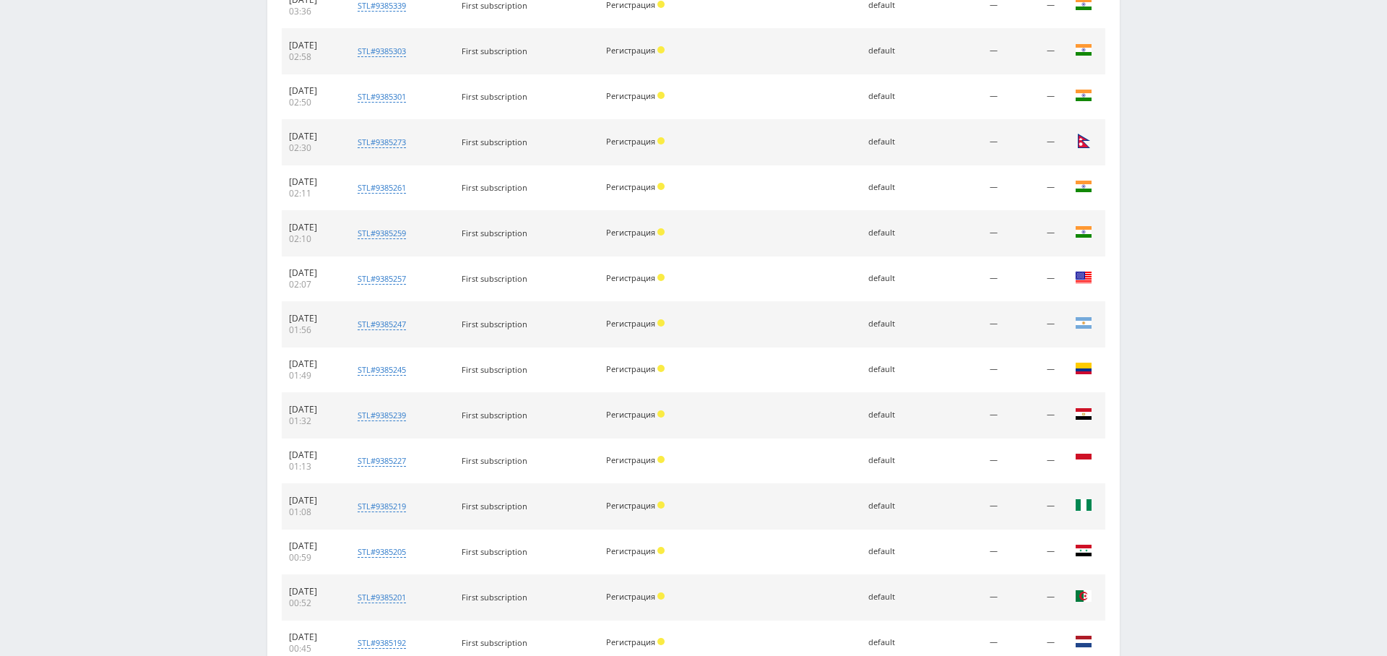
scroll to position [1912, 0]
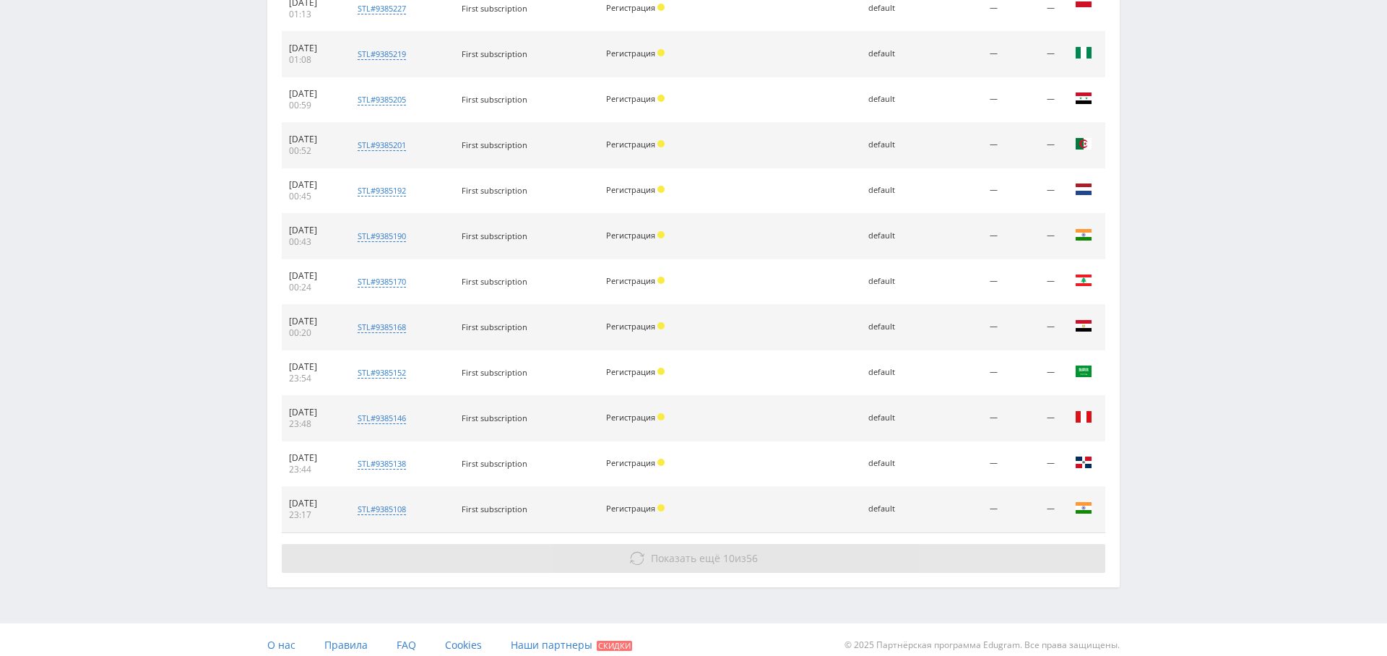
click at [700, 556] on button "Показать ещё 10 из 56" at bounding box center [694, 558] width 824 height 29
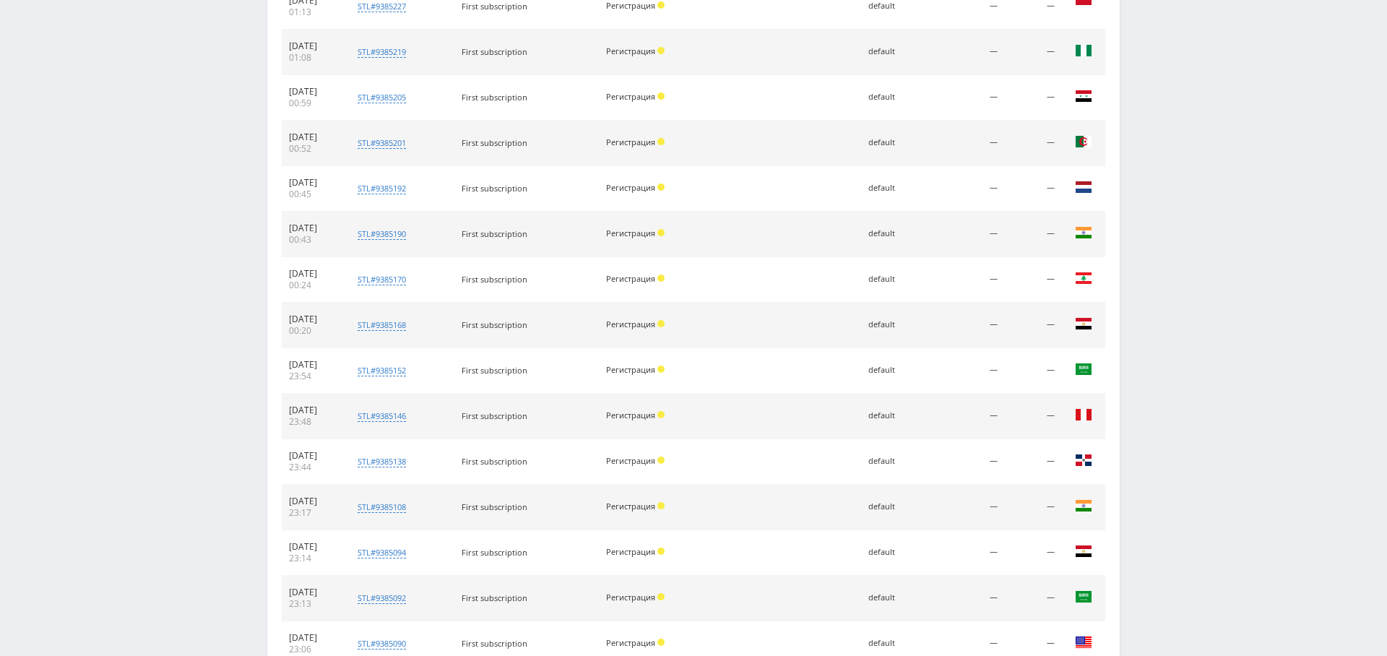
scroll to position [2365, 0]
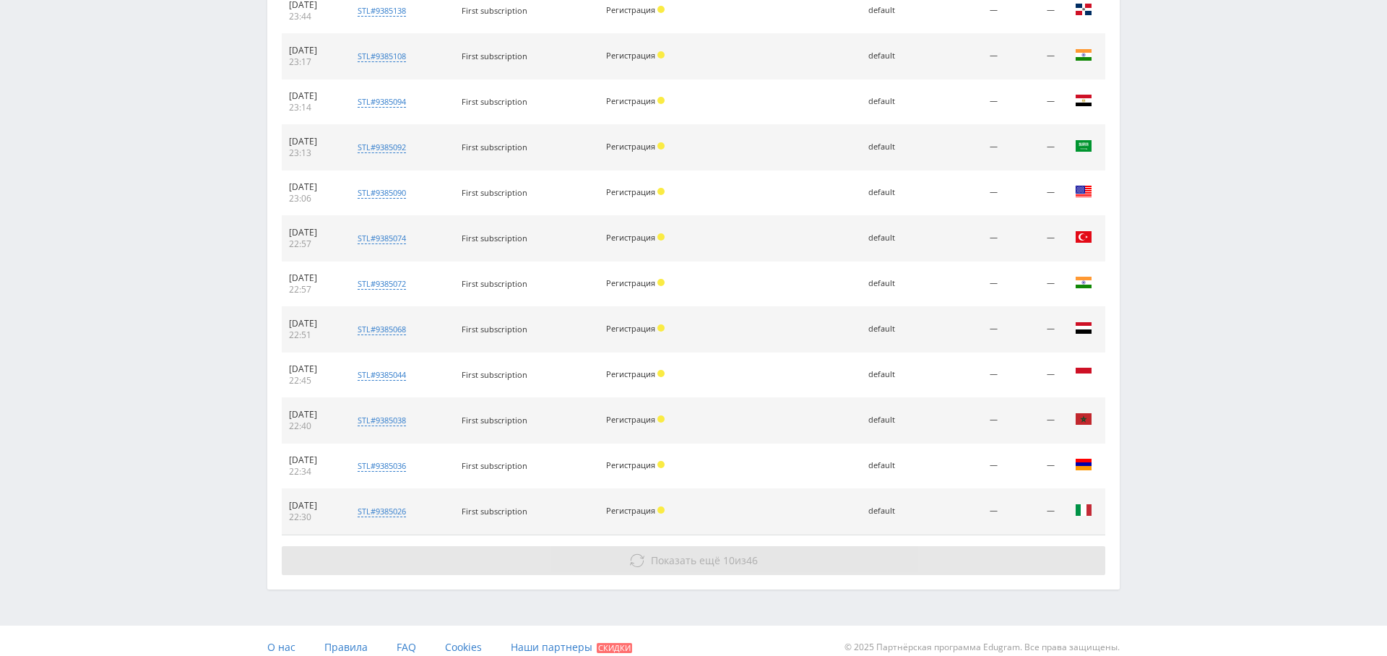
click at [734, 554] on span "Показать ещё 10 из 46" at bounding box center [704, 561] width 107 height 14
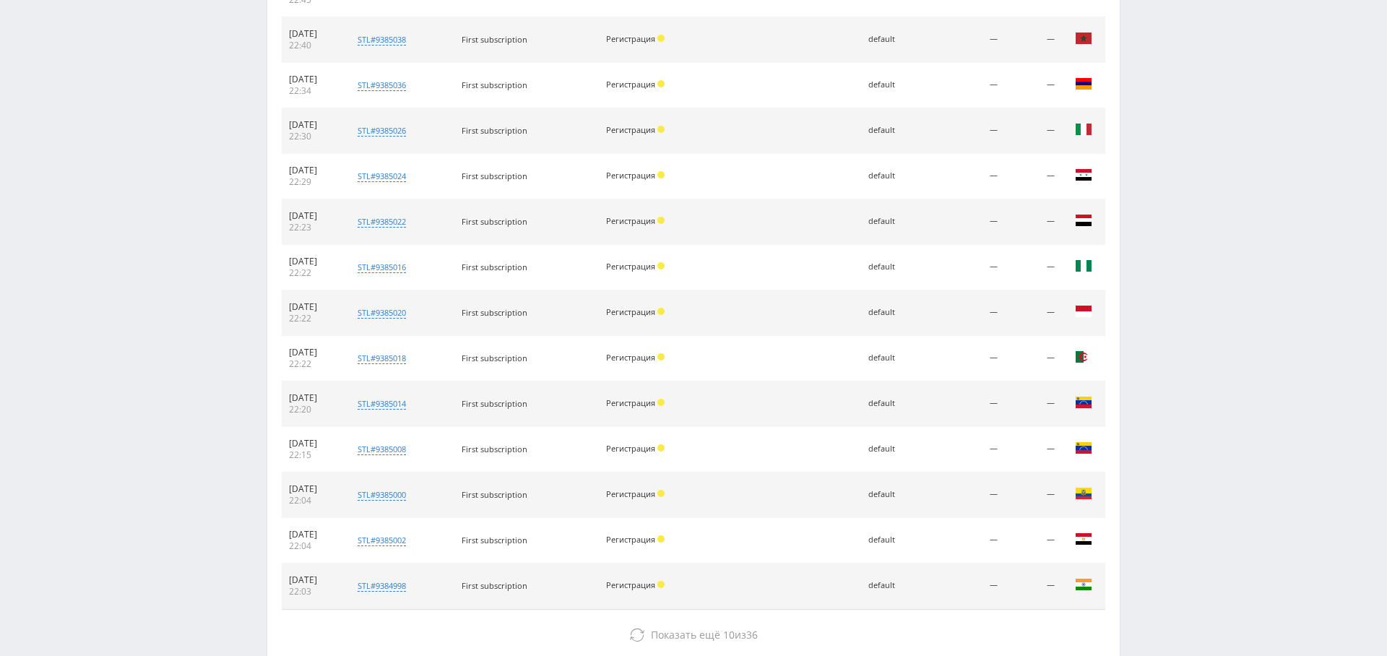
scroll to position [2818, 0]
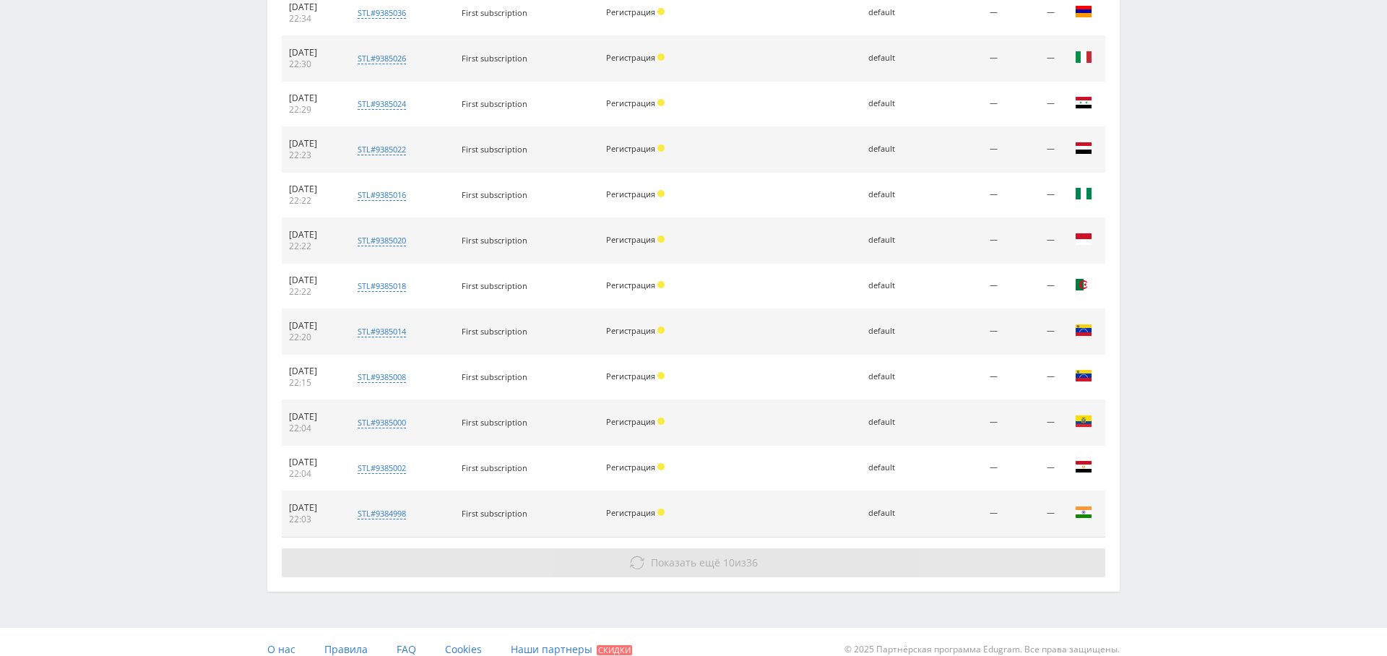
click at [682, 556] on span "Показать ещё" at bounding box center [685, 563] width 69 height 14
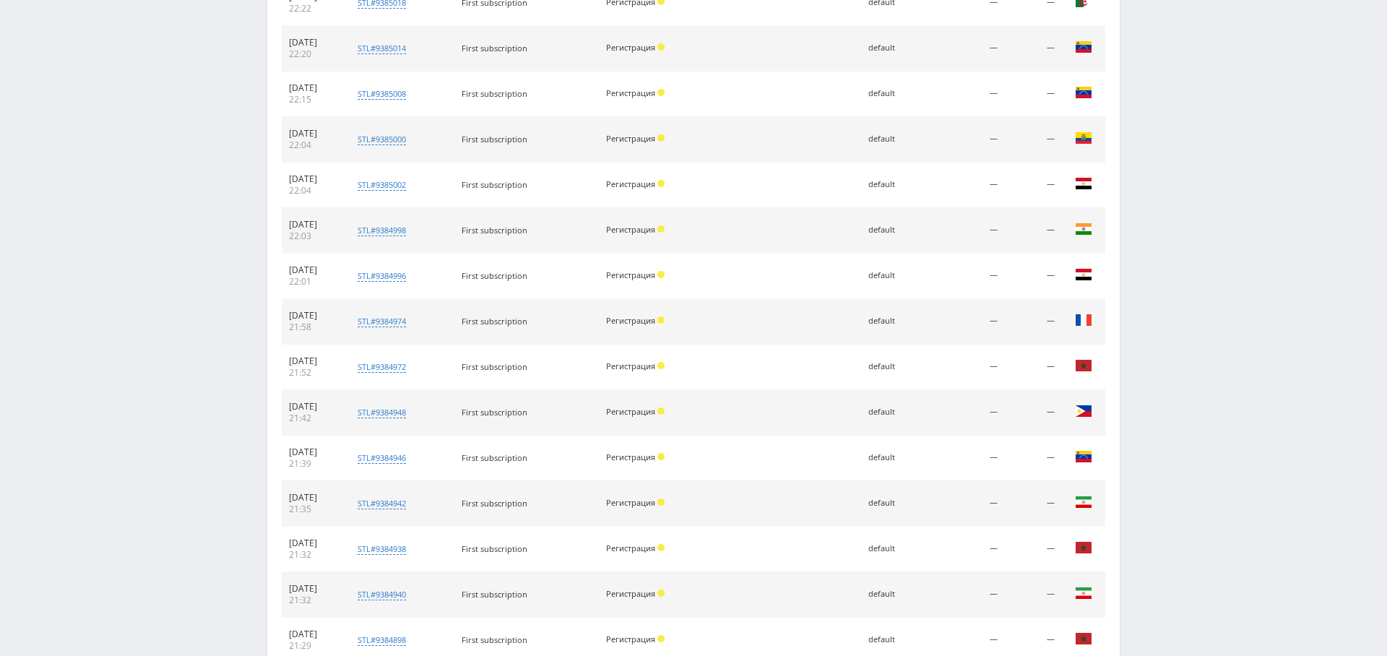
scroll to position [3271, 0]
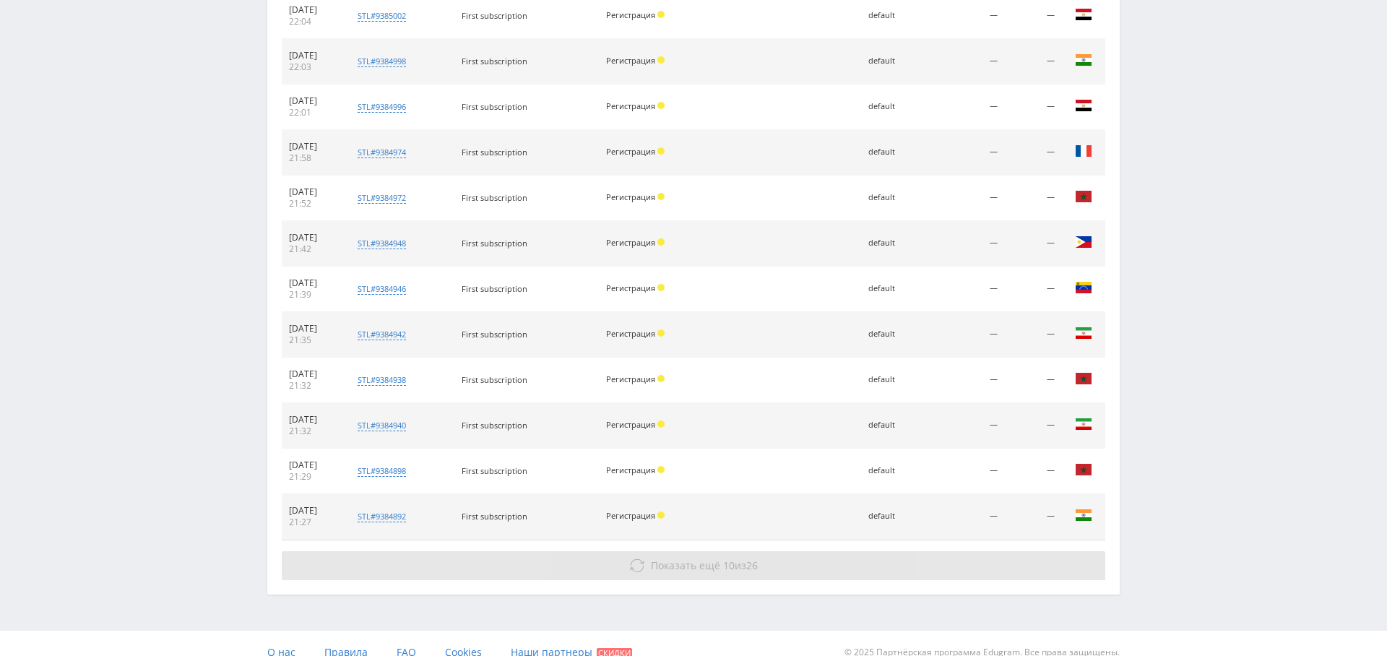
click at [701, 559] on span "Показать ещё" at bounding box center [685, 566] width 69 height 14
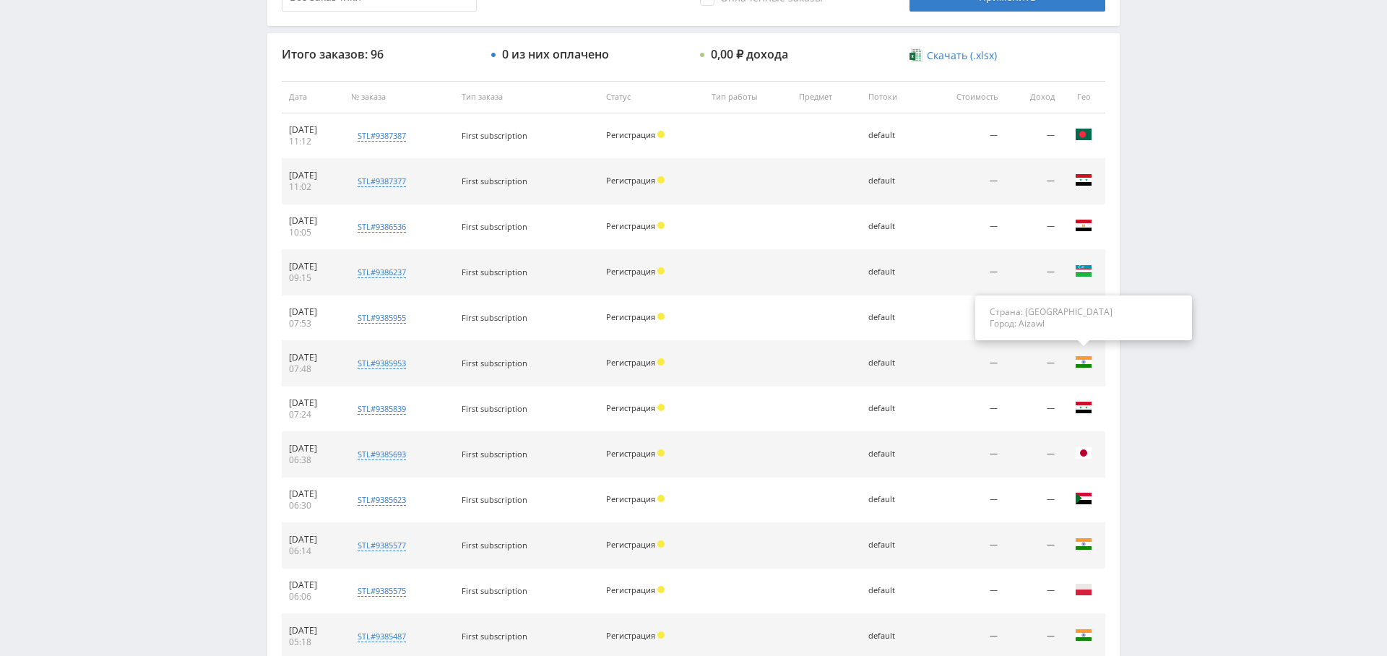
scroll to position [509, 0]
click at [1082, 330] on td at bounding box center [1083, 320] width 43 height 46
click at [1098, 455] on td at bounding box center [1083, 457] width 43 height 46
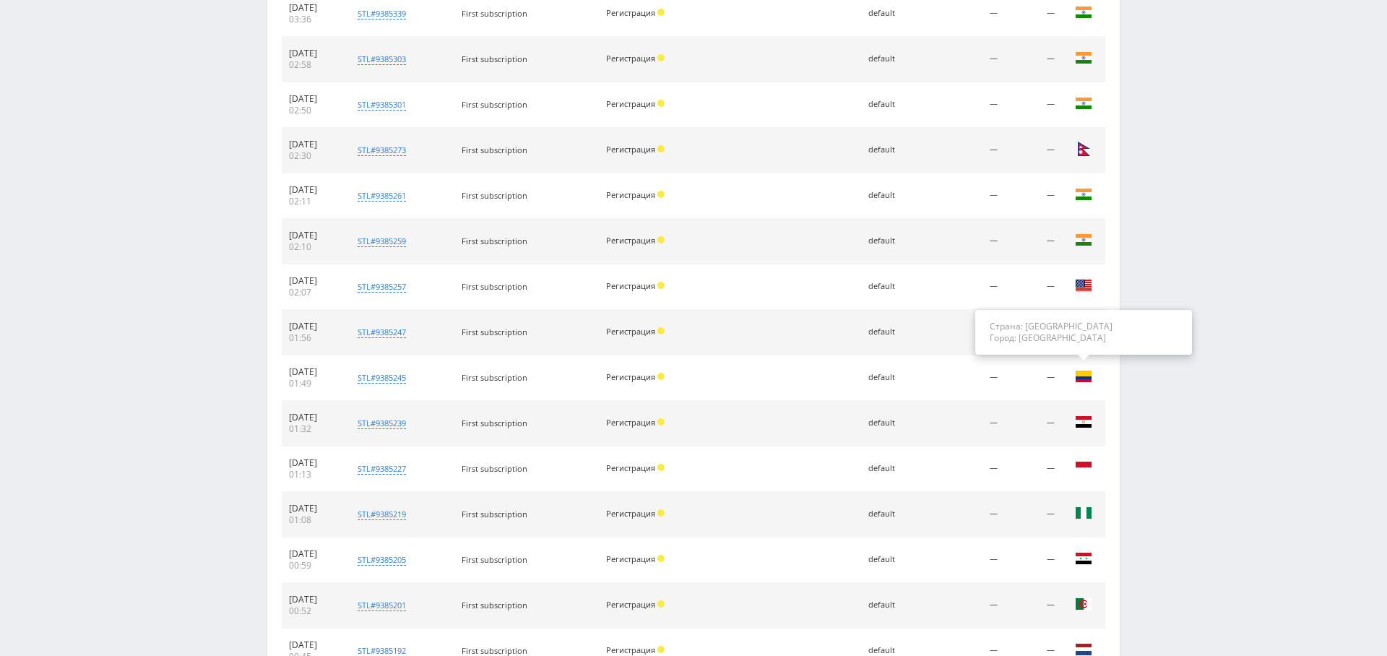
scroll to position [0, 0]
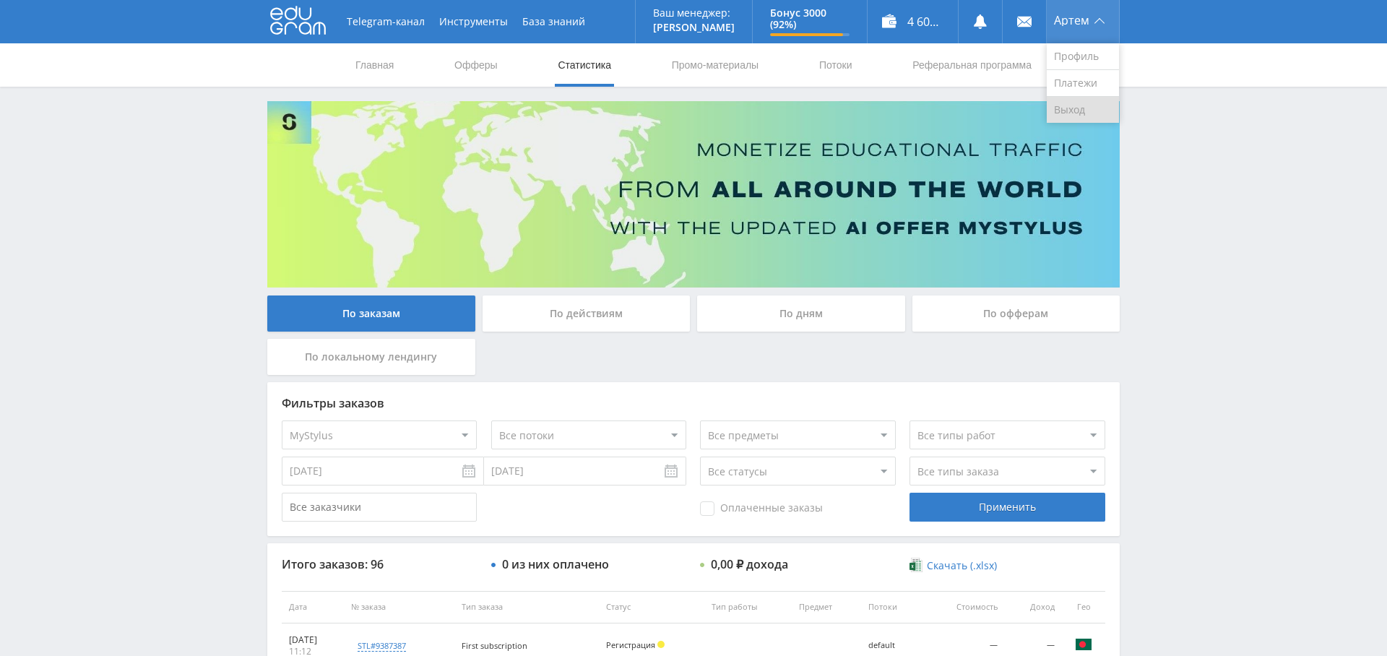
click at [1083, 107] on link "Выход" at bounding box center [1083, 110] width 72 height 26
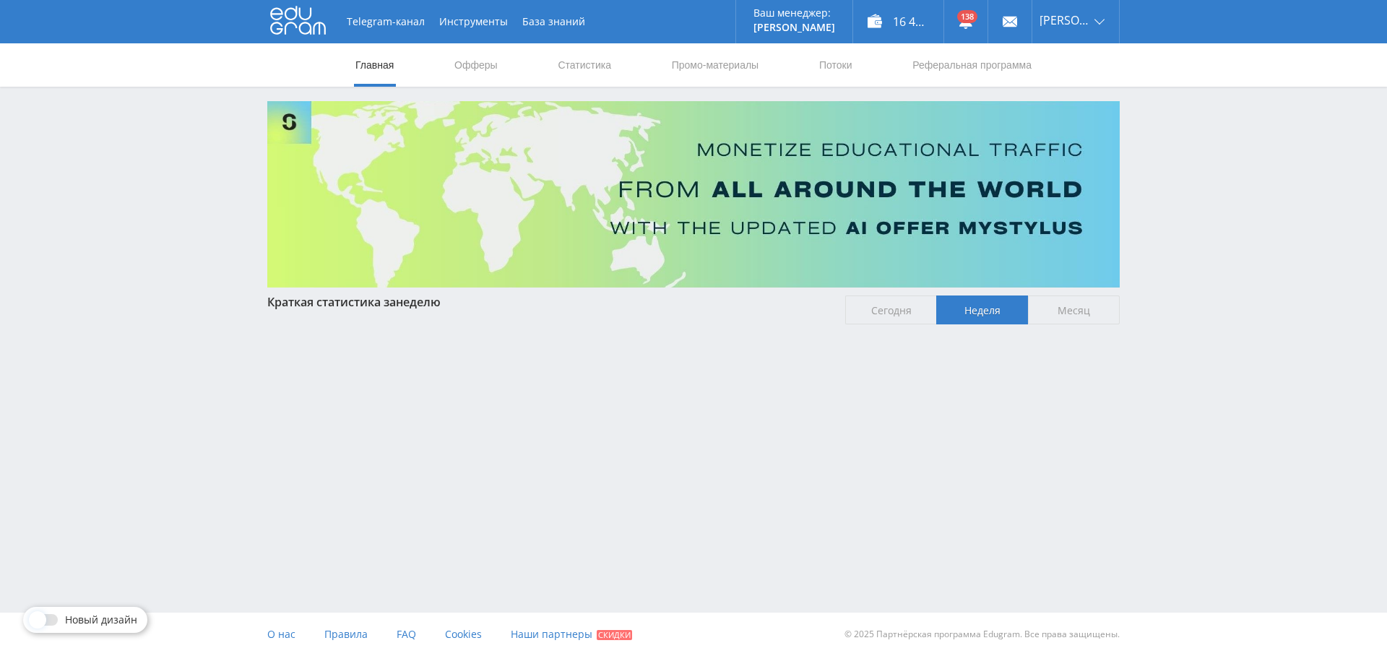
click at [617, 64] on nav "Главная Офферы Статистика Промо-материалы Потоки Реферальная программа" at bounding box center [693, 64] width 679 height 43
click at [601, 64] on link "Статистика" at bounding box center [584, 64] width 56 height 43
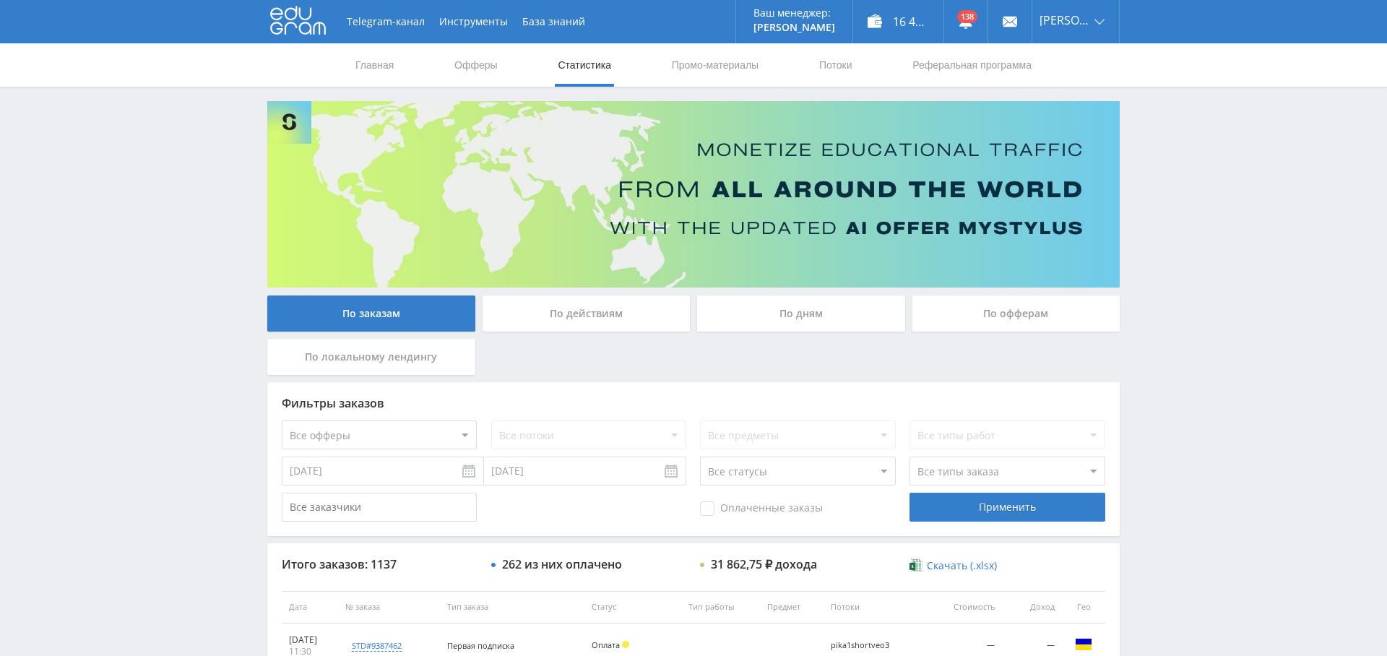
click at [394, 423] on select "Все офферы MyStylus MyStylus - Revshare Кампус AI Studybay Автор24 Studybay Bra…" at bounding box center [379, 435] width 195 height 29
select select "339"
click at [973, 500] on div "Применить" at bounding box center [1007, 507] width 195 height 29
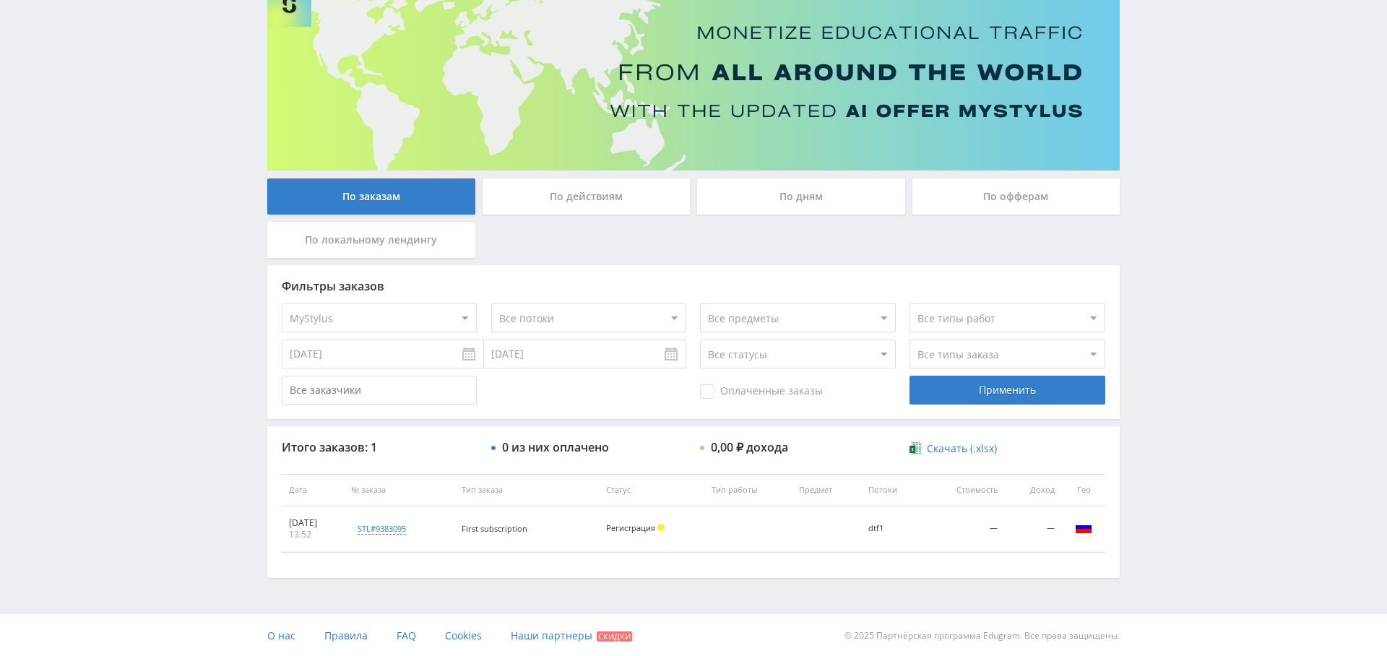
click at [883, 525] on div "dtf1" at bounding box center [893, 528] width 48 height 9
drag, startPoint x: 883, startPoint y: 525, endPoint x: 836, endPoint y: 583, distance: 75.1
click at [870, 542] on td "dtf1" at bounding box center [892, 530] width 63 height 46
click at [900, 533] on td "dtf1" at bounding box center [892, 530] width 63 height 46
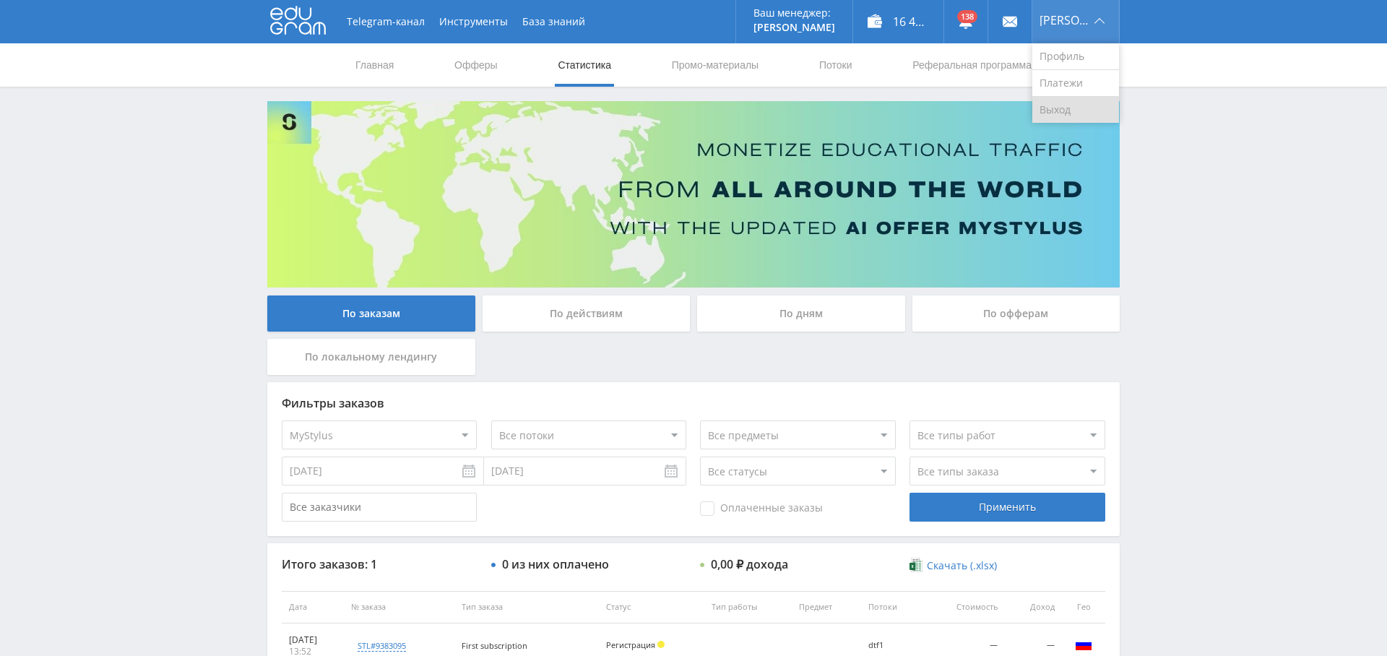
click at [1077, 117] on link "Выход" at bounding box center [1076, 110] width 87 height 26
